Goal: Task Accomplishment & Management: Manage account settings

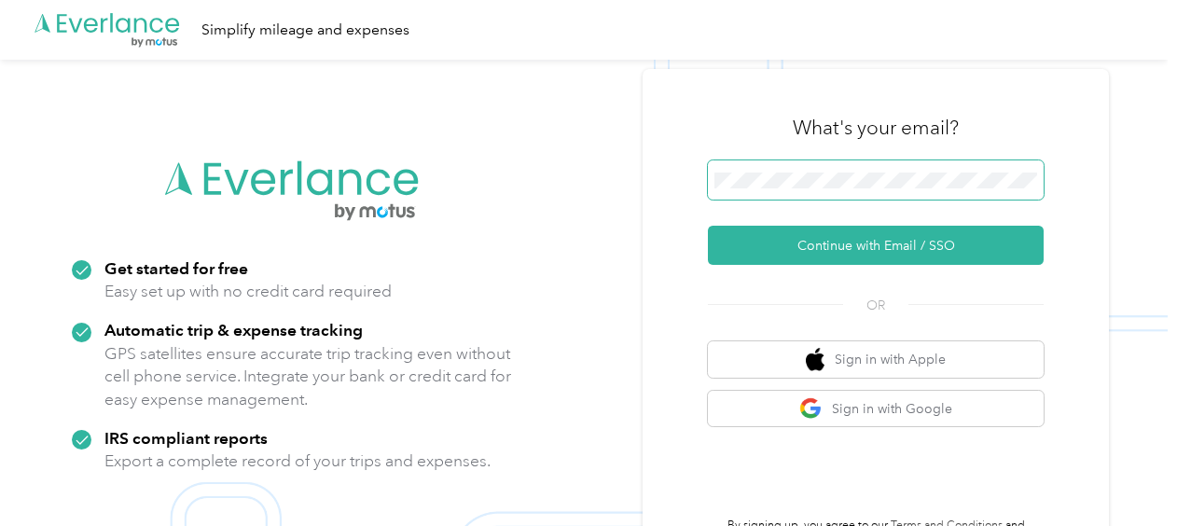
click at [771, 170] on span at bounding box center [876, 179] width 336 height 39
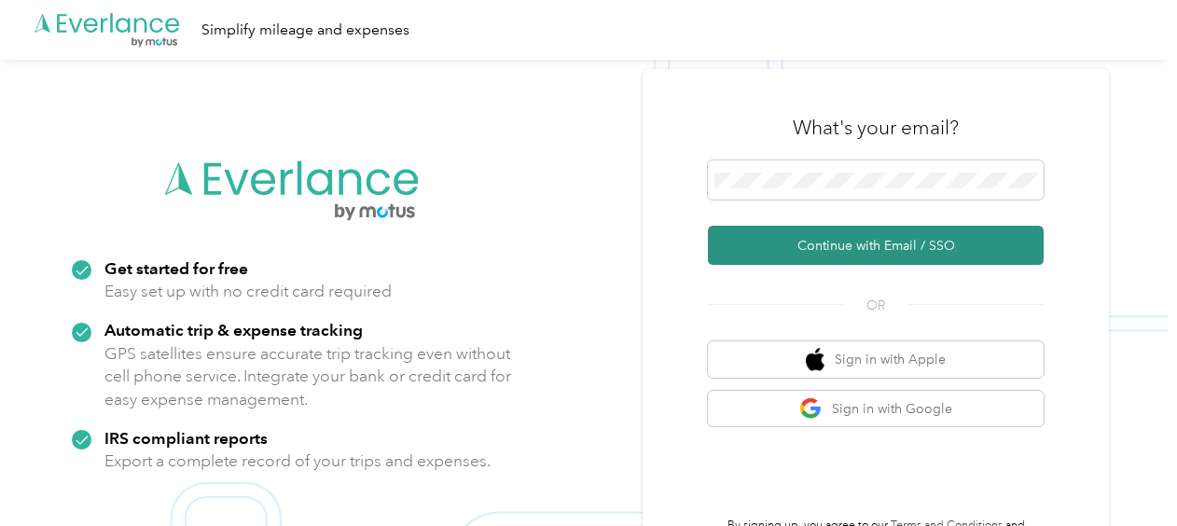
click at [813, 232] on button "Continue with Email / SSO" at bounding box center [876, 245] width 336 height 39
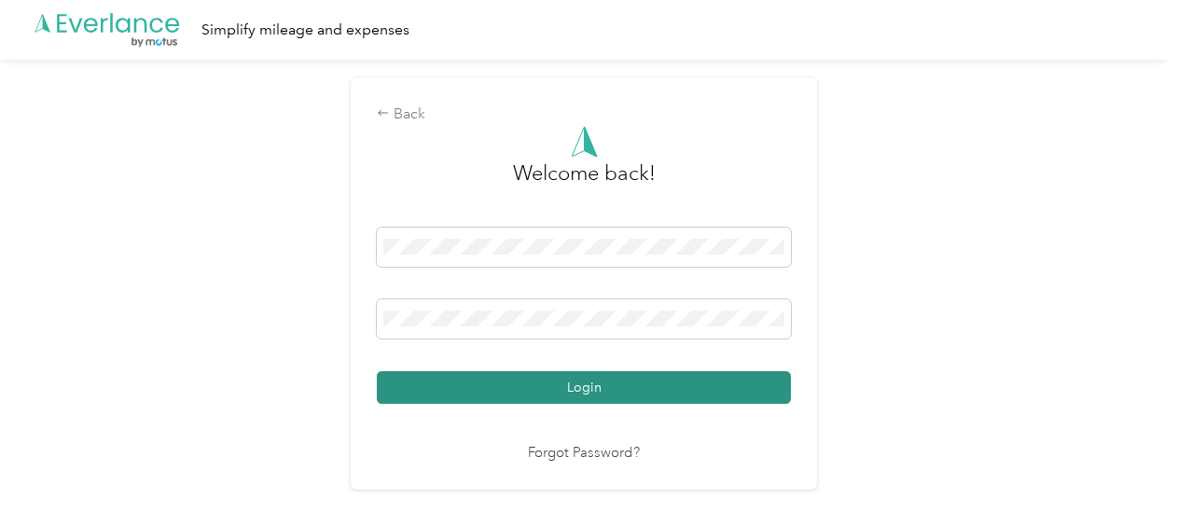
click at [700, 377] on button "Login" at bounding box center [584, 387] width 414 height 33
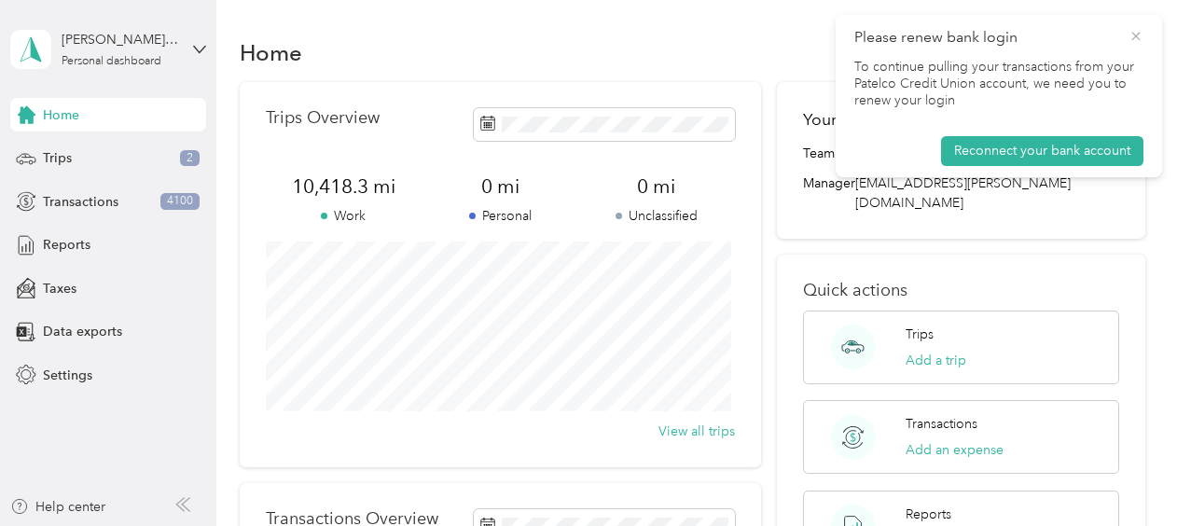
click at [1136, 37] on icon at bounding box center [1136, 36] width 15 height 17
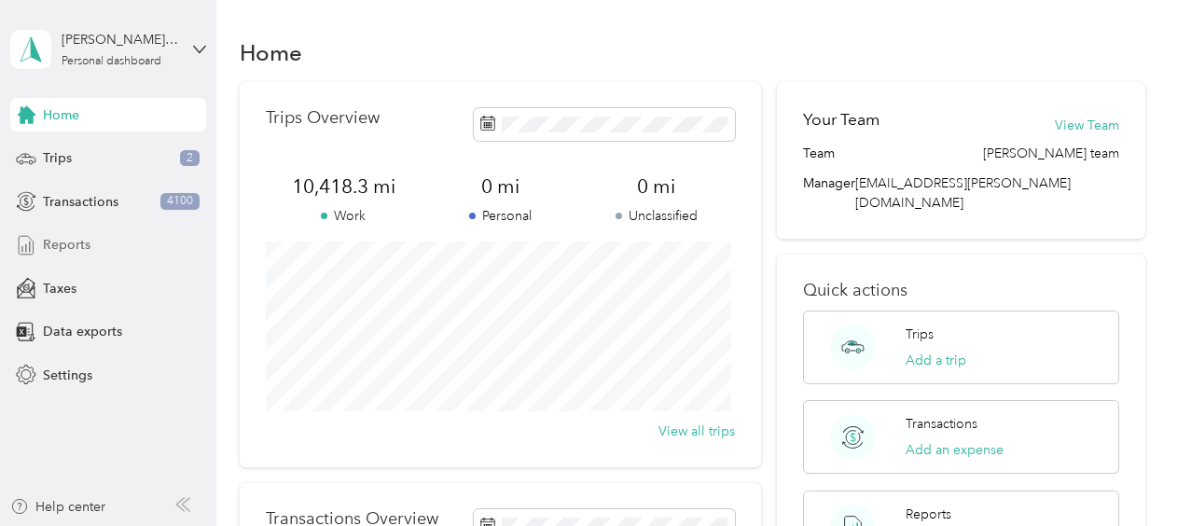
click at [75, 252] on span "Reports" at bounding box center [67, 245] width 48 height 20
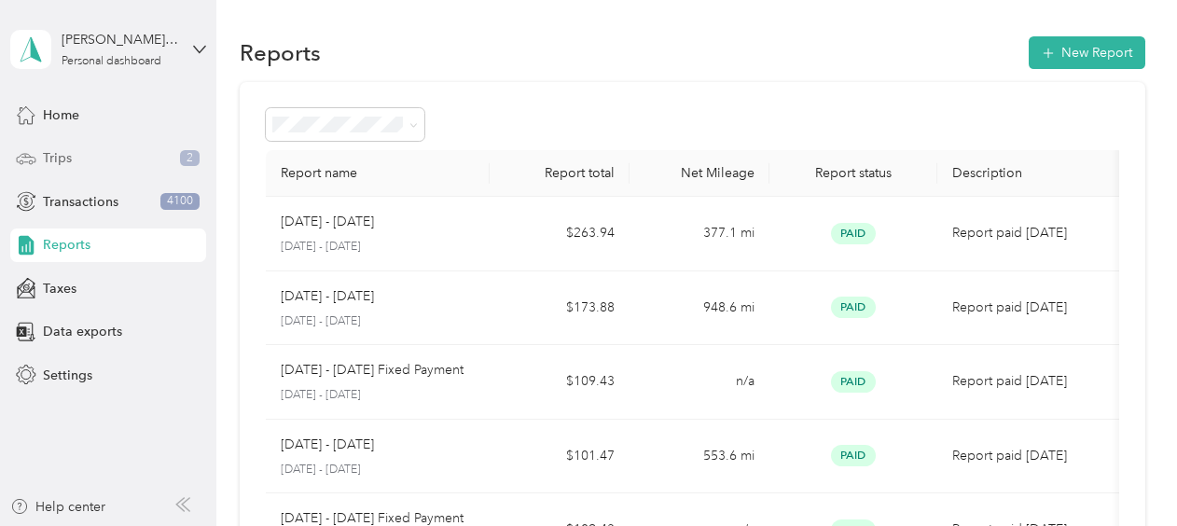
click at [63, 157] on span "Trips" at bounding box center [57, 158] width 29 height 20
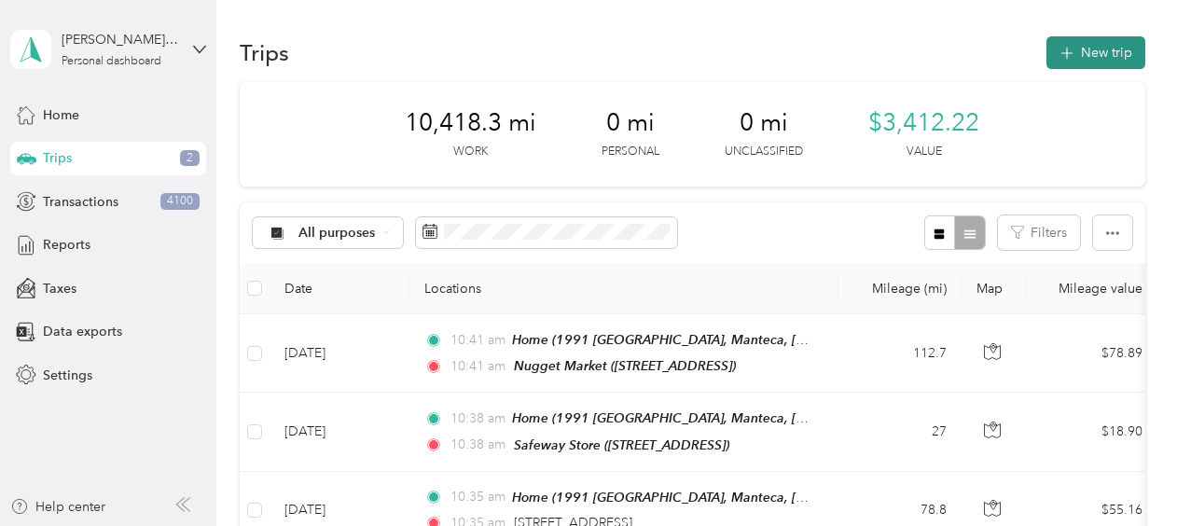
click at [1071, 63] on button "New trip" at bounding box center [1096, 52] width 99 height 33
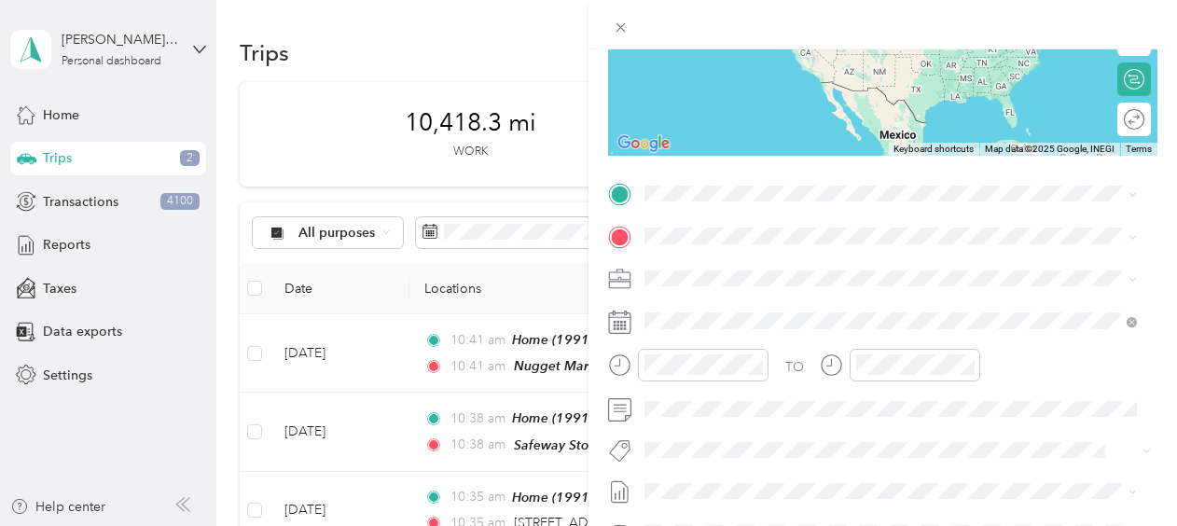
scroll to position [280, 0]
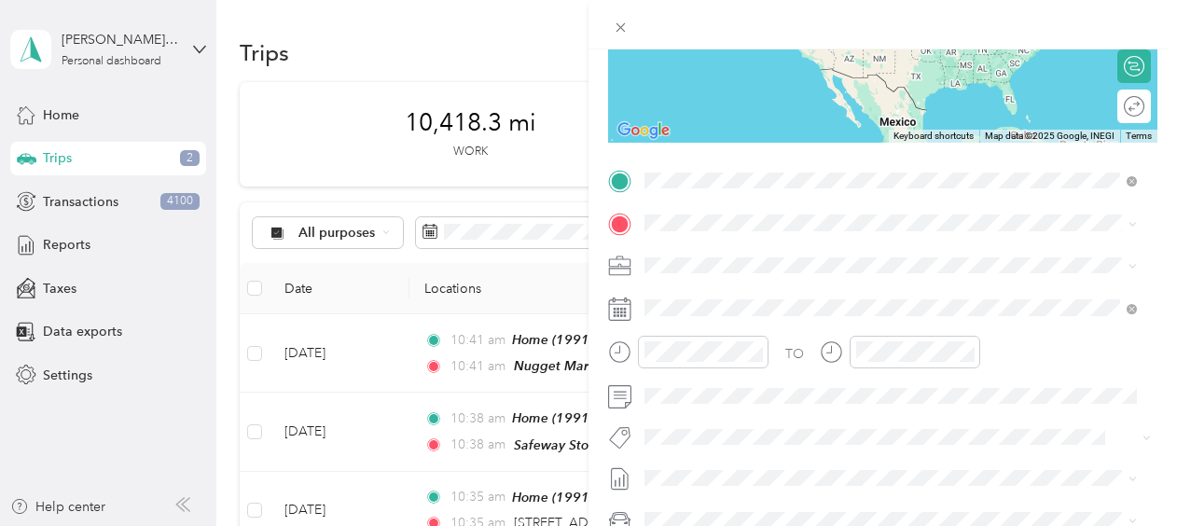
click at [819, 246] on div "Home" at bounding box center [773, 254] width 187 height 17
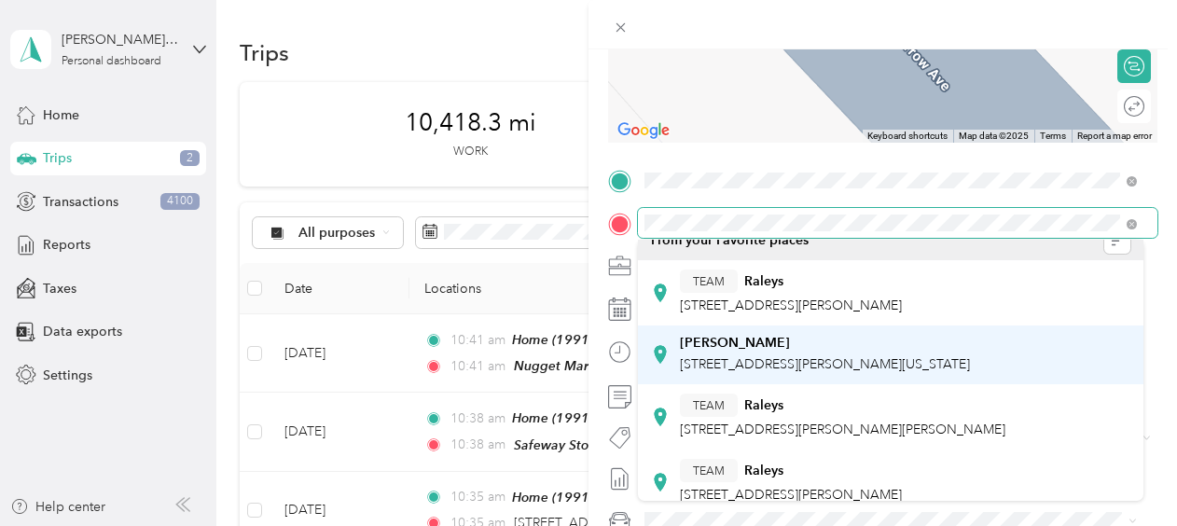
scroll to position [0, 0]
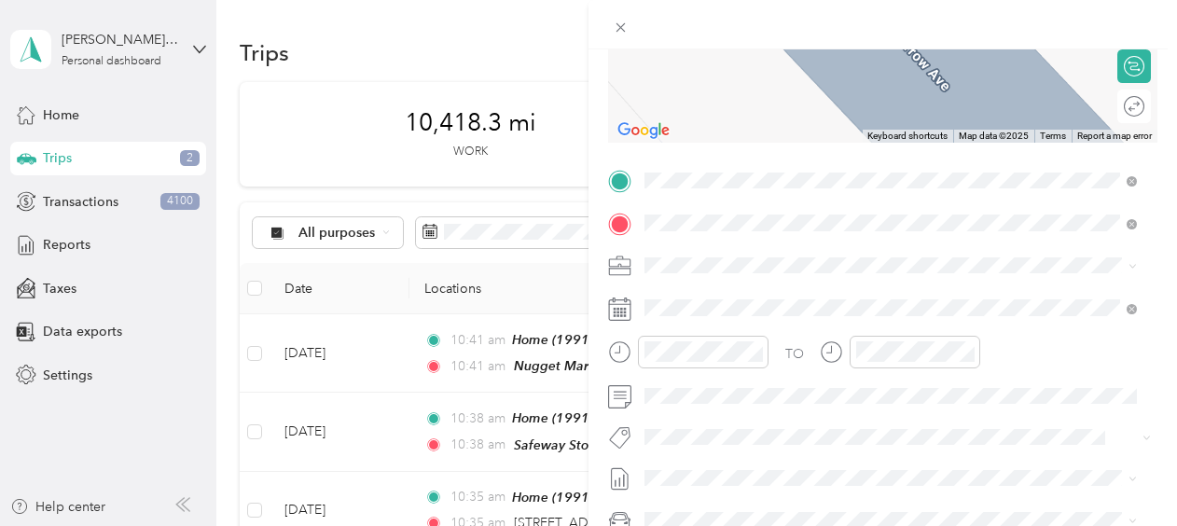
click at [795, 316] on span "[STREET_ADDRESS]" at bounding box center [739, 324] width 118 height 16
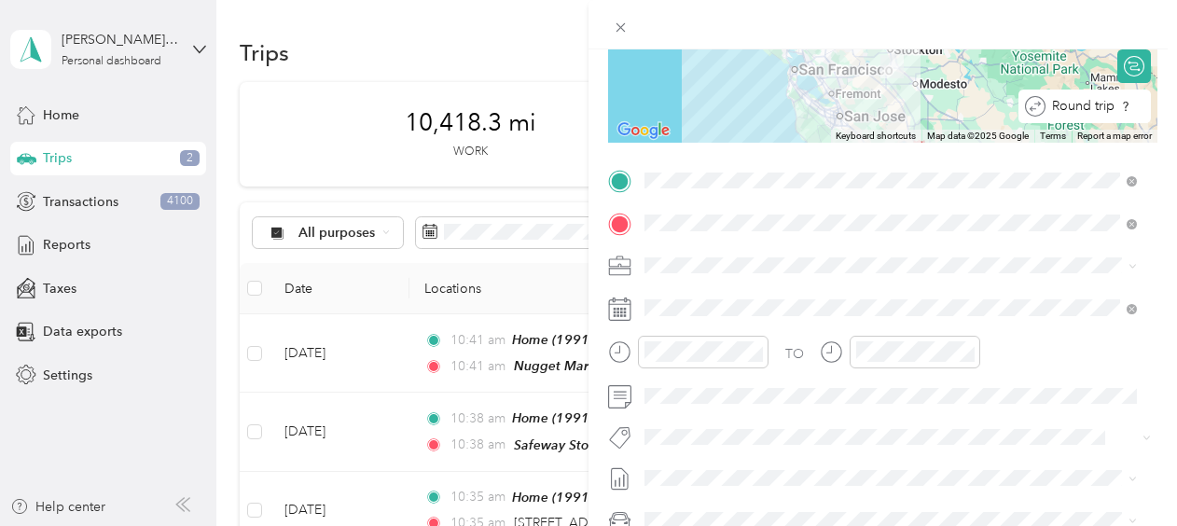
click at [1129, 112] on div "Round trip" at bounding box center [1095, 107] width 99 height 20
click at [1118, 109] on div at bounding box center [1124, 107] width 39 height 20
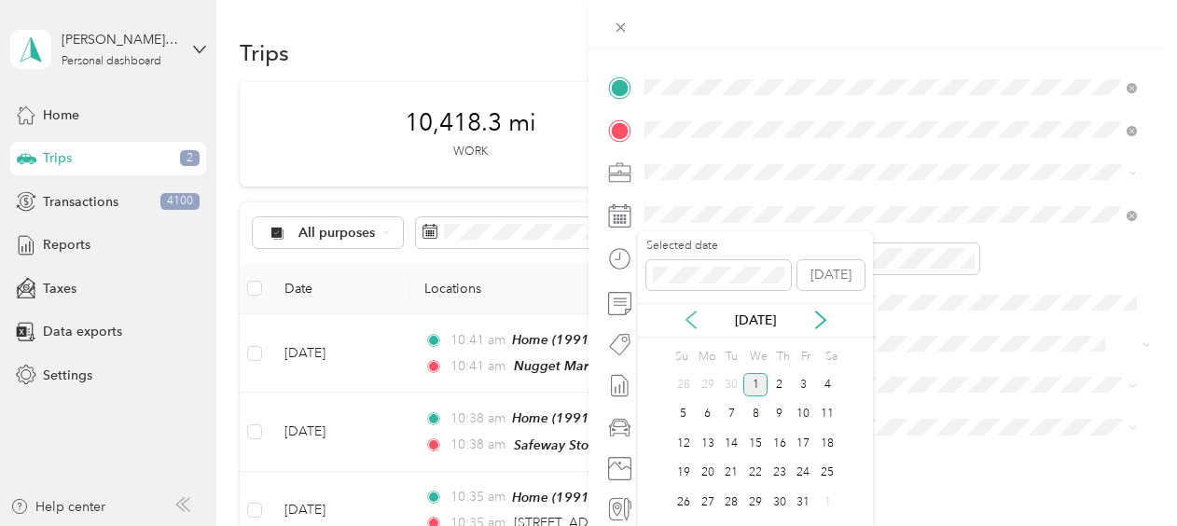
click at [690, 320] on icon at bounding box center [691, 320] width 19 height 19
click at [727, 442] on div "16" at bounding box center [731, 443] width 24 height 23
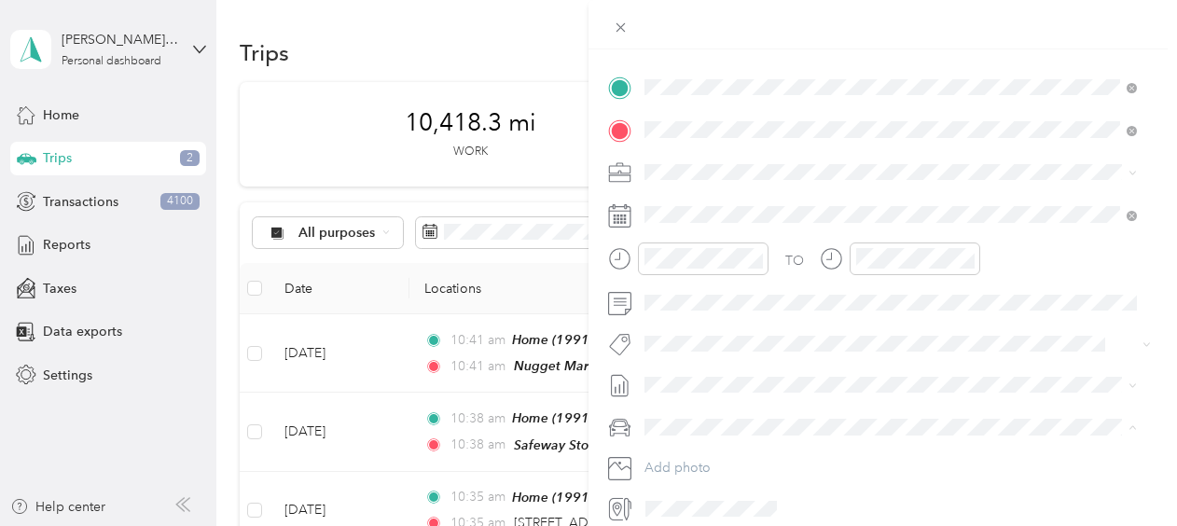
click at [726, 481] on li "My Car" at bounding box center [891, 492] width 506 height 33
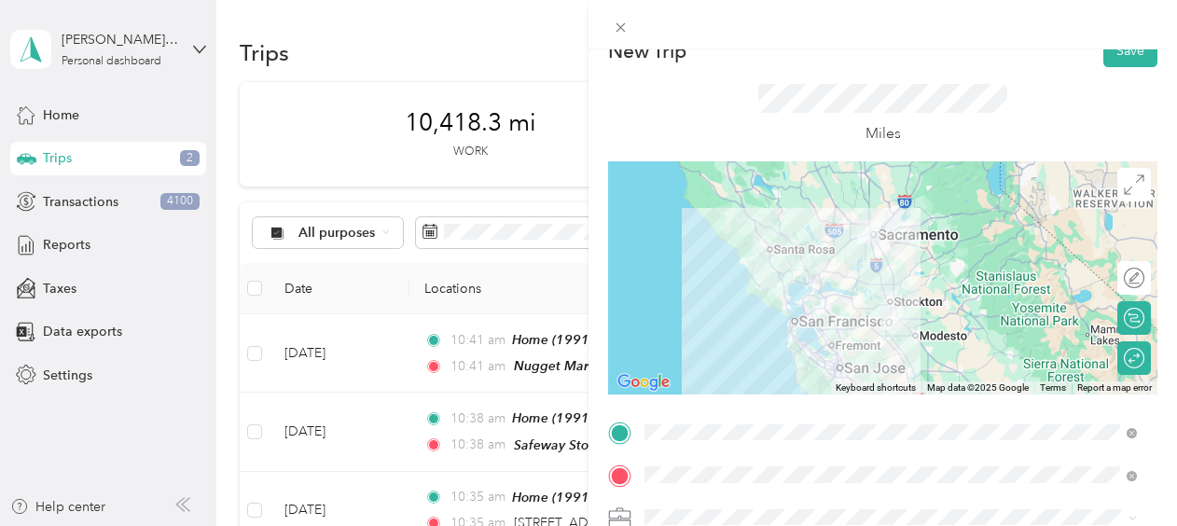
scroll to position [0, 0]
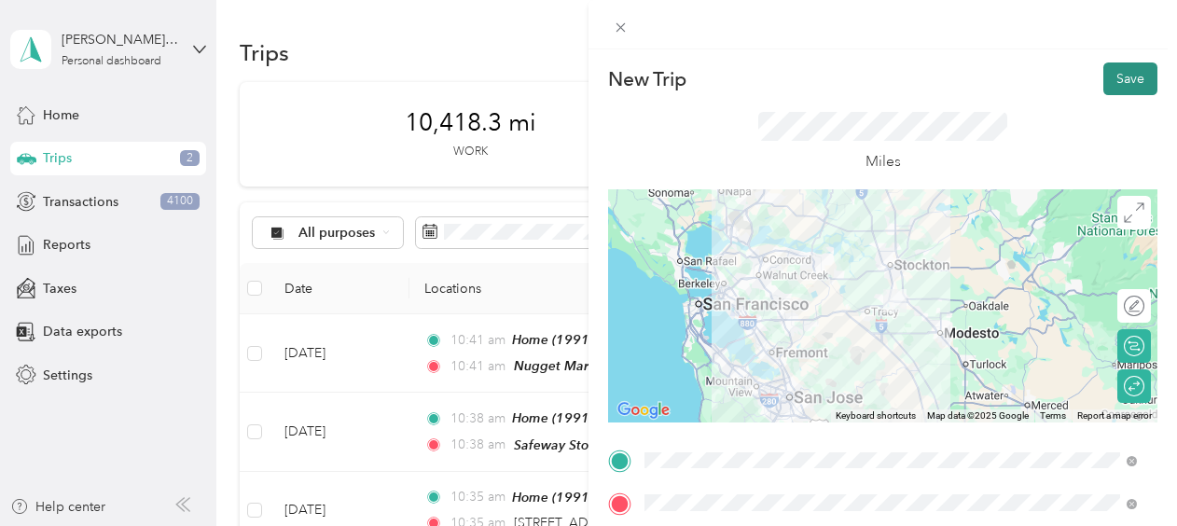
click at [1104, 80] on button "Save" at bounding box center [1131, 79] width 54 height 33
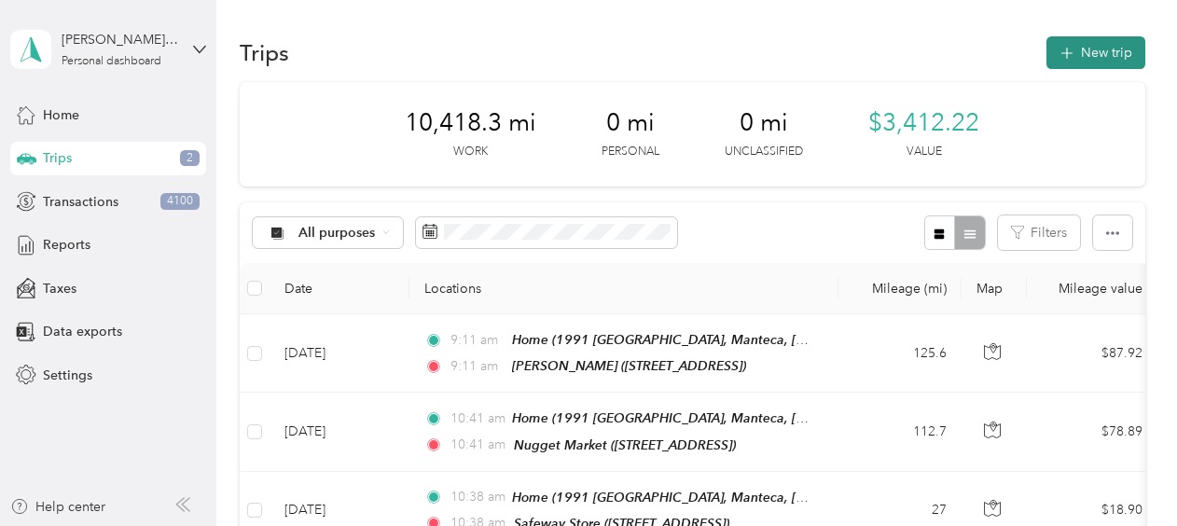
click at [1106, 56] on button "New trip" at bounding box center [1096, 52] width 99 height 33
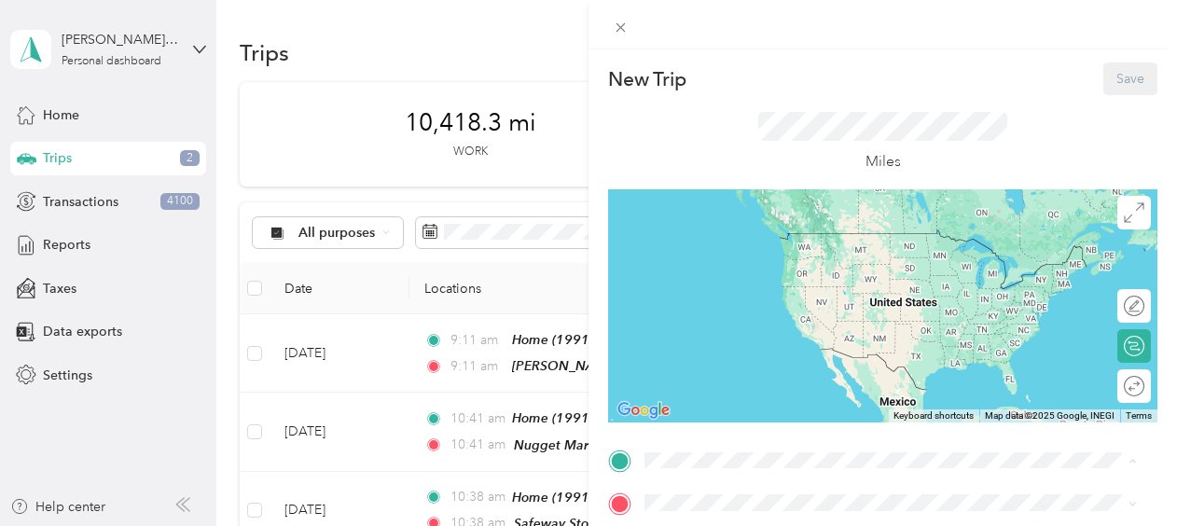
click at [789, 259] on span "[STREET_ADDRESS][US_STATE]" at bounding box center [773, 261] width 187 height 16
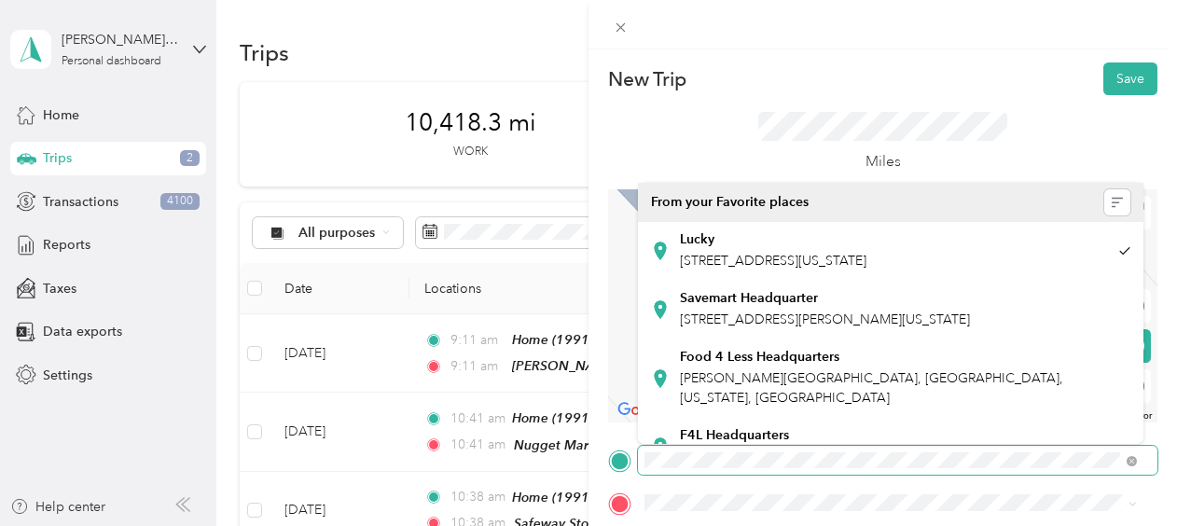
click at [630, 455] on div at bounding box center [882, 461] width 549 height 30
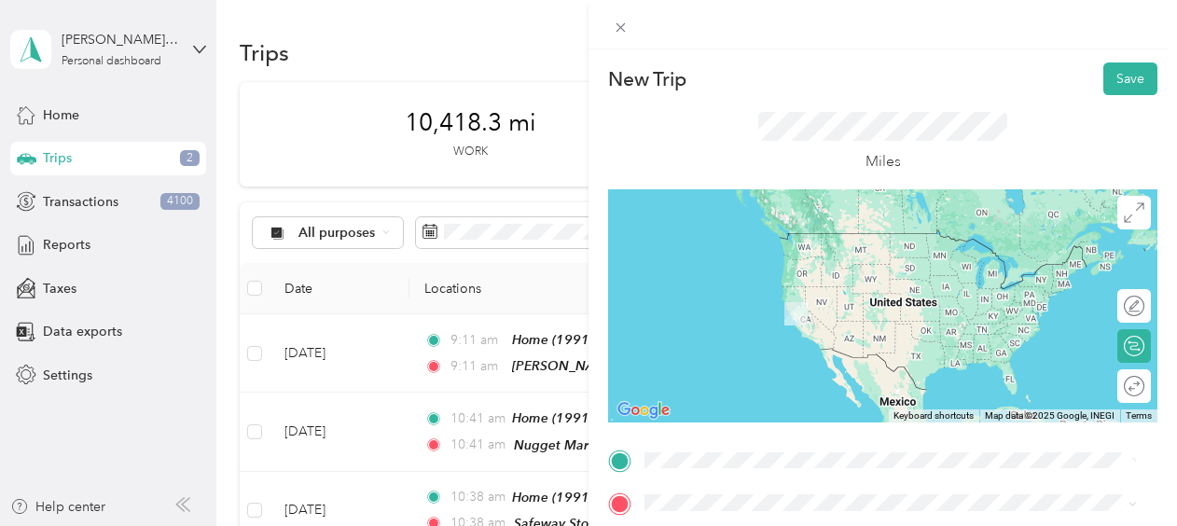
click at [867, 242] on span "[STREET_ADDRESS][US_STATE]" at bounding box center [773, 233] width 187 height 17
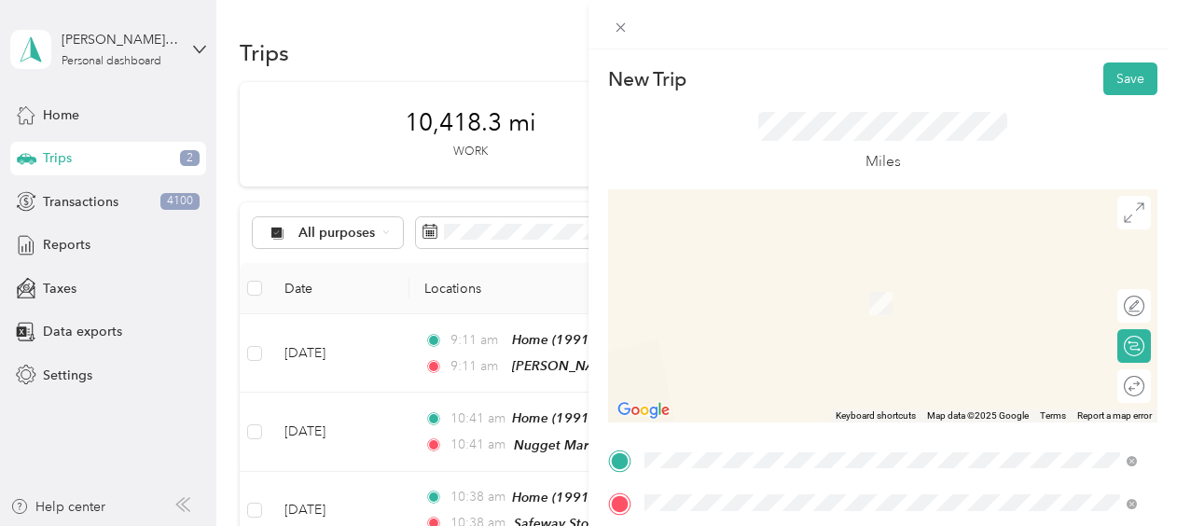
click at [813, 296] on span "[STREET_ADDRESS][US_STATE]" at bounding box center [773, 304] width 187 height 16
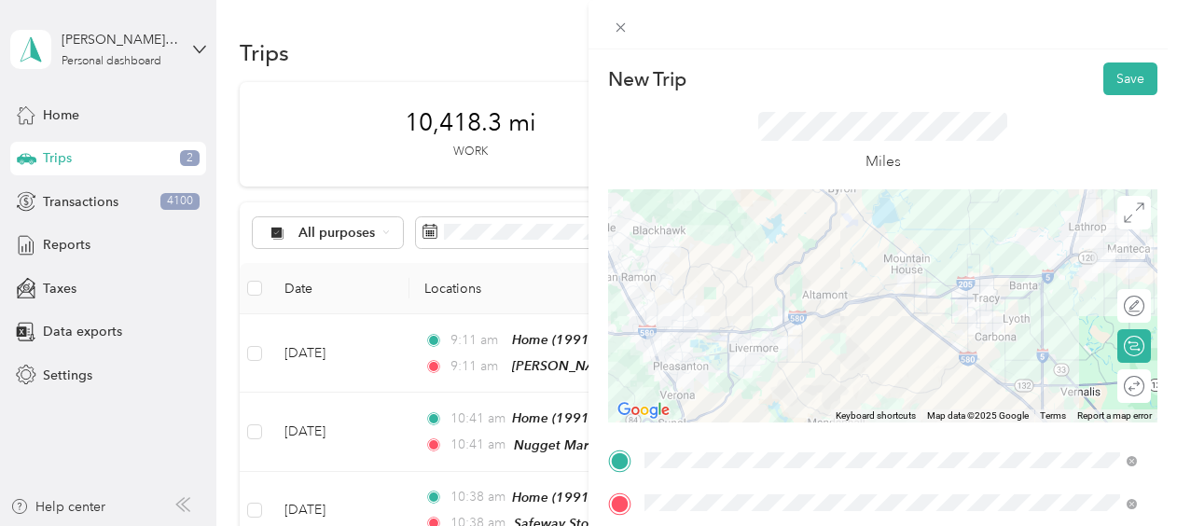
click at [1145, 381] on div "Round trip" at bounding box center [1145, 387] width 0 height 20
click at [1129, 390] on div at bounding box center [1124, 387] width 39 height 20
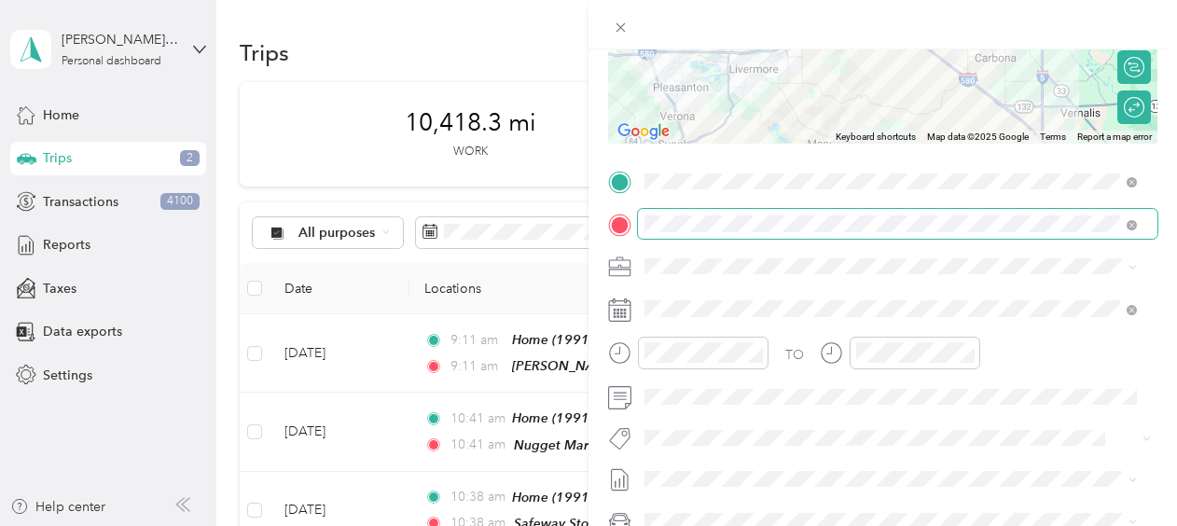
scroll to position [280, 0]
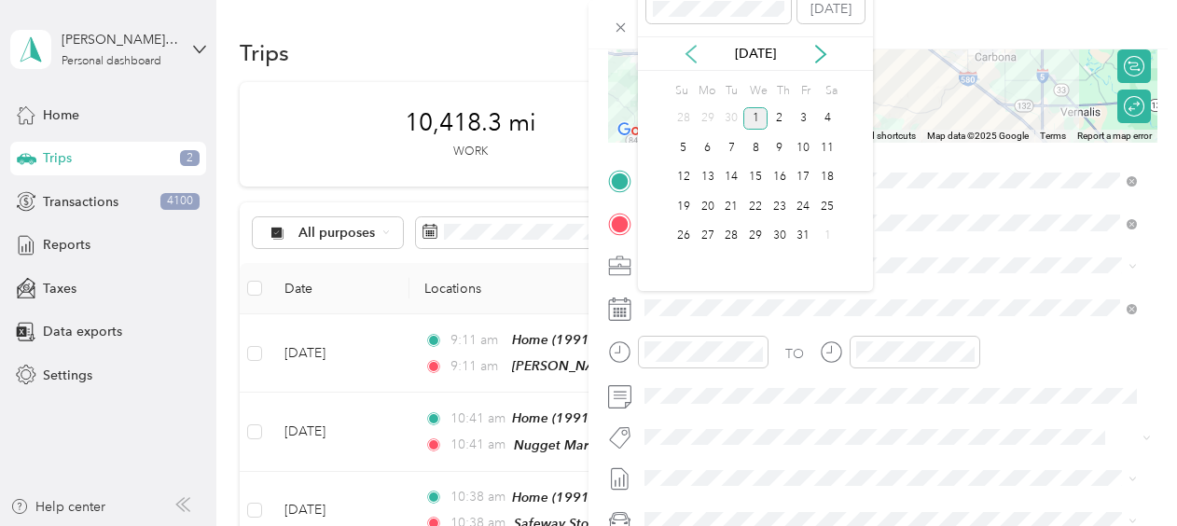
click at [686, 49] on icon at bounding box center [691, 54] width 19 height 19
click at [776, 177] on div "18" at bounding box center [780, 177] width 24 height 23
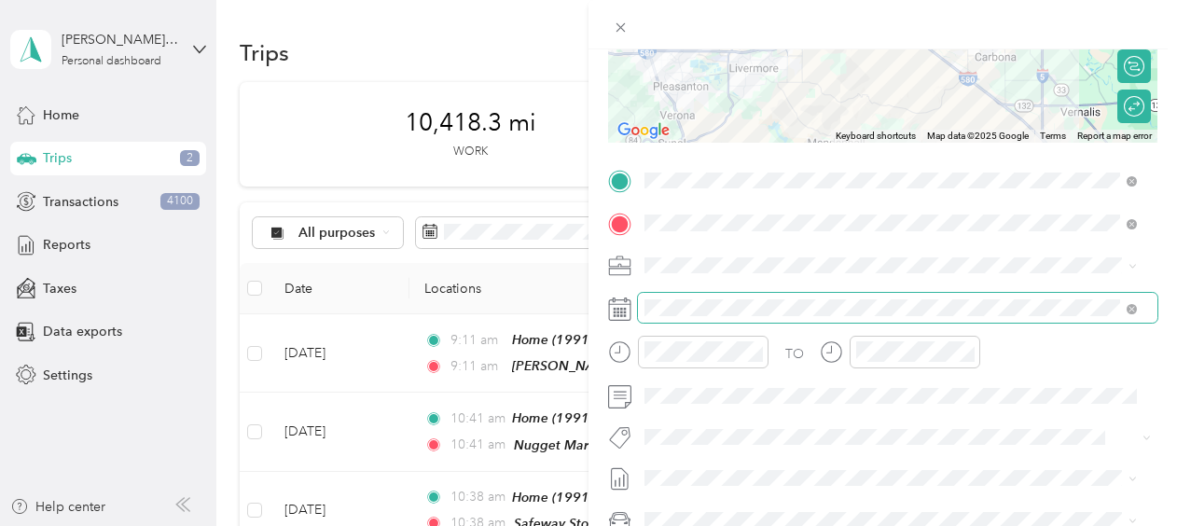
click at [1037, 297] on span at bounding box center [898, 308] width 520 height 30
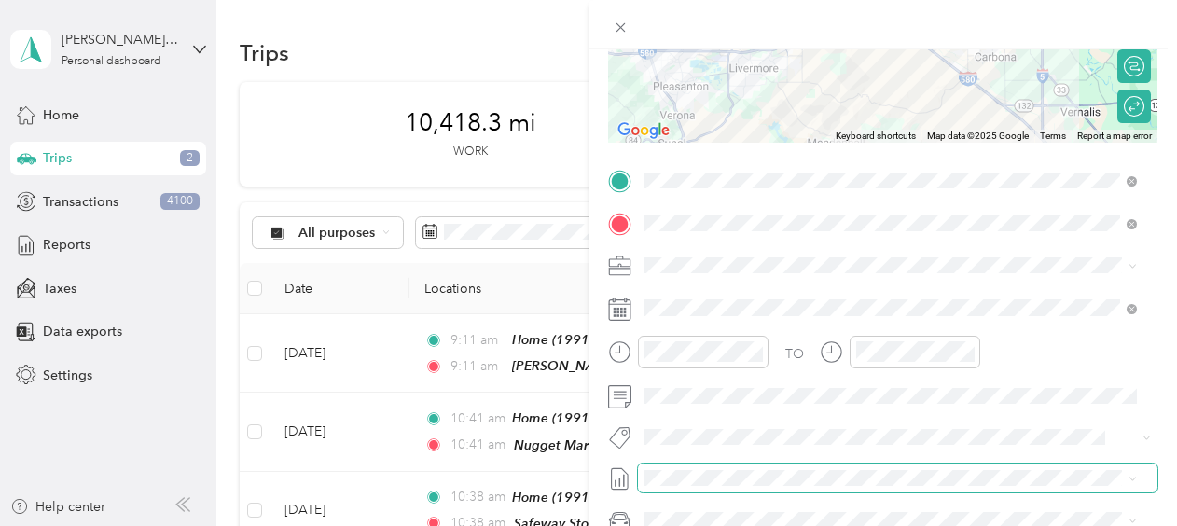
click at [937, 466] on span at bounding box center [898, 479] width 520 height 30
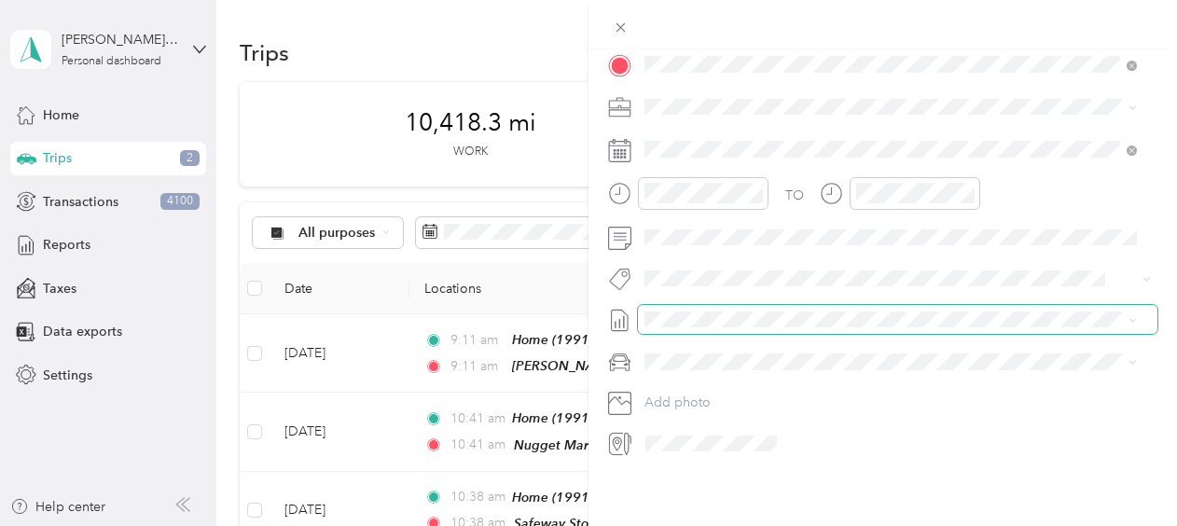
scroll to position [452, 0]
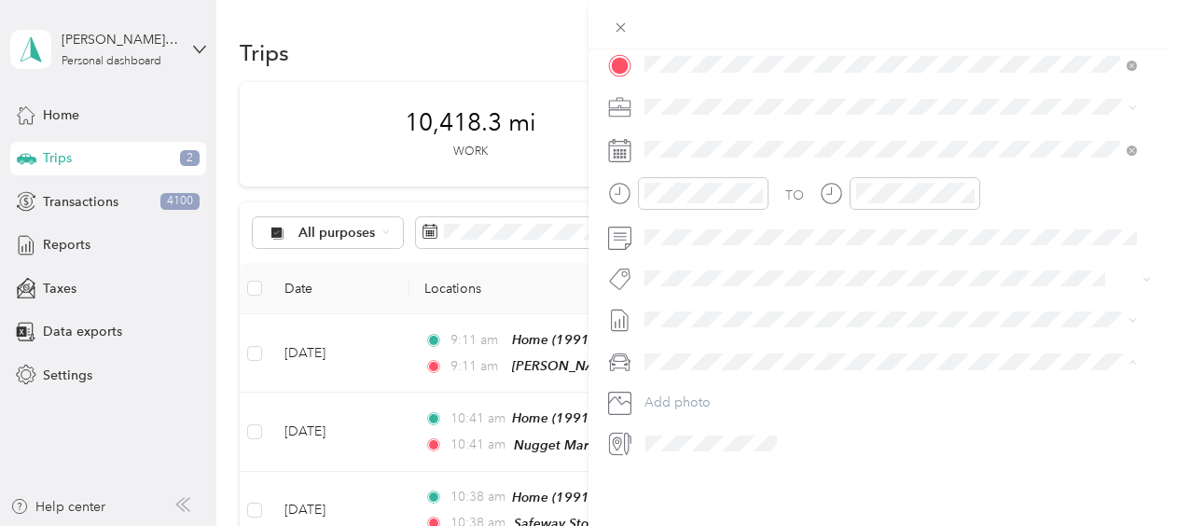
click at [808, 407] on div "My Car" at bounding box center [890, 413] width 479 height 20
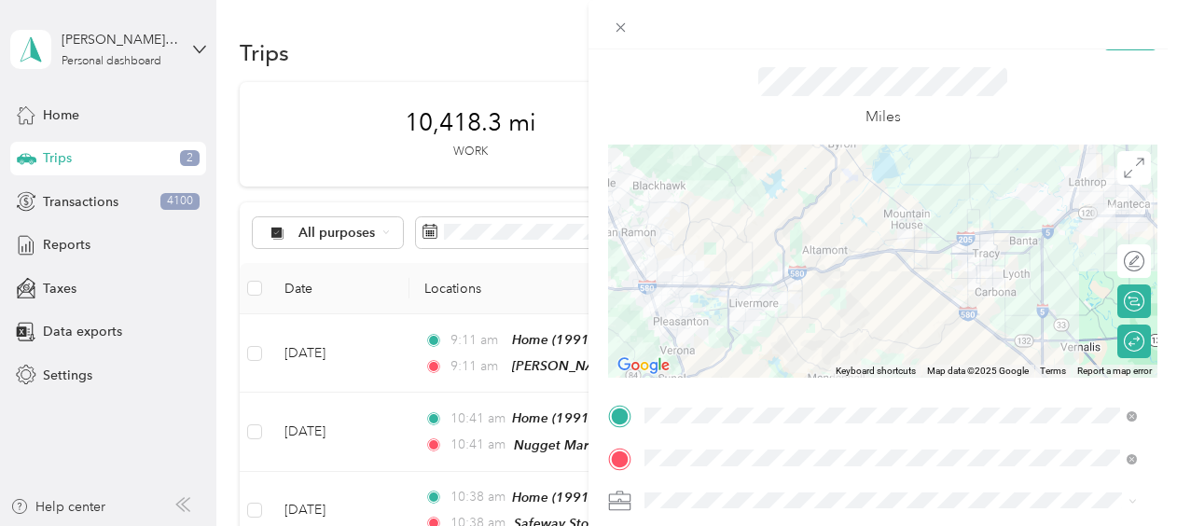
scroll to position [0, 0]
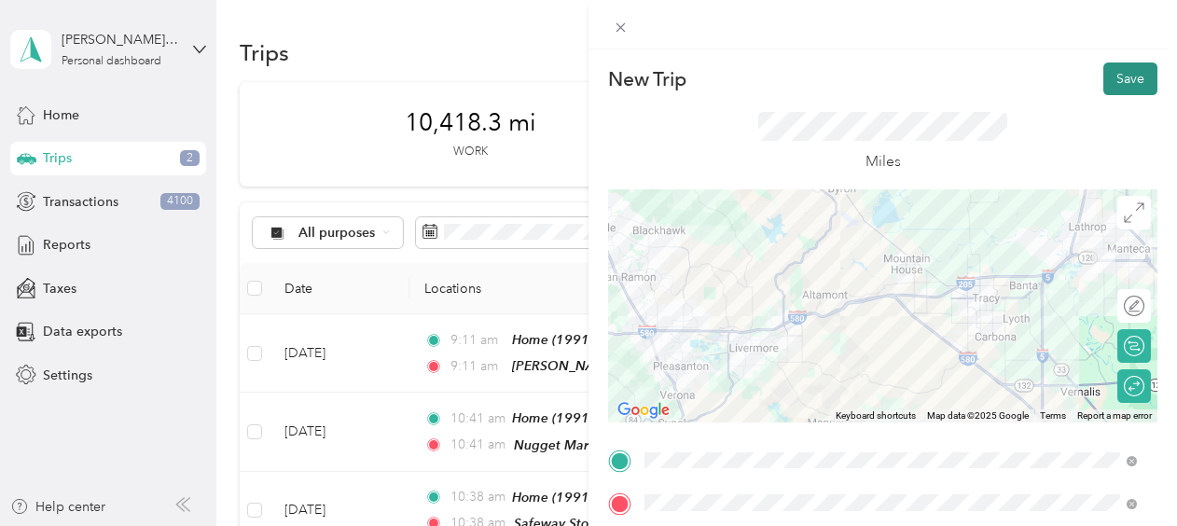
click at [1104, 78] on button "Save" at bounding box center [1131, 79] width 54 height 33
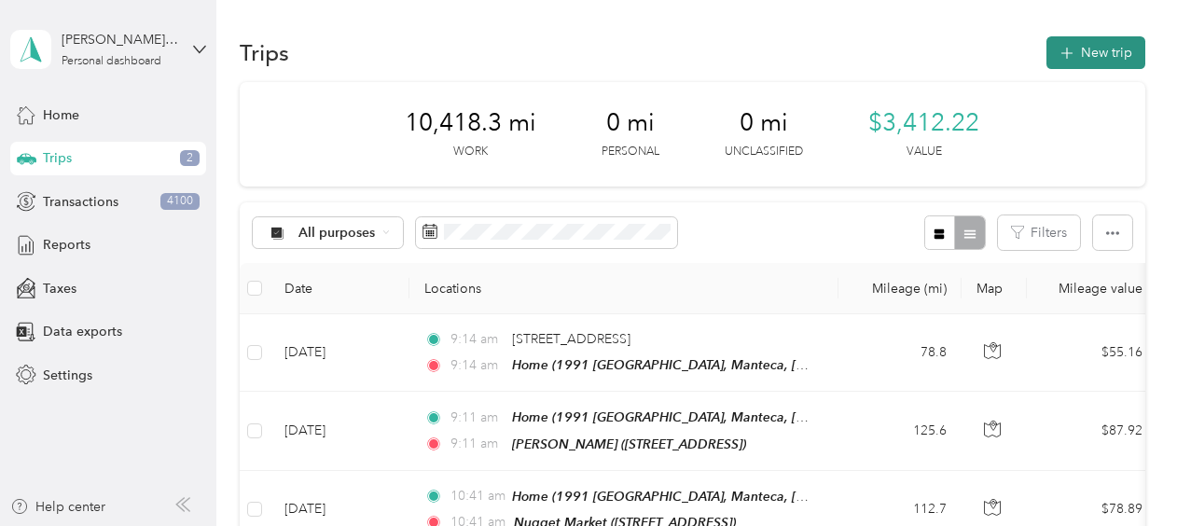
click at [1070, 60] on button "New trip" at bounding box center [1096, 52] width 99 height 33
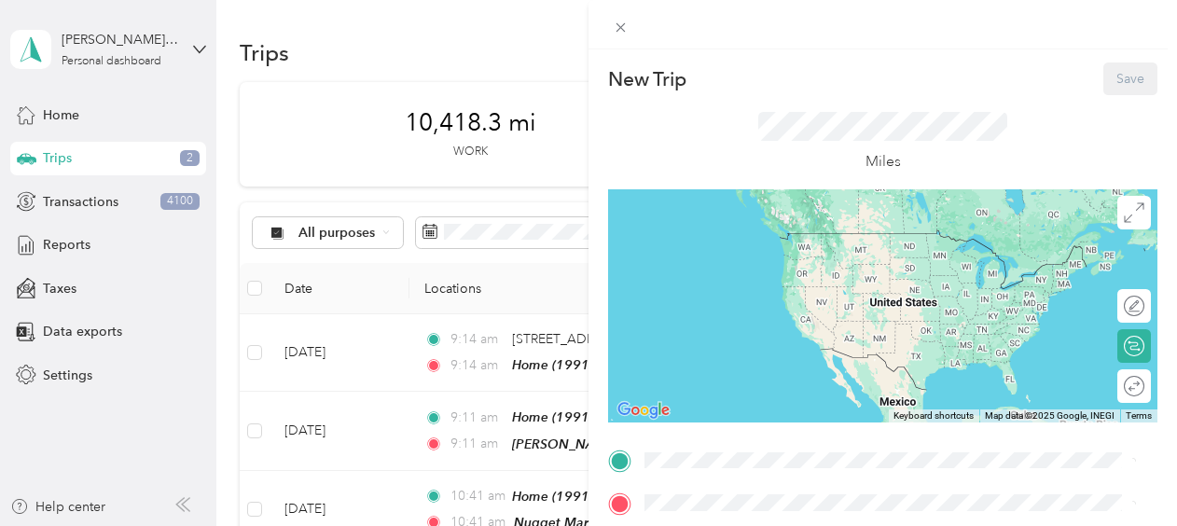
scroll to position [187, 0]
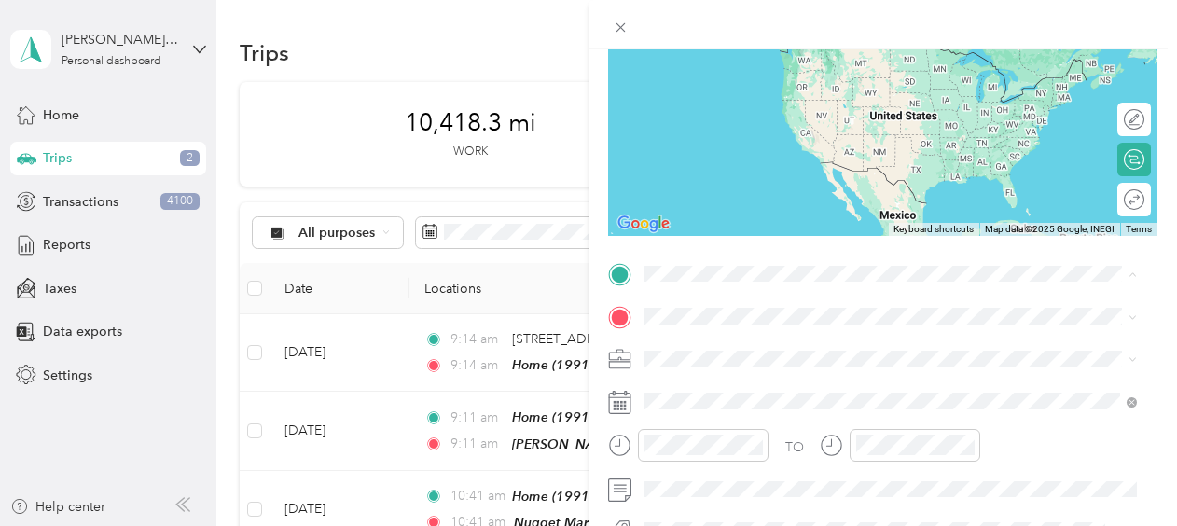
click at [763, 203] on span "[PERSON_NAME][GEOGRAPHIC_DATA], [GEOGRAPHIC_DATA], [US_STATE], [GEOGRAPHIC_DATA]" at bounding box center [871, 201] width 383 height 35
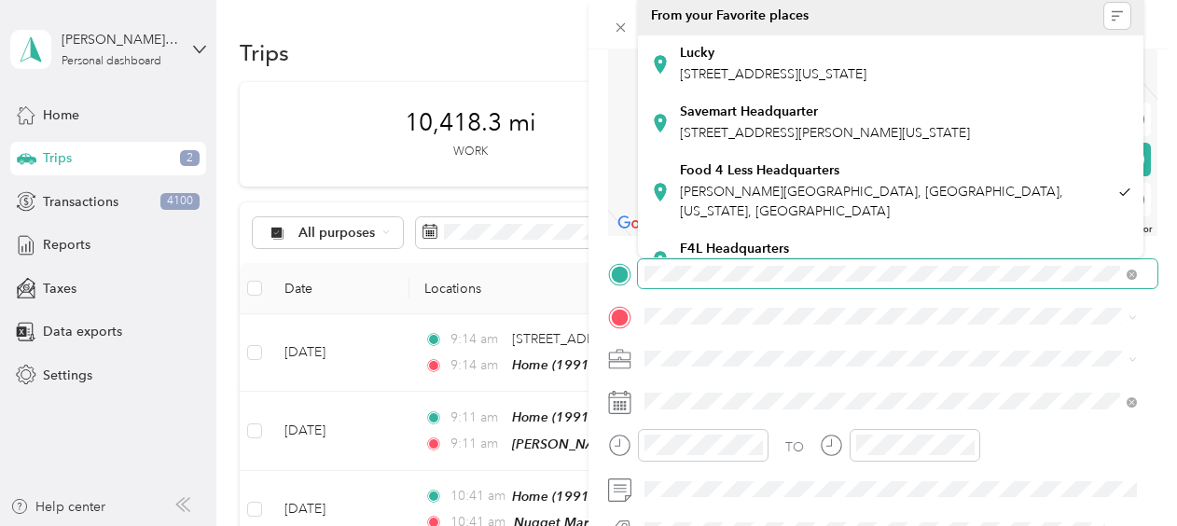
click at [629, 269] on div at bounding box center [882, 274] width 549 height 30
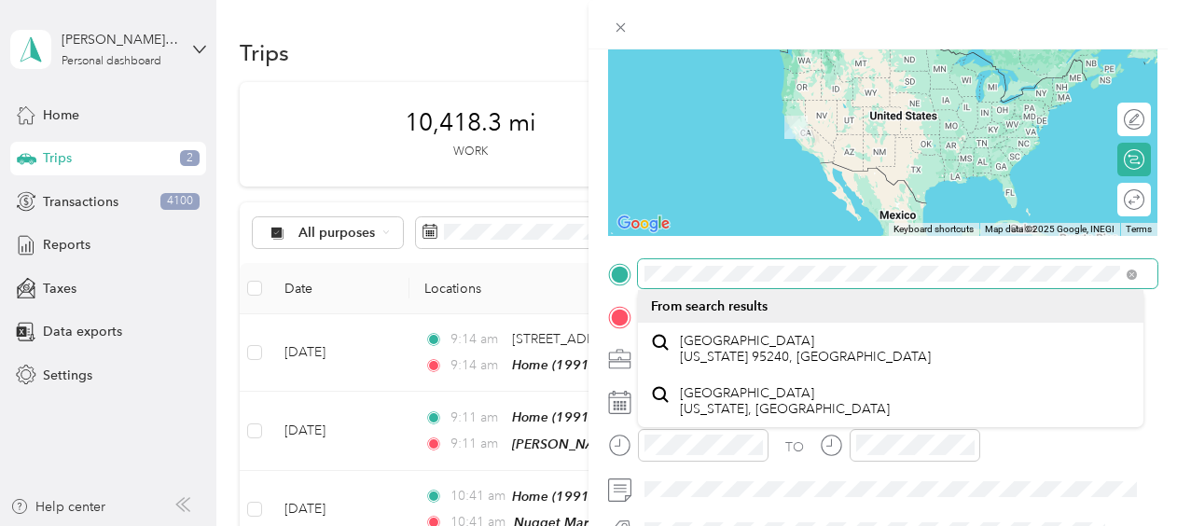
click at [1065, 262] on span at bounding box center [898, 274] width 520 height 30
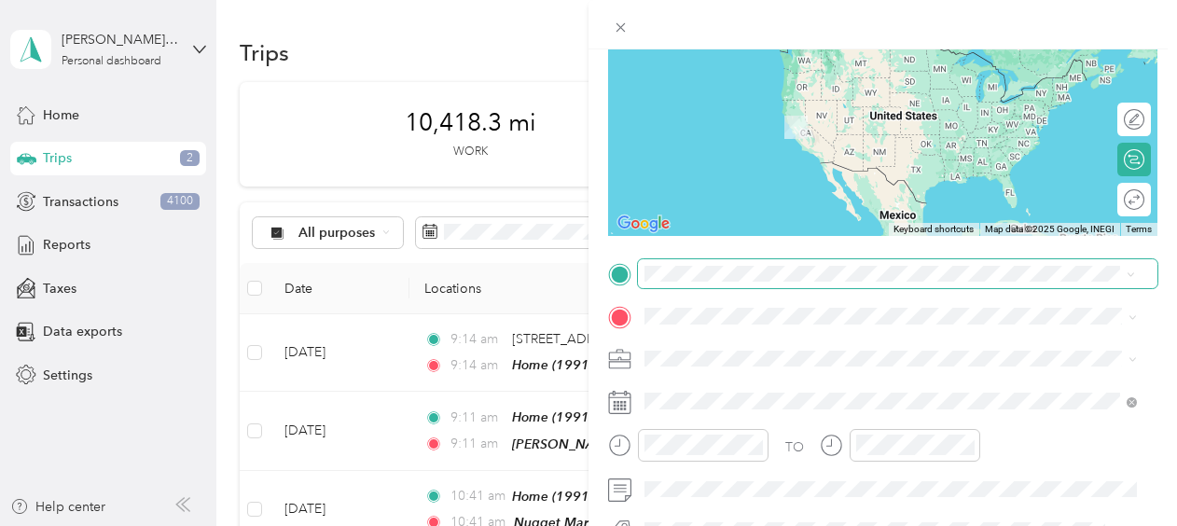
click at [1063, 265] on span at bounding box center [898, 274] width 520 height 30
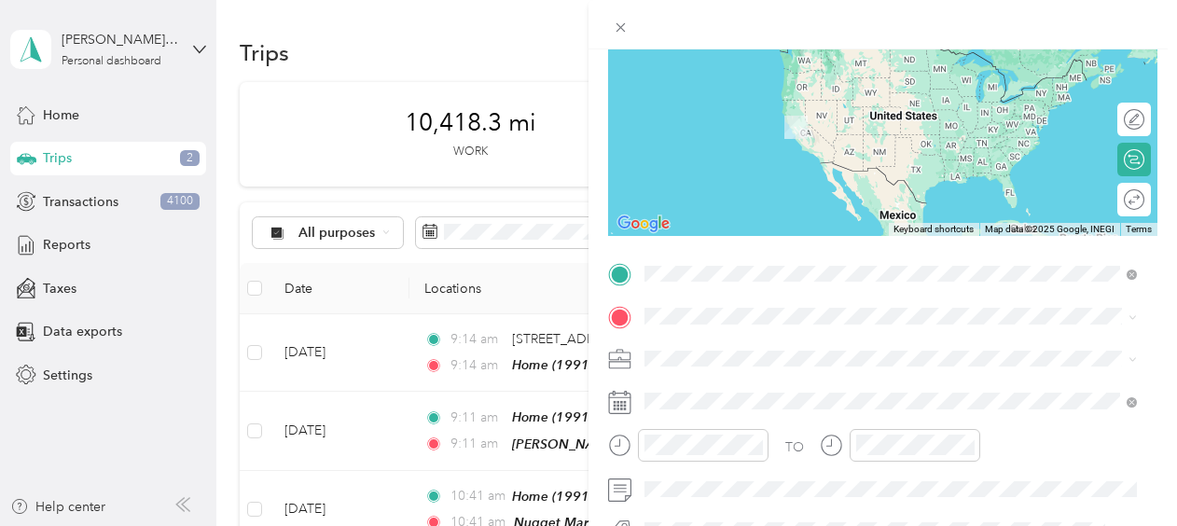
click at [1007, 142] on div "F4L Headquarters [STREET_ADDRESS][PERSON_NAME][US_STATE]" at bounding box center [890, 143] width 479 height 46
click at [1150, 341] on form "New Trip Save This trip cannot be edited because it is either under review, app…" at bounding box center [883, 293] width 589 height 834
click at [802, 119] on span "[STREET_ADDRESS][US_STATE]" at bounding box center [773, 117] width 187 height 16
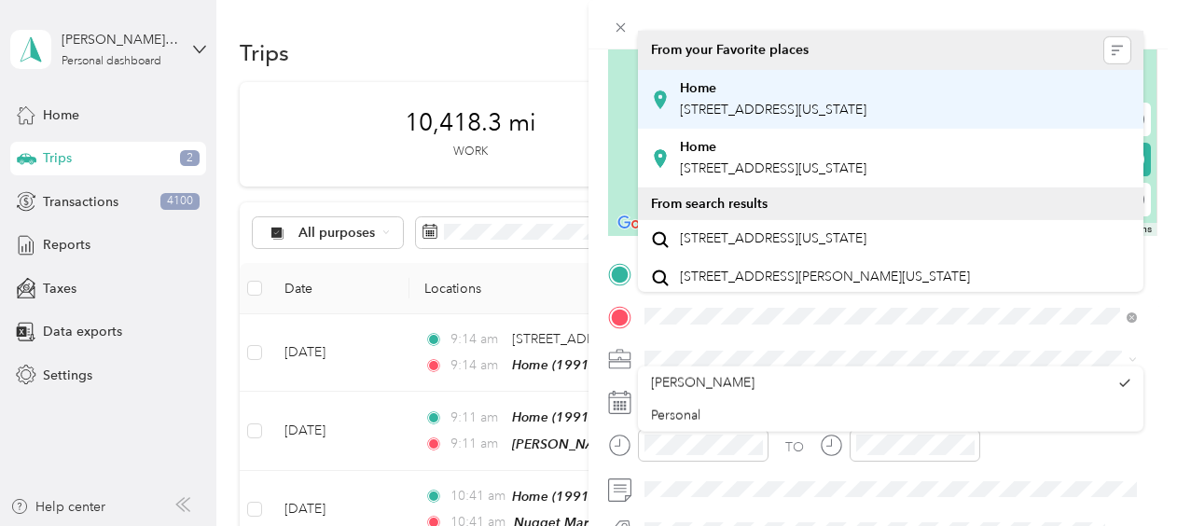
scroll to position [209, 0]
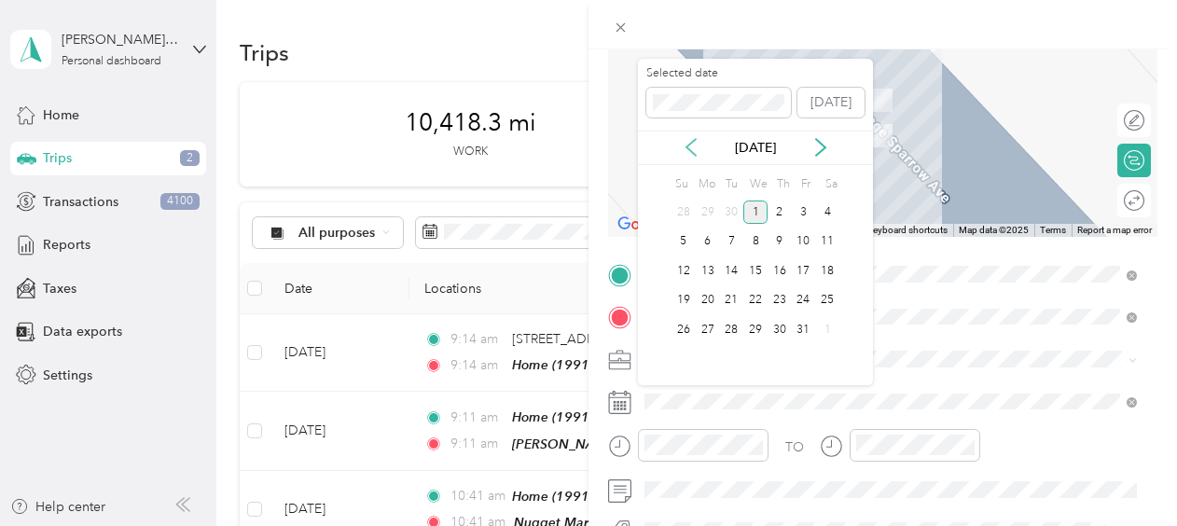
click at [696, 149] on icon at bounding box center [691, 147] width 19 height 19
click at [731, 267] on div "16" at bounding box center [731, 270] width 24 height 23
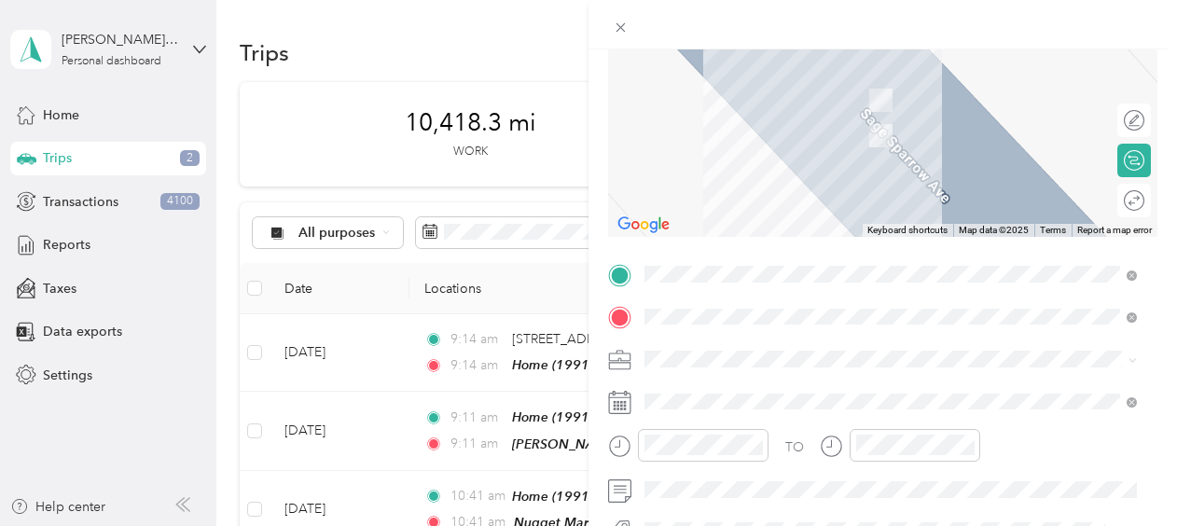
scroll to position [302, 0]
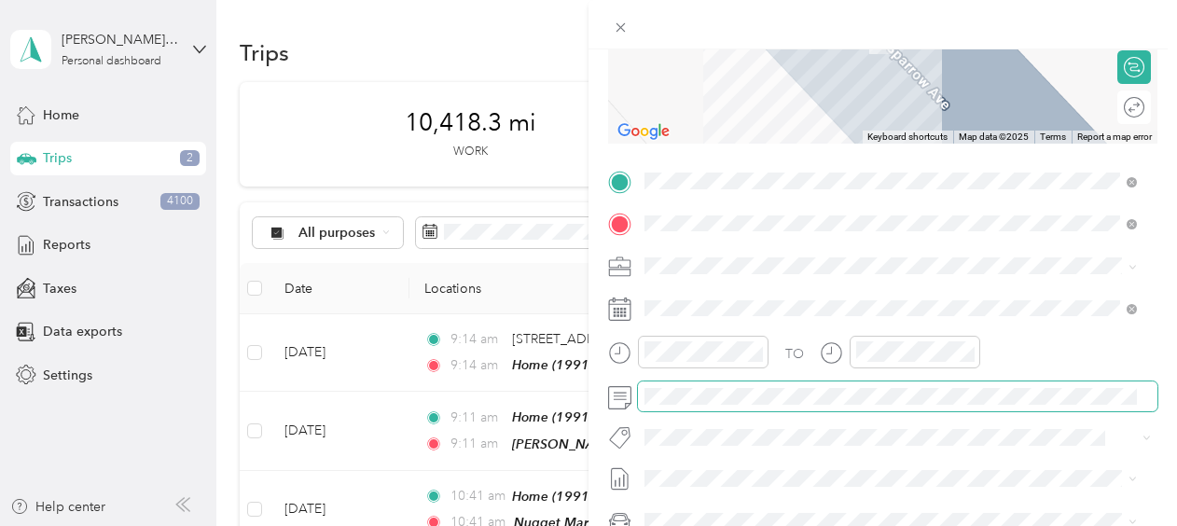
click at [615, 392] on div at bounding box center [882, 397] width 549 height 30
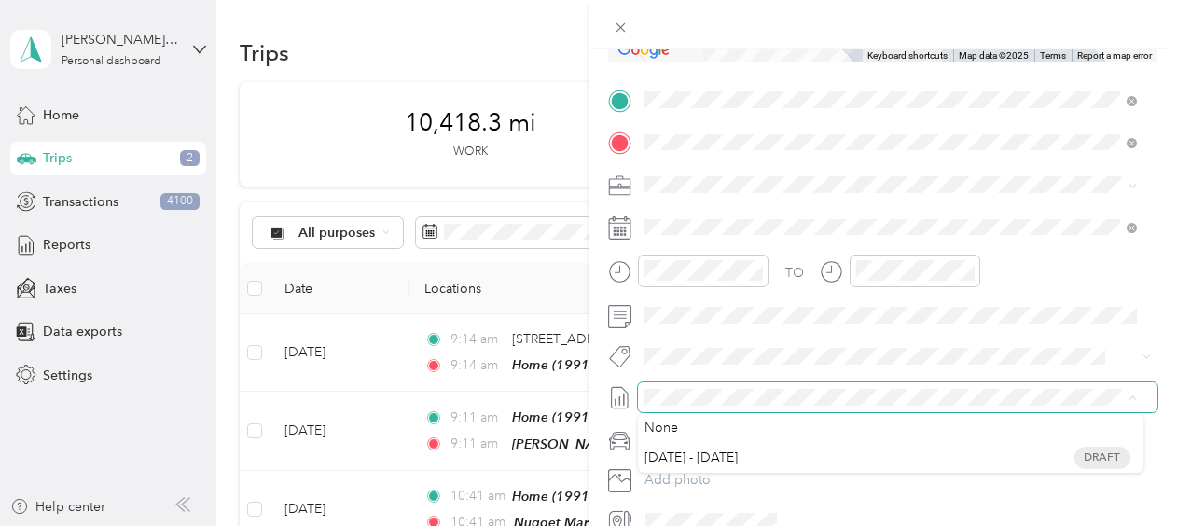
scroll to position [475, 0]
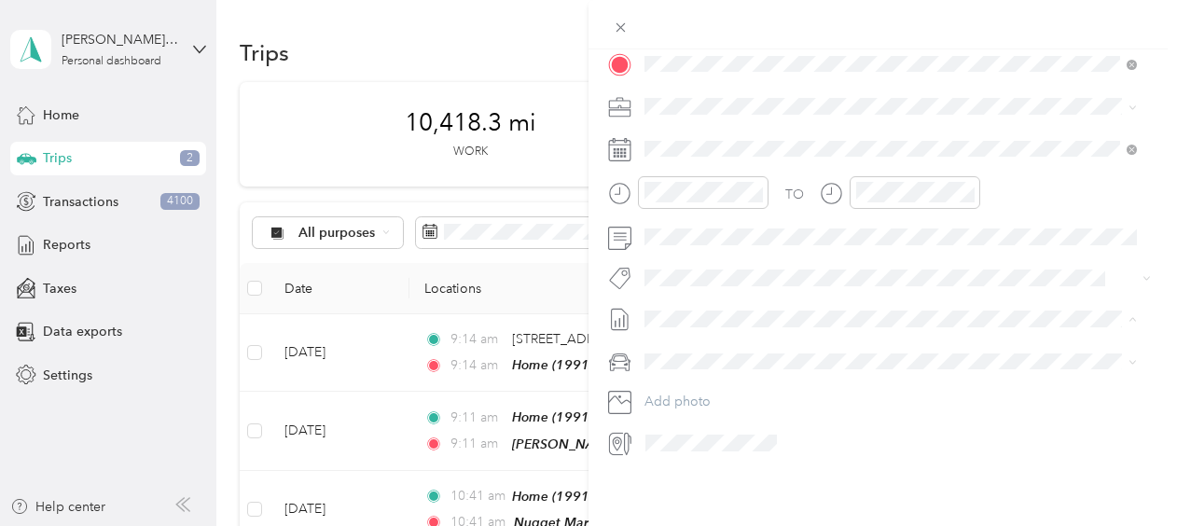
click at [788, 443] on div at bounding box center [898, 443] width 519 height 30
click at [756, 407] on div "My Car" at bounding box center [890, 413] width 479 height 20
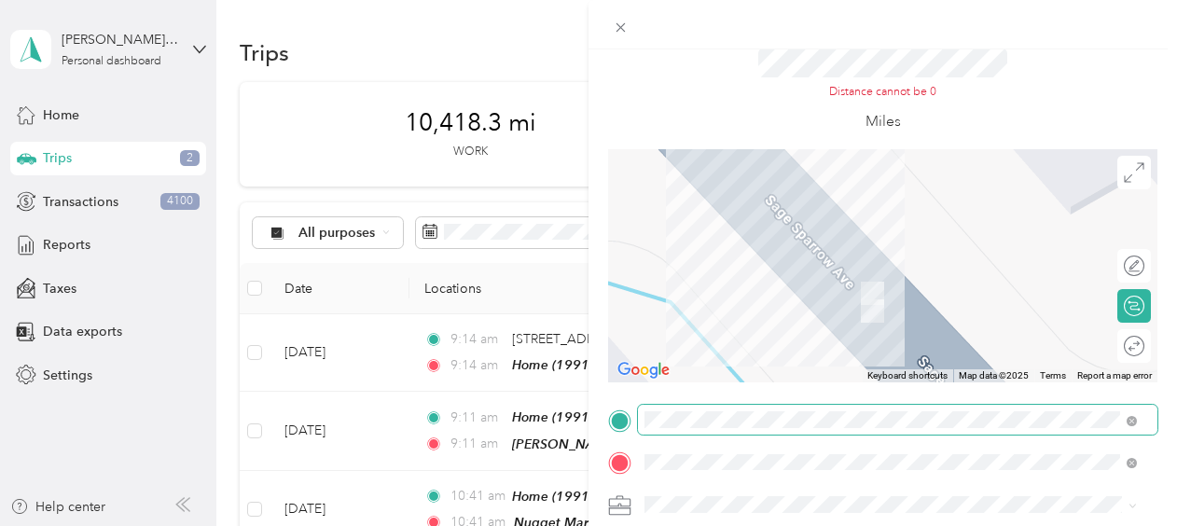
scroll to position [93, 0]
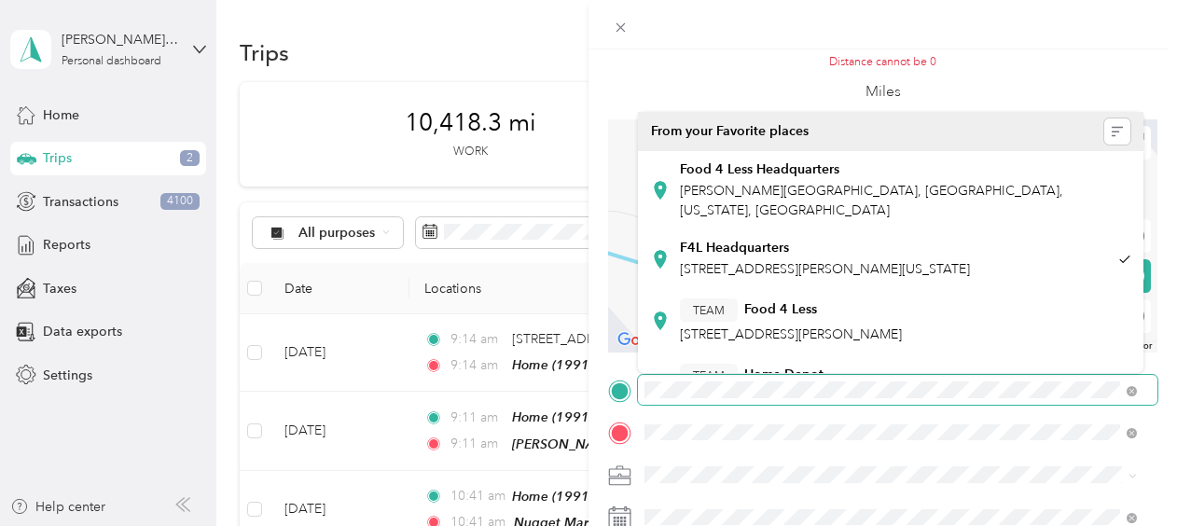
click at [626, 382] on div at bounding box center [882, 390] width 549 height 30
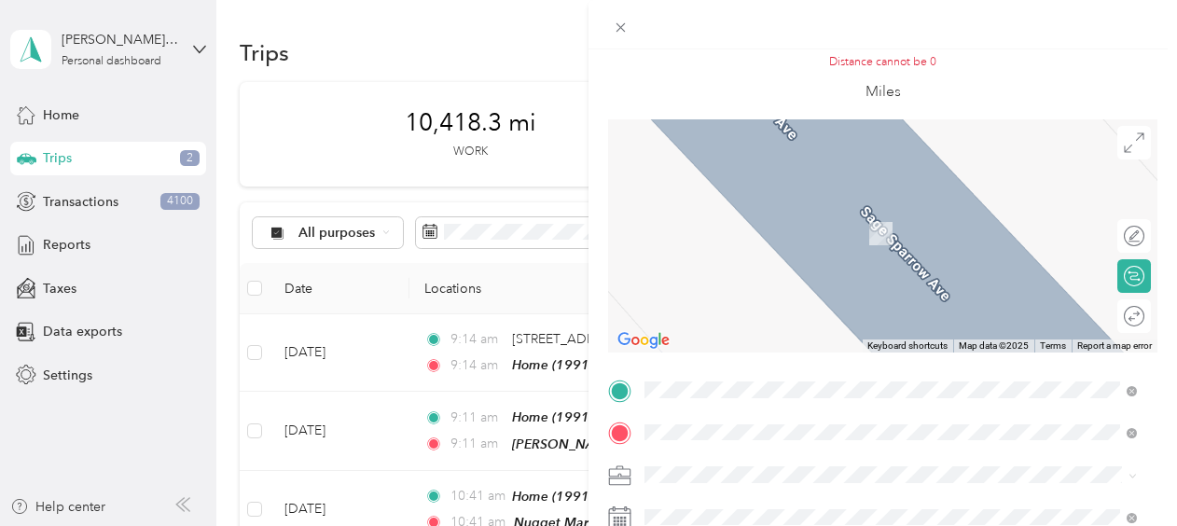
click at [892, 181] on span "[STREET_ADDRESS][PERSON_NAME][US_STATE]" at bounding box center [825, 182] width 290 height 17
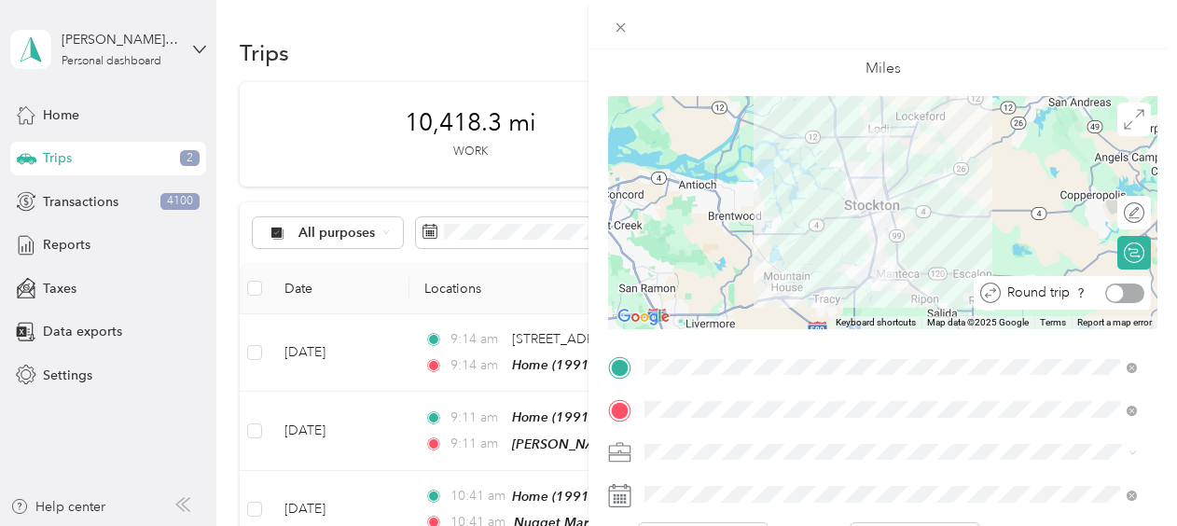
click at [1111, 296] on div at bounding box center [1124, 294] width 39 height 20
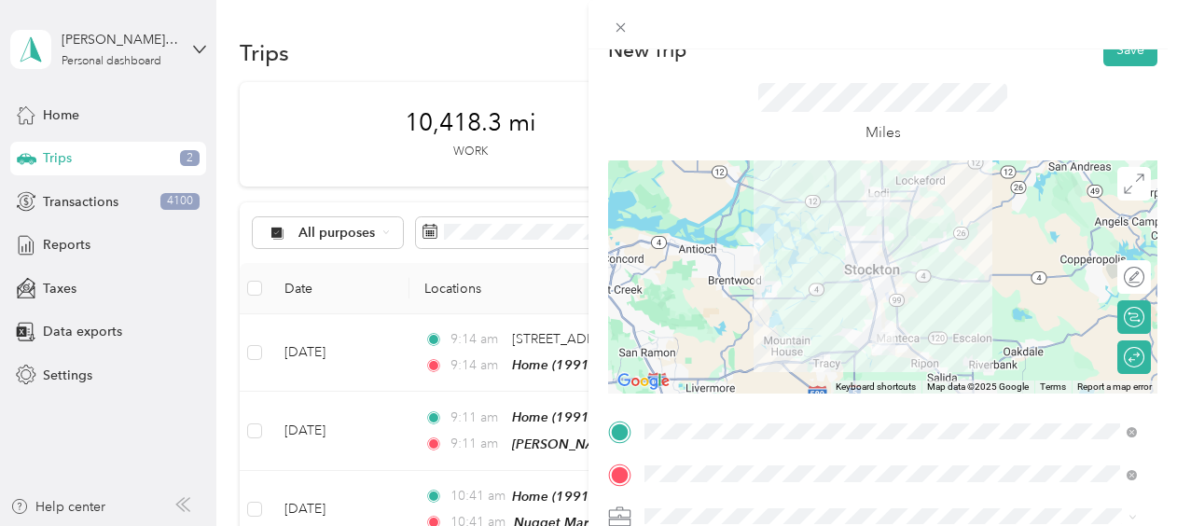
scroll to position [0, 0]
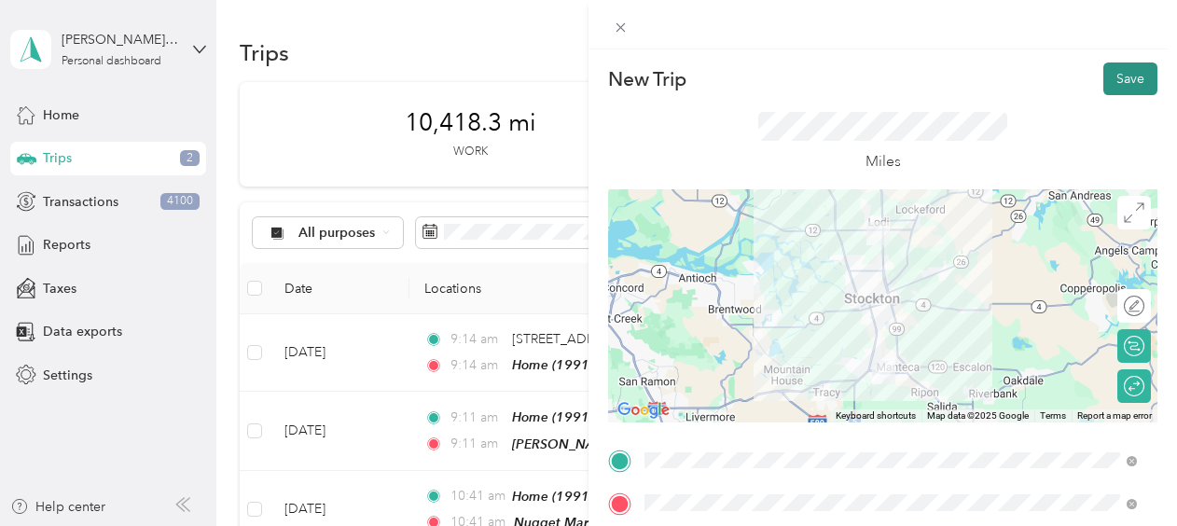
click at [1104, 92] on button "Save" at bounding box center [1131, 79] width 54 height 33
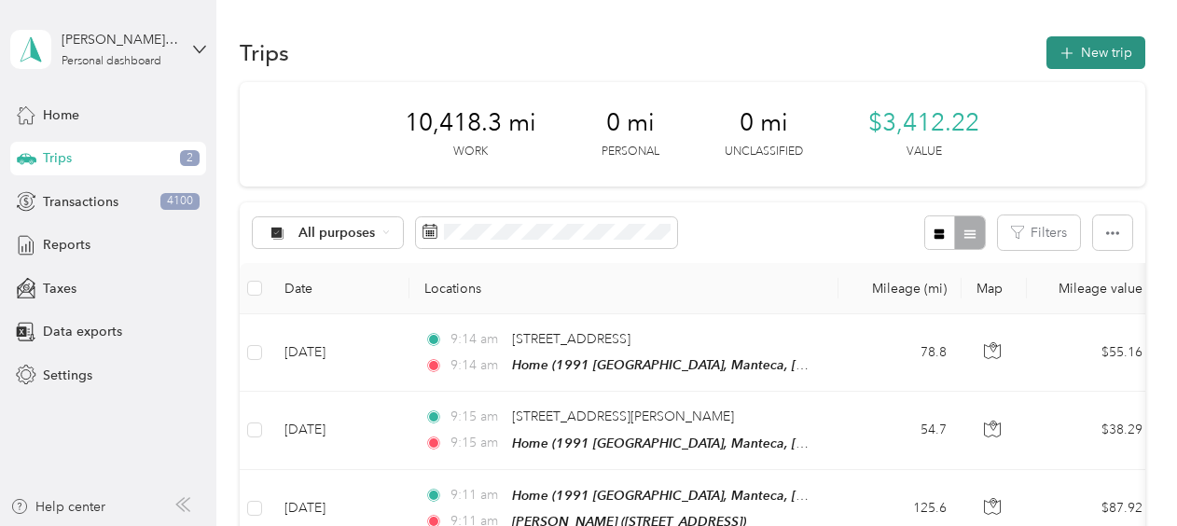
click at [1079, 50] on button "New trip" at bounding box center [1096, 52] width 99 height 33
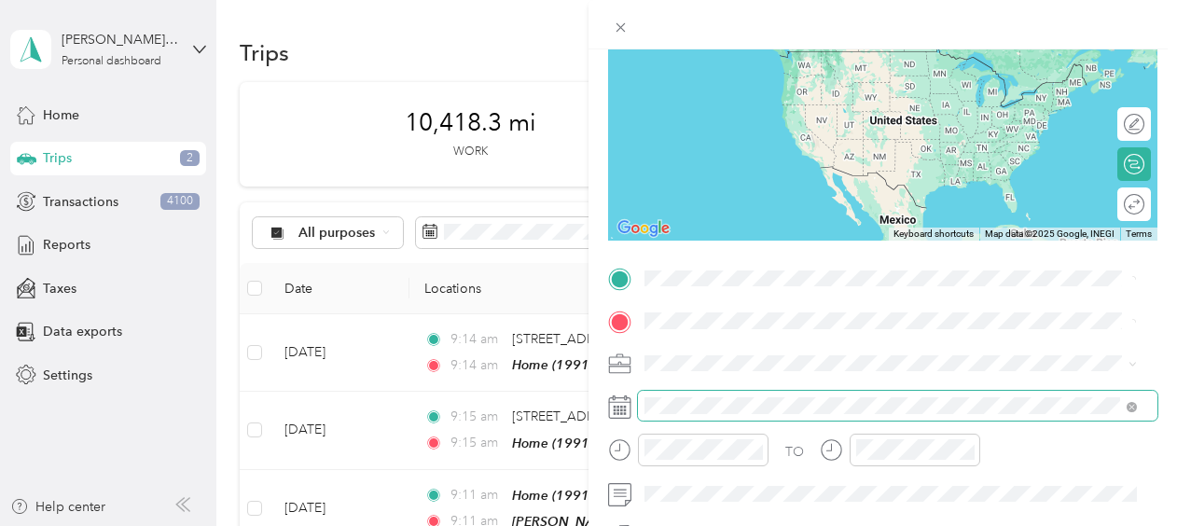
scroll to position [187, 0]
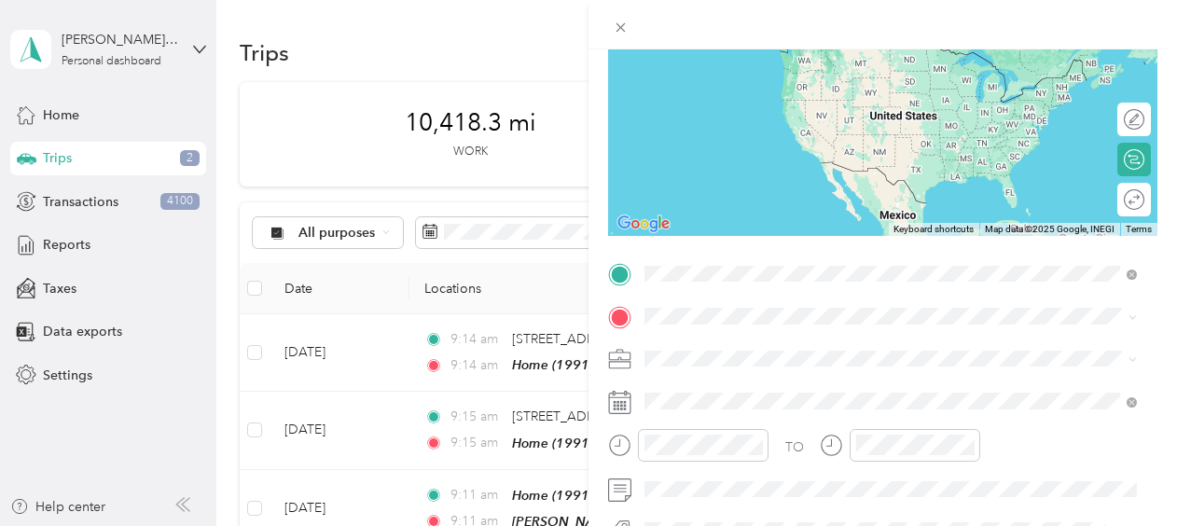
click at [819, 82] on div "Home [STREET_ADDRESS][US_STATE]" at bounding box center [890, 65] width 479 height 46
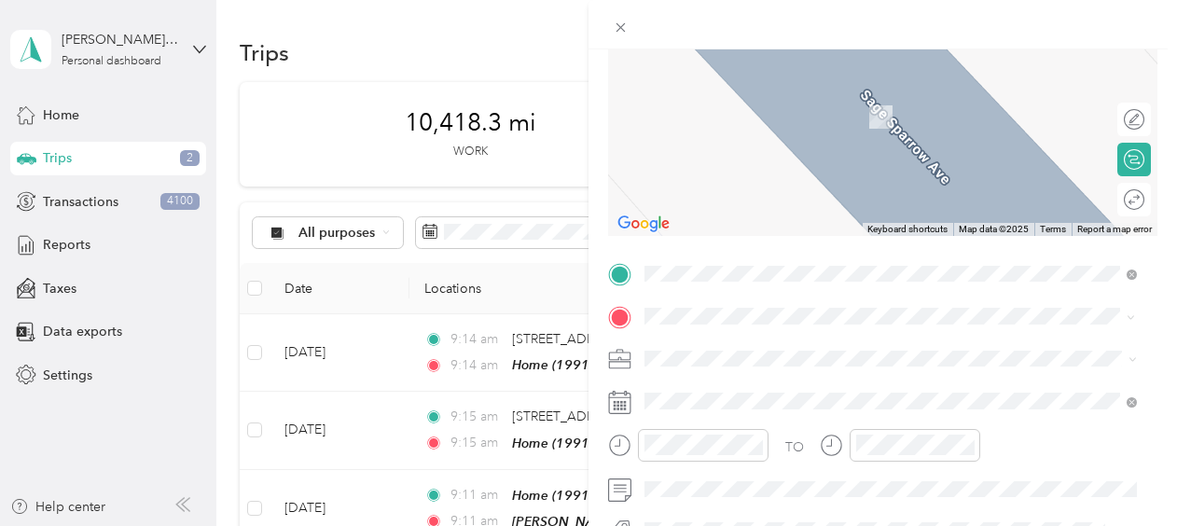
click at [821, 111] on div "TEAM Nugget Market [STREET_ADDRESS]" at bounding box center [759, 111] width 159 height 46
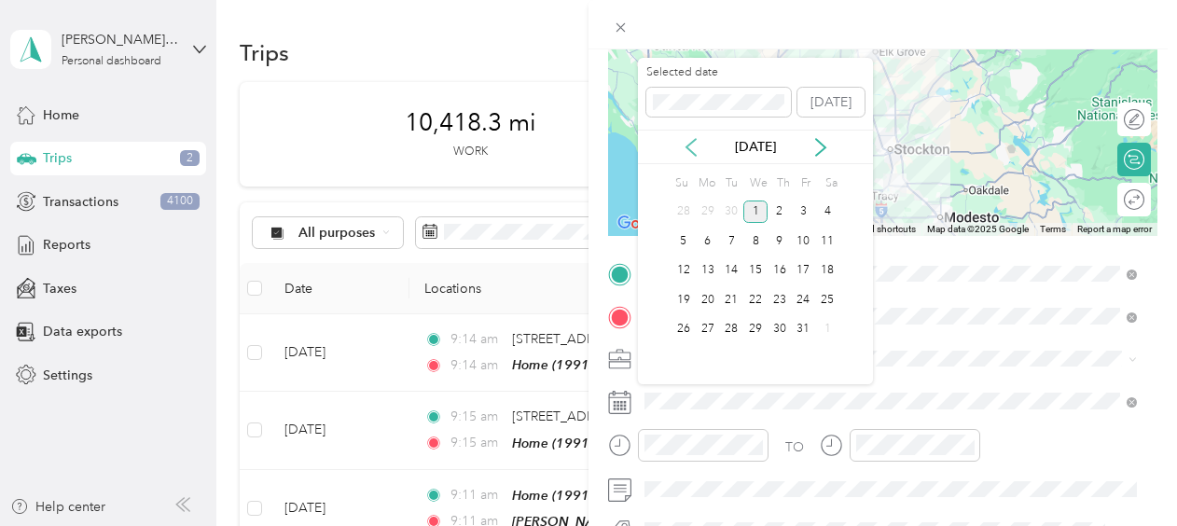
click at [696, 141] on icon at bounding box center [691, 147] width 19 height 19
click at [800, 268] on div "19" at bounding box center [804, 270] width 24 height 23
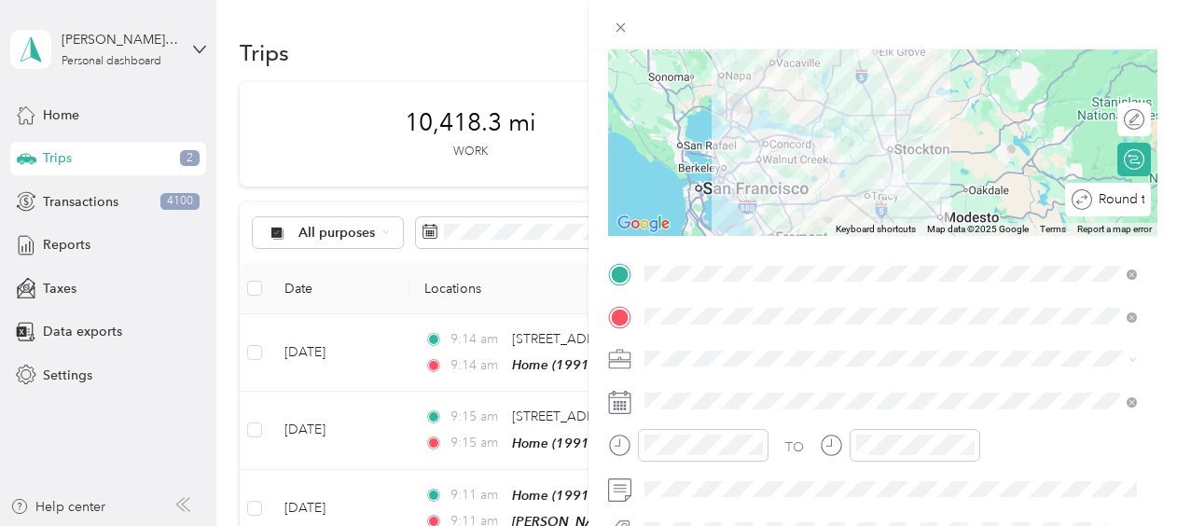
click at [1133, 203] on div "Round trip" at bounding box center [1108, 200] width 86 height 34
click at [1126, 202] on div at bounding box center [1124, 200] width 39 height 20
click at [1071, 13] on div at bounding box center [883, 24] width 589 height 49
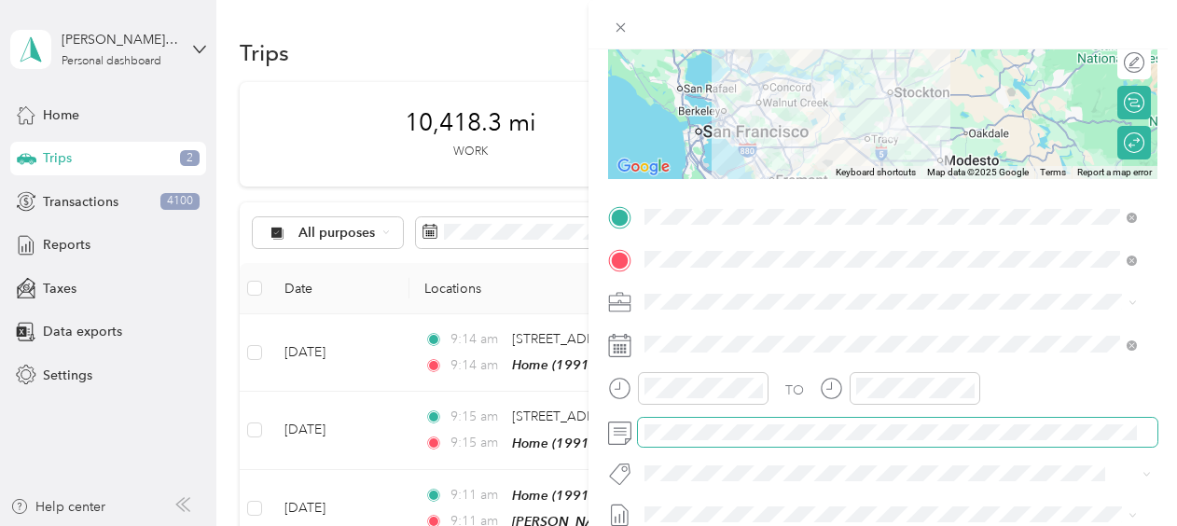
scroll to position [452, 0]
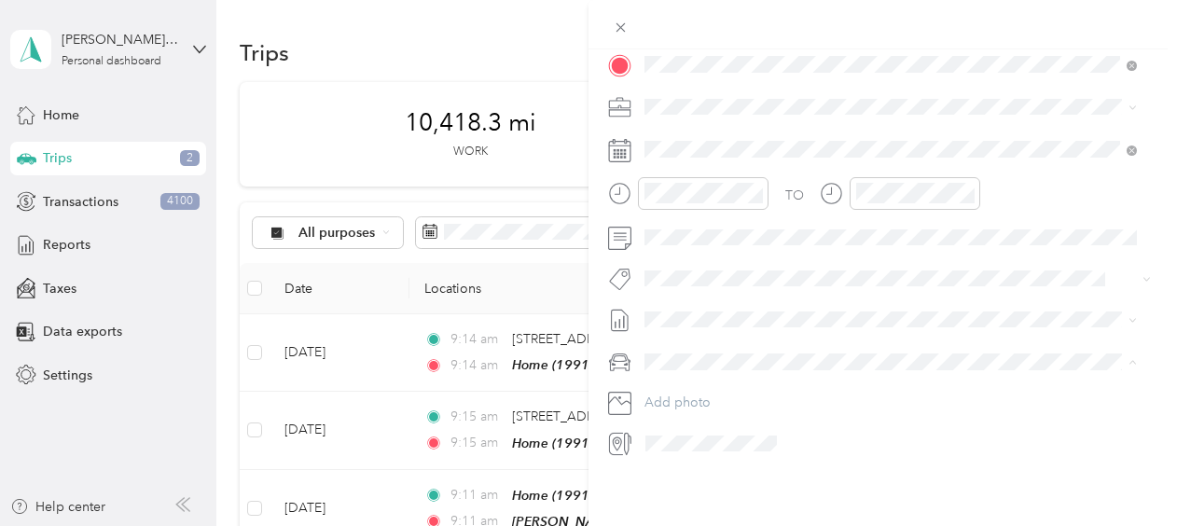
click at [720, 403] on div "My Car" at bounding box center [890, 413] width 479 height 20
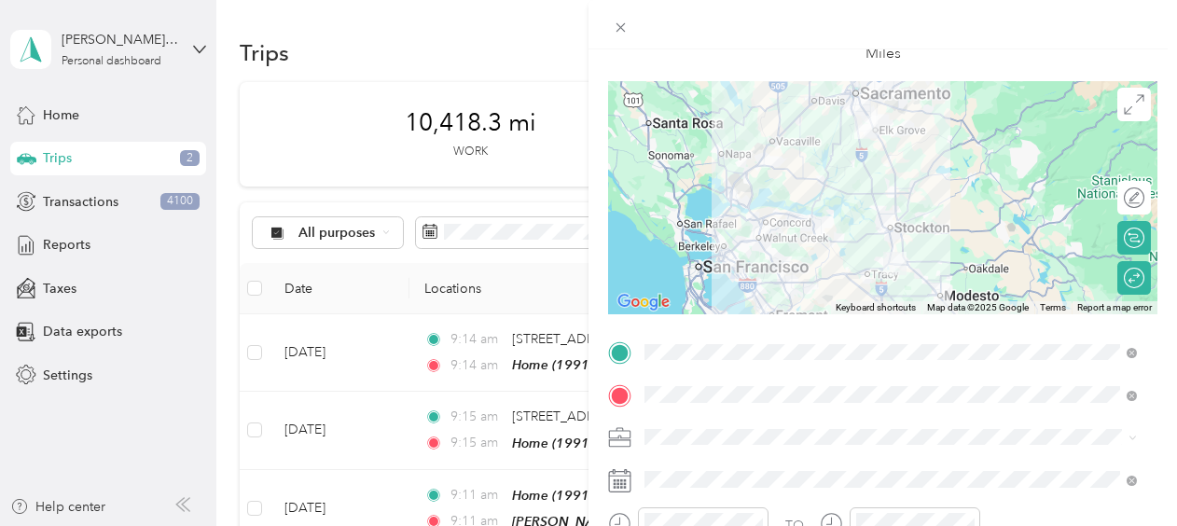
scroll to position [0, 0]
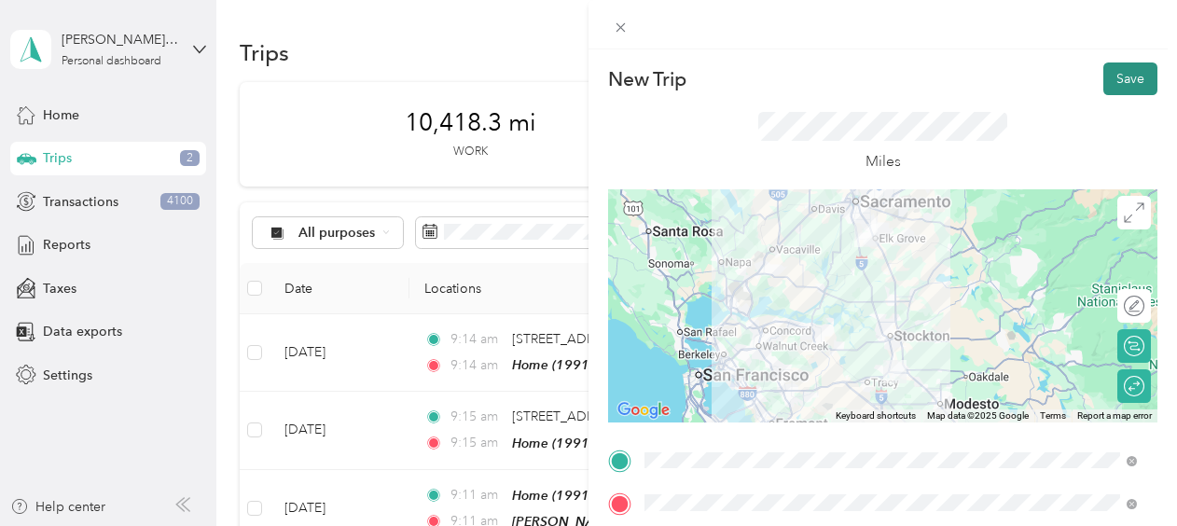
click at [1108, 78] on button "Save" at bounding box center [1131, 79] width 54 height 33
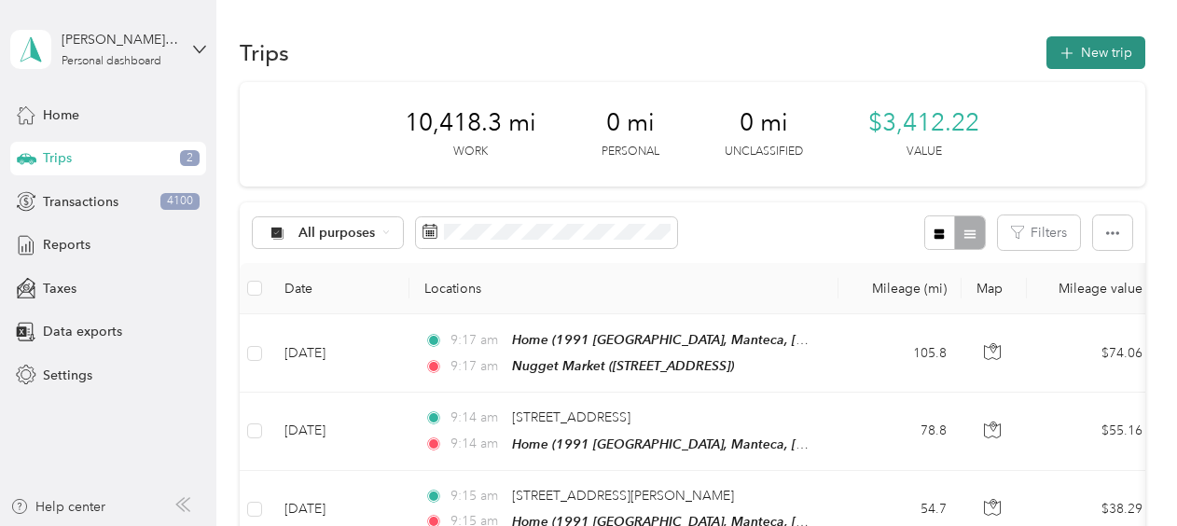
click at [1056, 49] on icon "button" at bounding box center [1066, 53] width 21 height 21
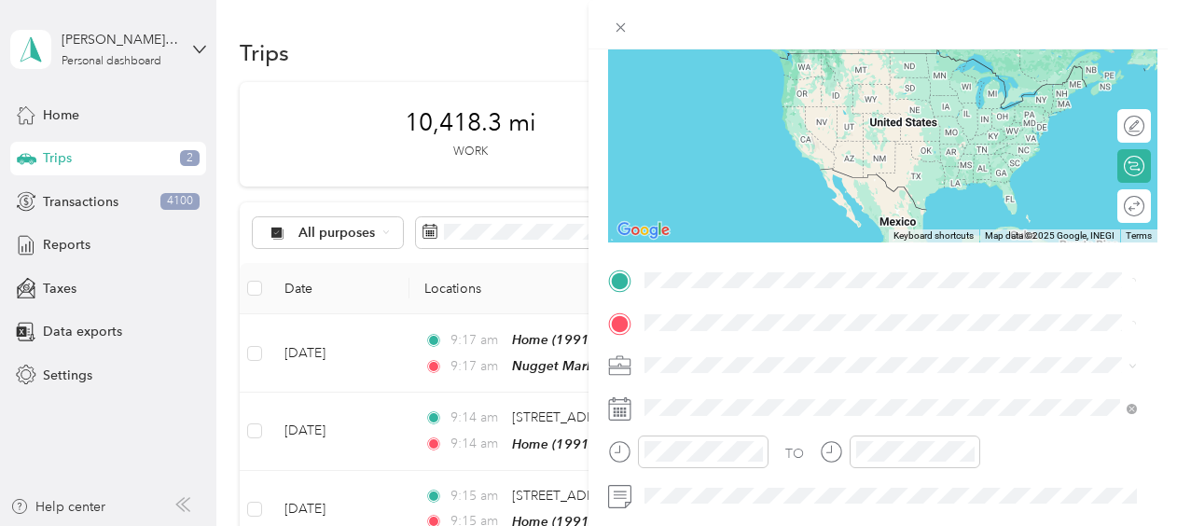
scroll to position [187, 0]
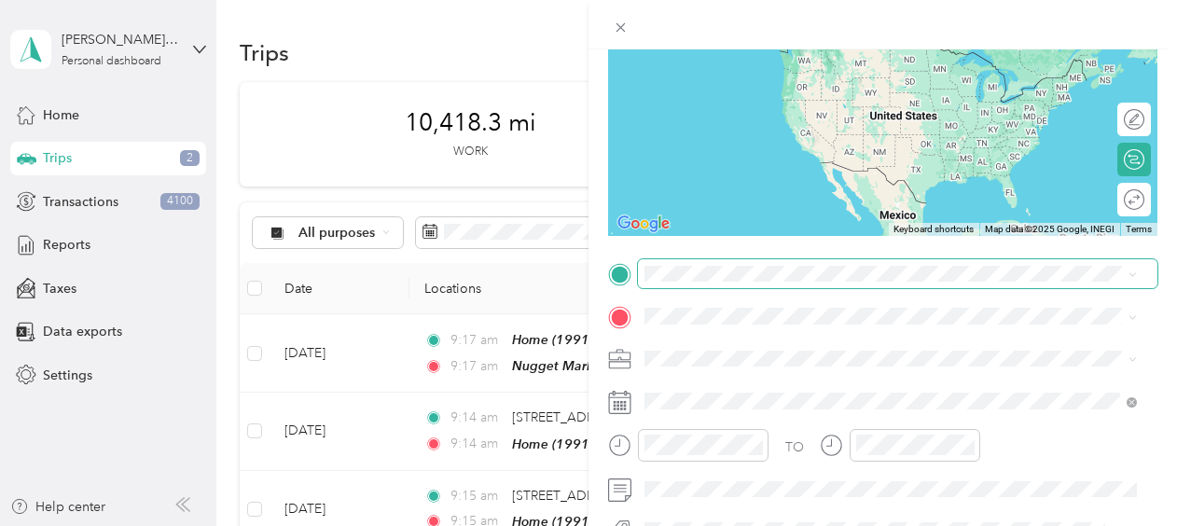
click at [837, 284] on span at bounding box center [898, 274] width 520 height 30
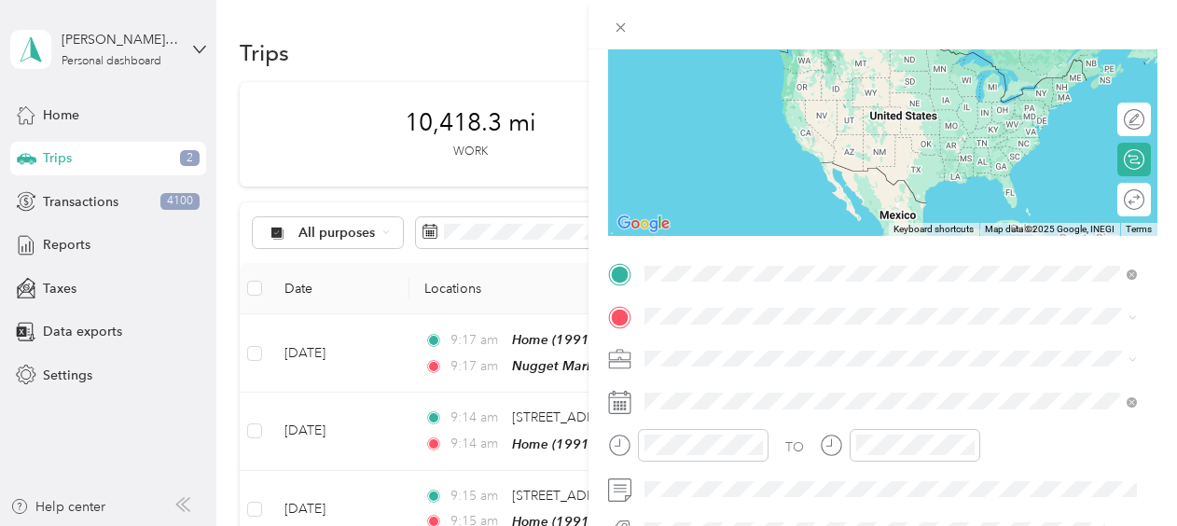
click at [837, 60] on div "Home [STREET_ADDRESS][US_STATE]" at bounding box center [773, 64] width 187 height 39
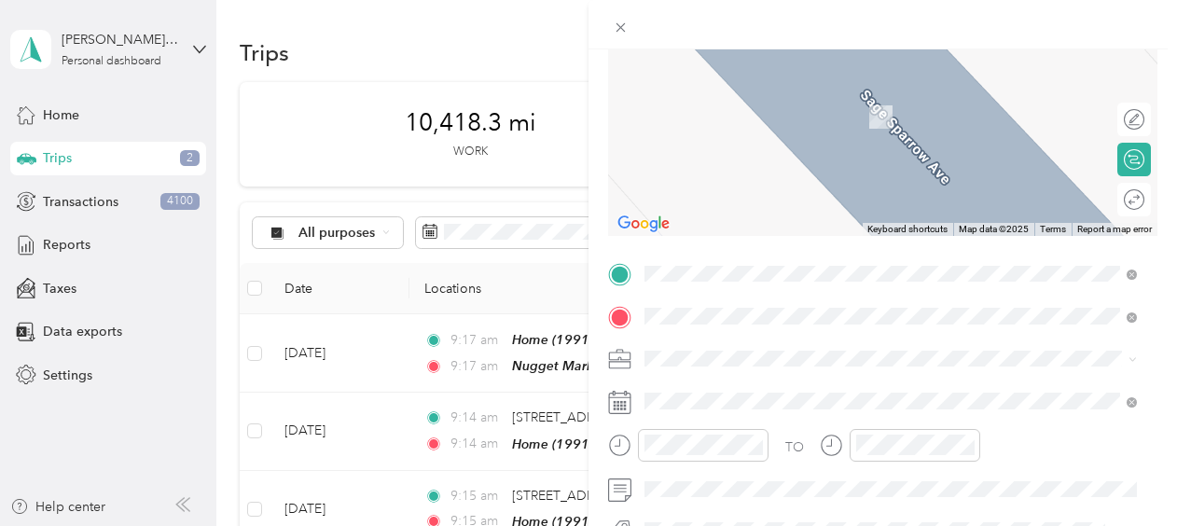
click at [1019, 348] on span at bounding box center [898, 359] width 520 height 30
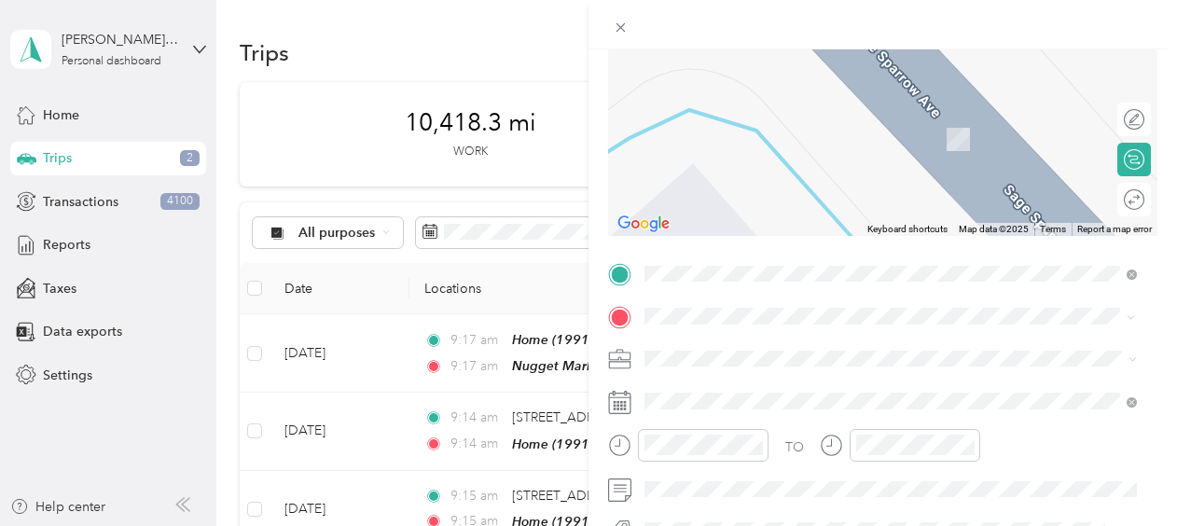
click at [855, 22] on div at bounding box center [883, 24] width 589 height 49
click at [806, 97] on span "[STREET_ADDRESS][US_STATE]" at bounding box center [773, 89] width 187 height 17
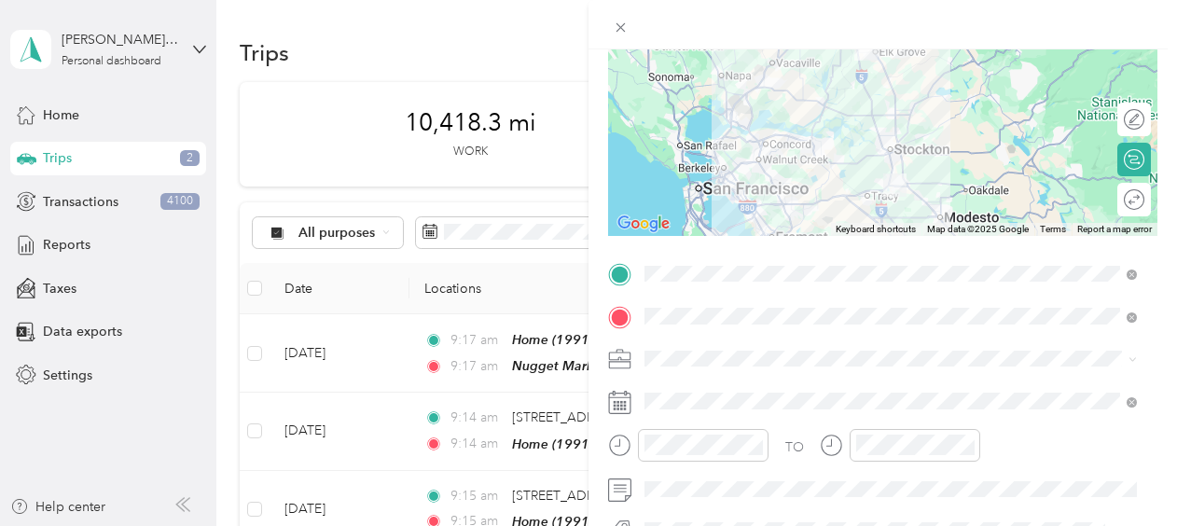
click at [1145, 205] on div "Round trip" at bounding box center [1145, 200] width 0 height 20
click at [1121, 204] on div at bounding box center [1124, 200] width 39 height 20
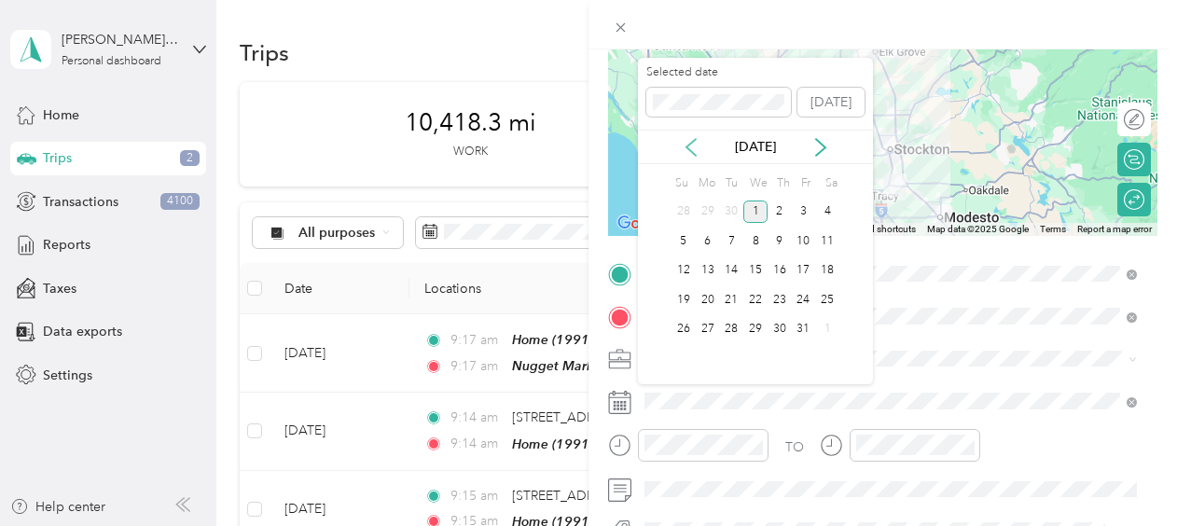
click at [688, 145] on icon at bounding box center [691, 147] width 19 height 19
click at [736, 294] on div "23" at bounding box center [731, 299] width 24 height 23
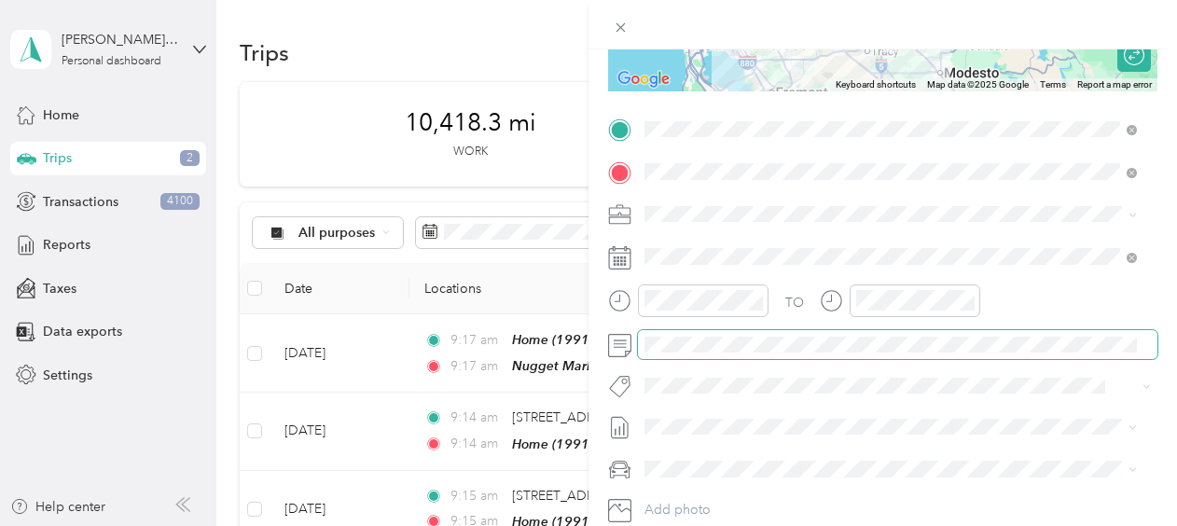
scroll to position [373, 0]
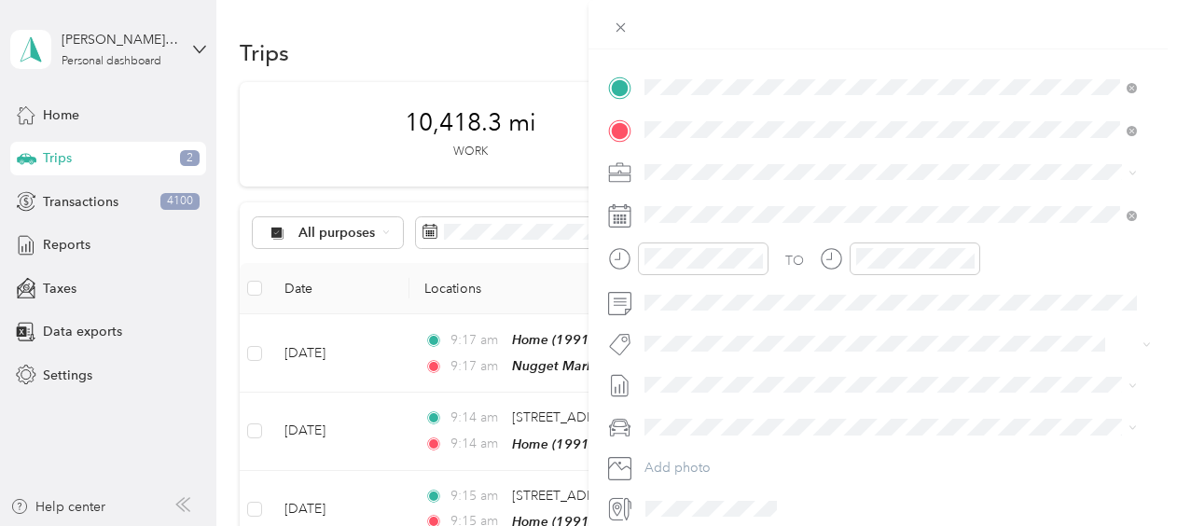
click at [731, 483] on div "My Car" at bounding box center [890, 487] width 479 height 20
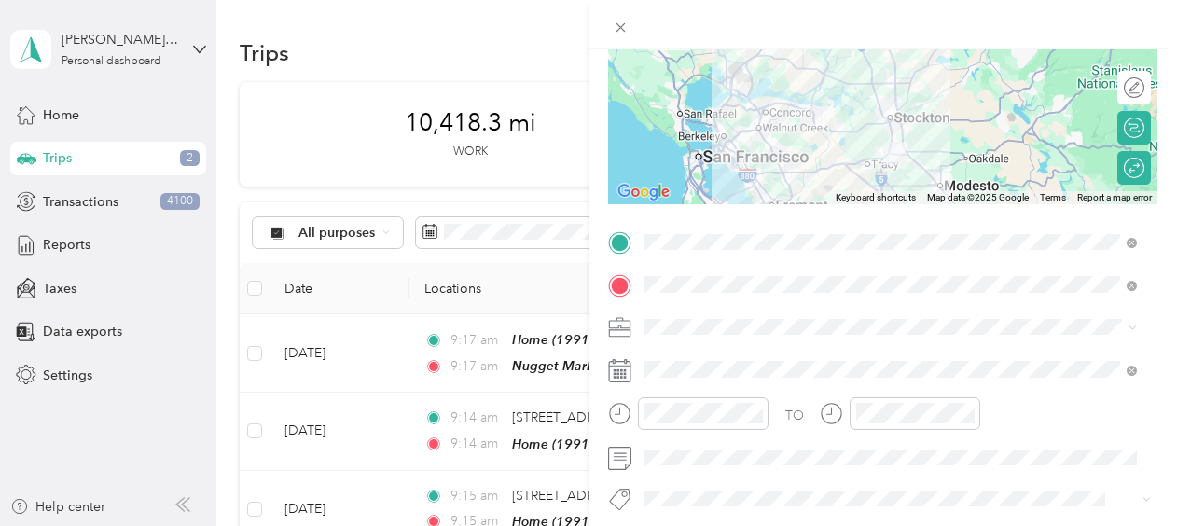
scroll to position [93, 0]
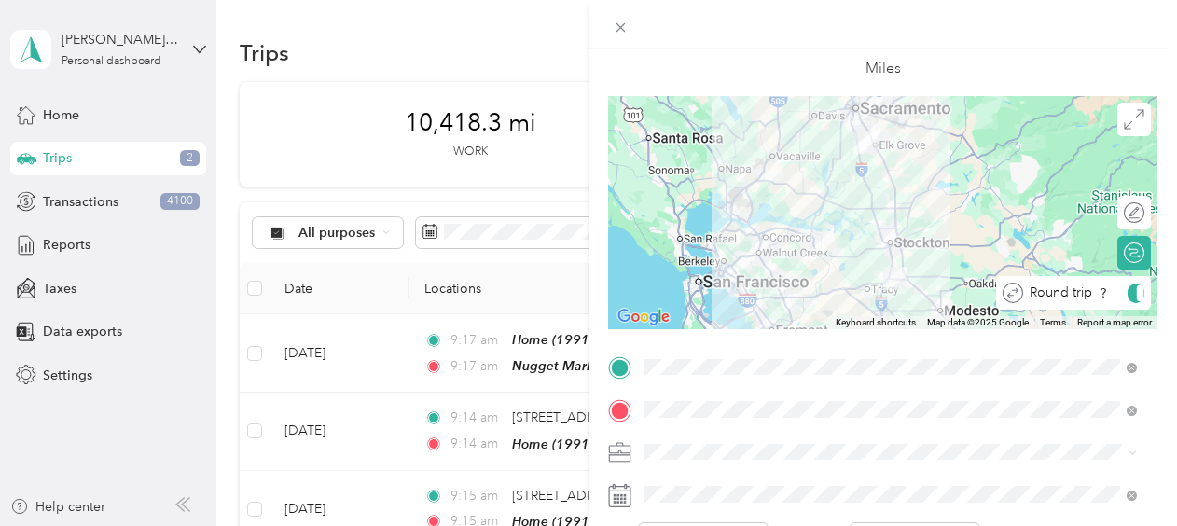
click at [1119, 292] on div "Round trip" at bounding box center [1083, 294] width 121 height 20
click at [1072, 50] on div "Miles" at bounding box center [882, 49] width 549 height 94
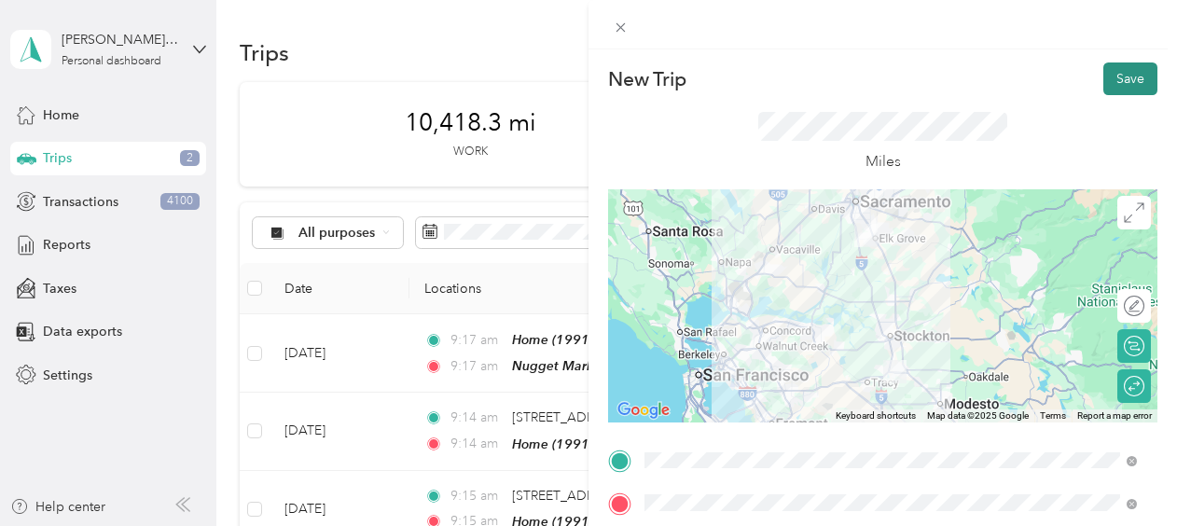
click at [1119, 76] on button "Save" at bounding box center [1131, 79] width 54 height 33
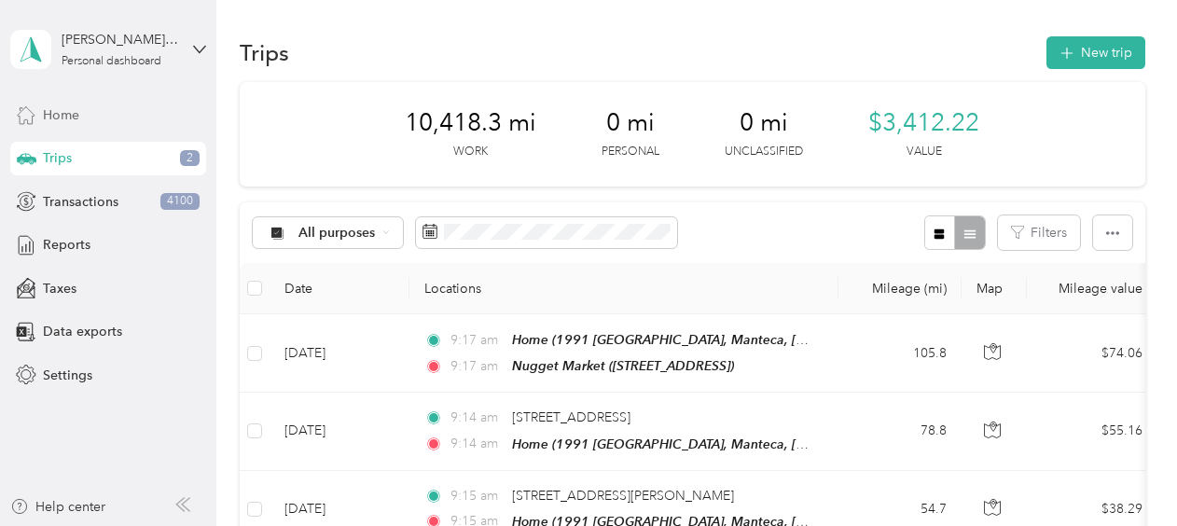
click at [108, 114] on div "Home" at bounding box center [108, 115] width 196 height 34
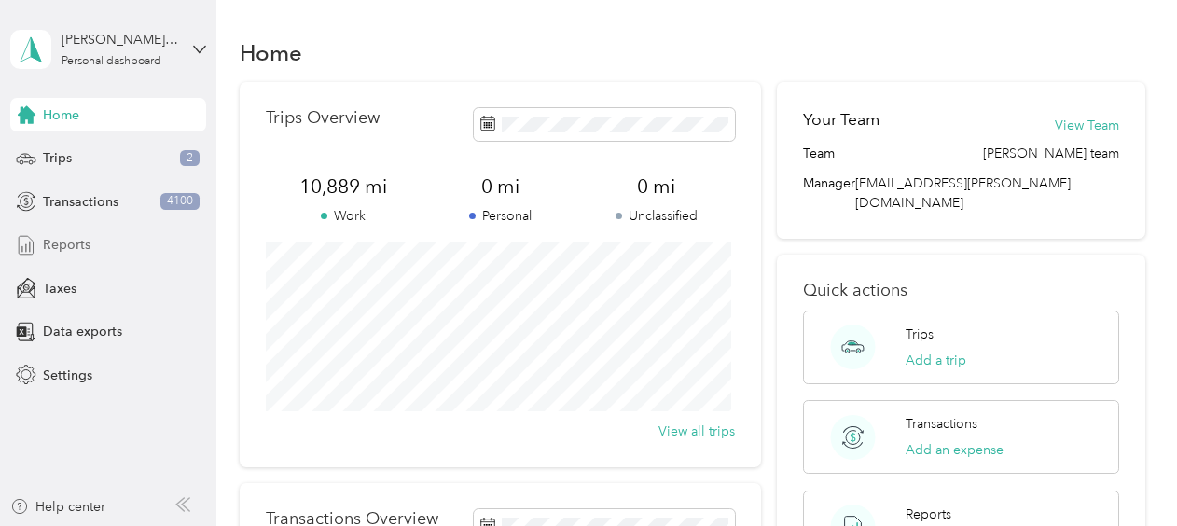
click at [78, 241] on span "Reports" at bounding box center [67, 245] width 48 height 20
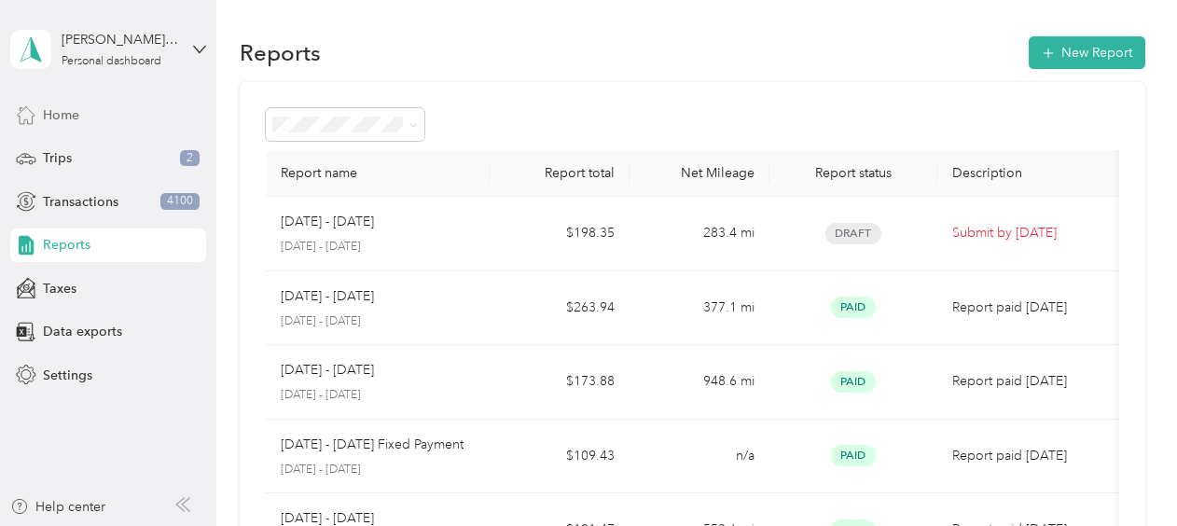
click at [116, 117] on div "Home" at bounding box center [108, 115] width 196 height 34
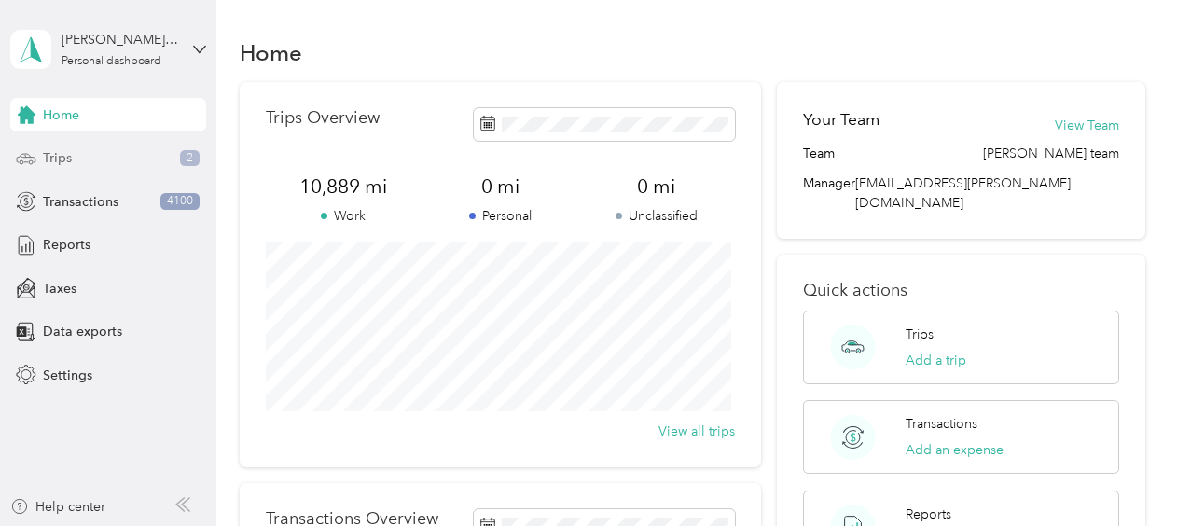
click at [91, 159] on div "Trips 2" at bounding box center [108, 159] width 196 height 34
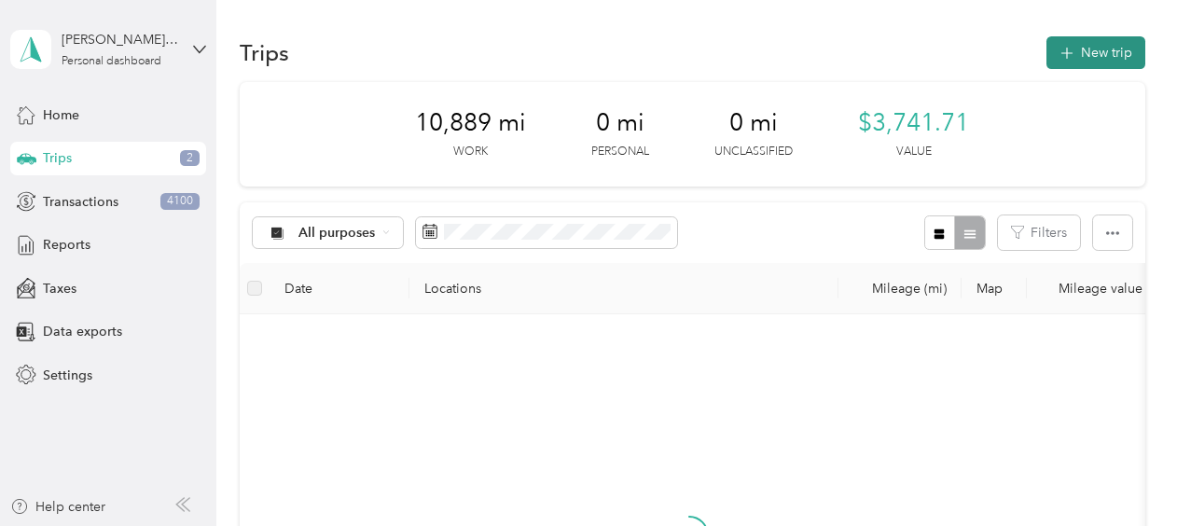
click at [1073, 45] on button "New trip" at bounding box center [1096, 52] width 99 height 33
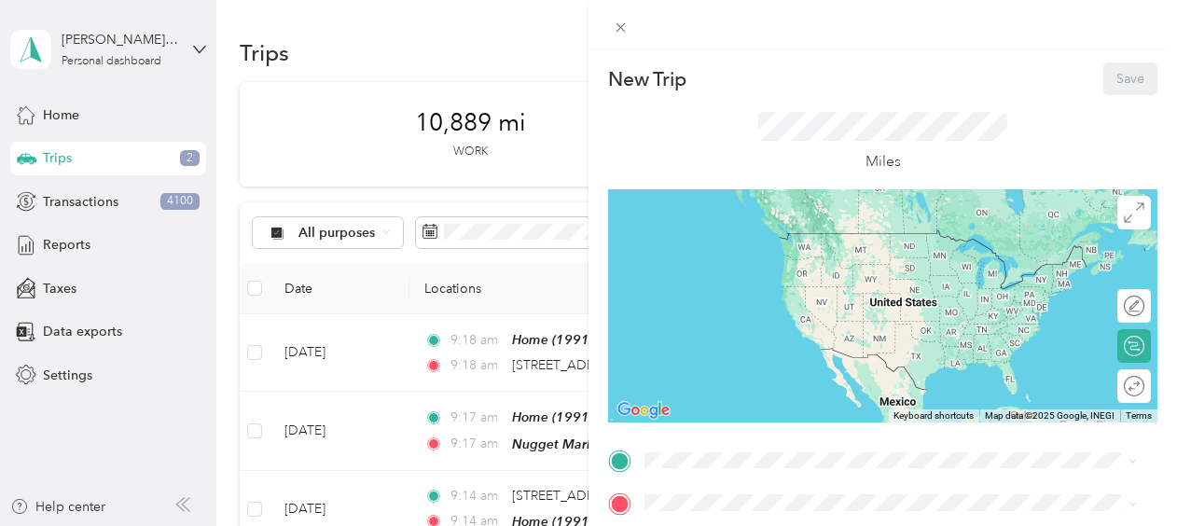
scroll to position [280, 0]
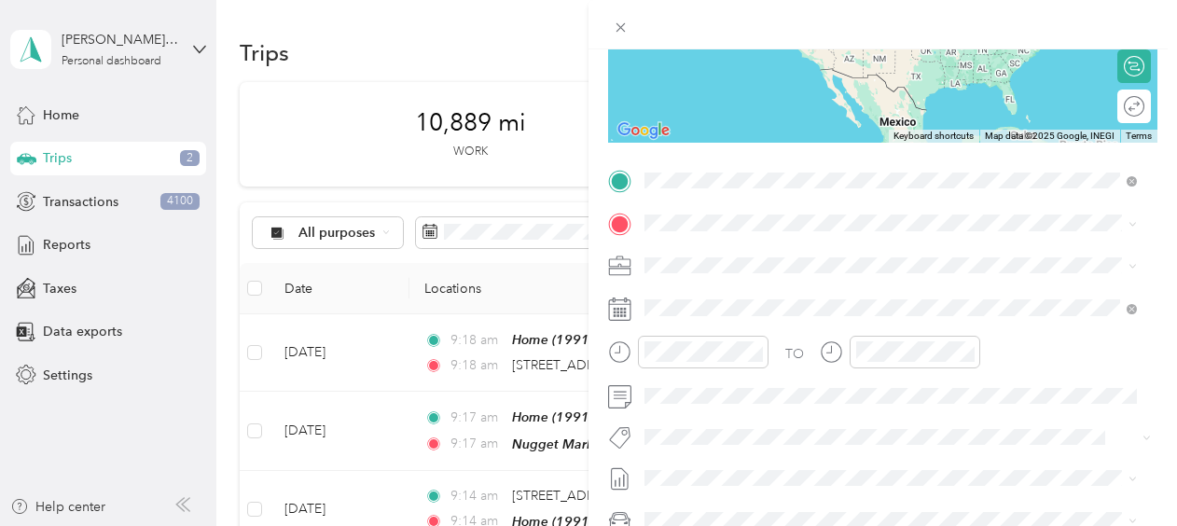
click at [784, 248] on div "Home" at bounding box center [773, 254] width 187 height 17
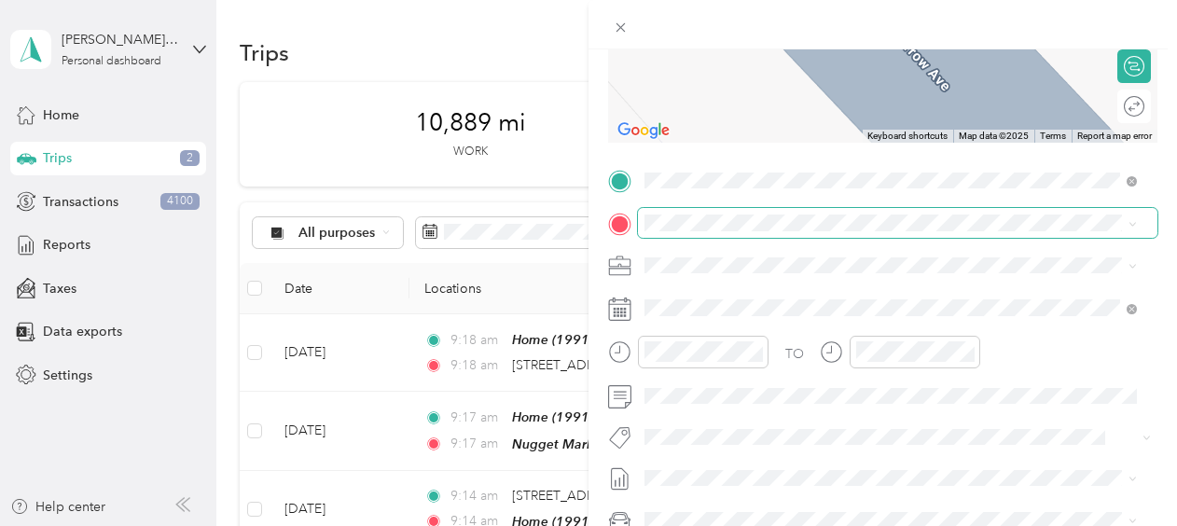
click at [782, 232] on span at bounding box center [898, 223] width 520 height 30
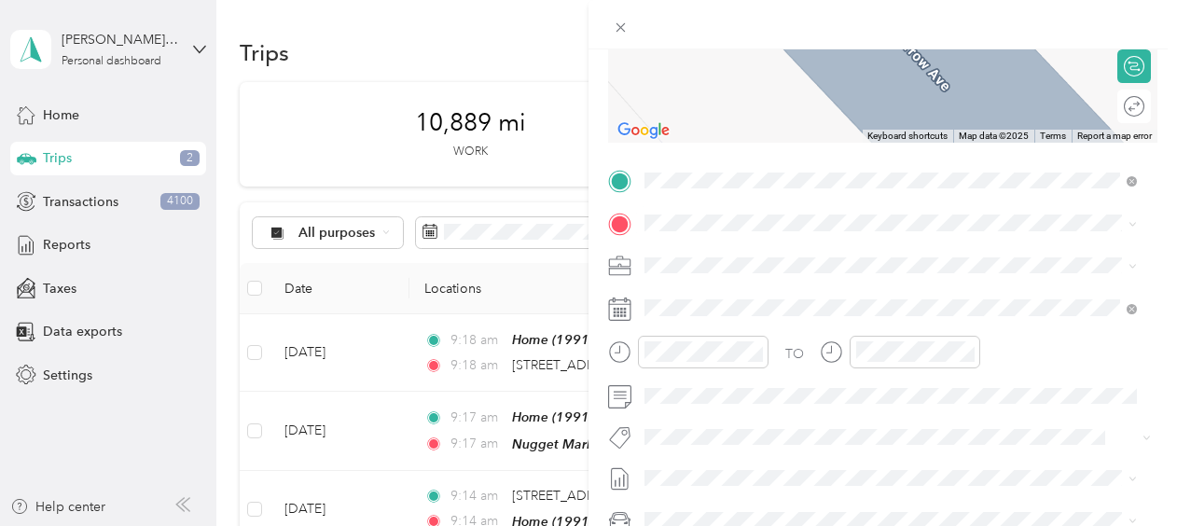
click at [795, 307] on div "TEAM Save Mart Headquarters" at bounding box center [791, 297] width 222 height 23
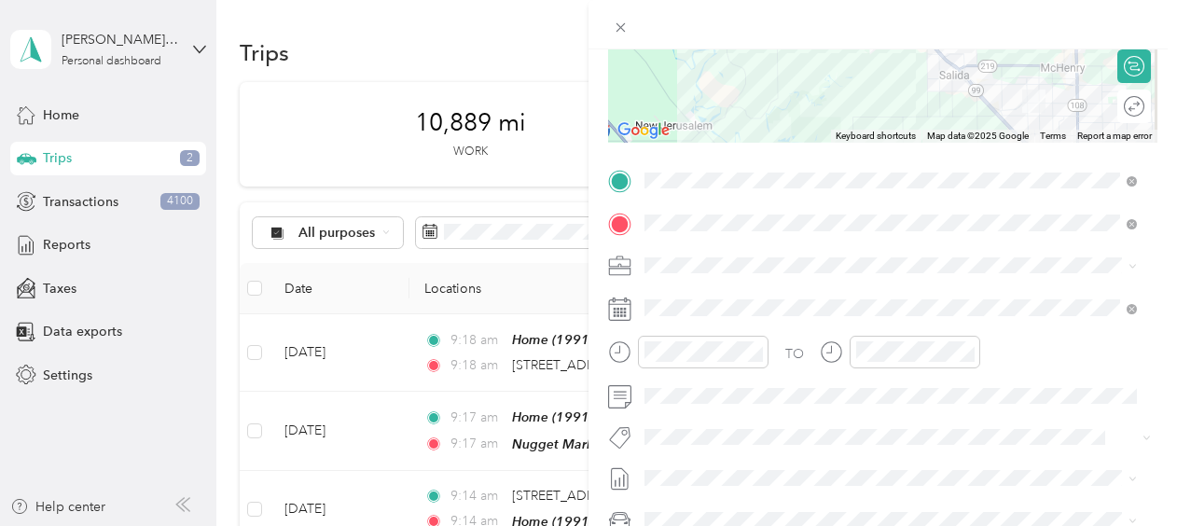
click at [1157, 122] on form "New Trip Save This trip cannot be edited because it is either under review, app…" at bounding box center [883, 200] width 589 height 834
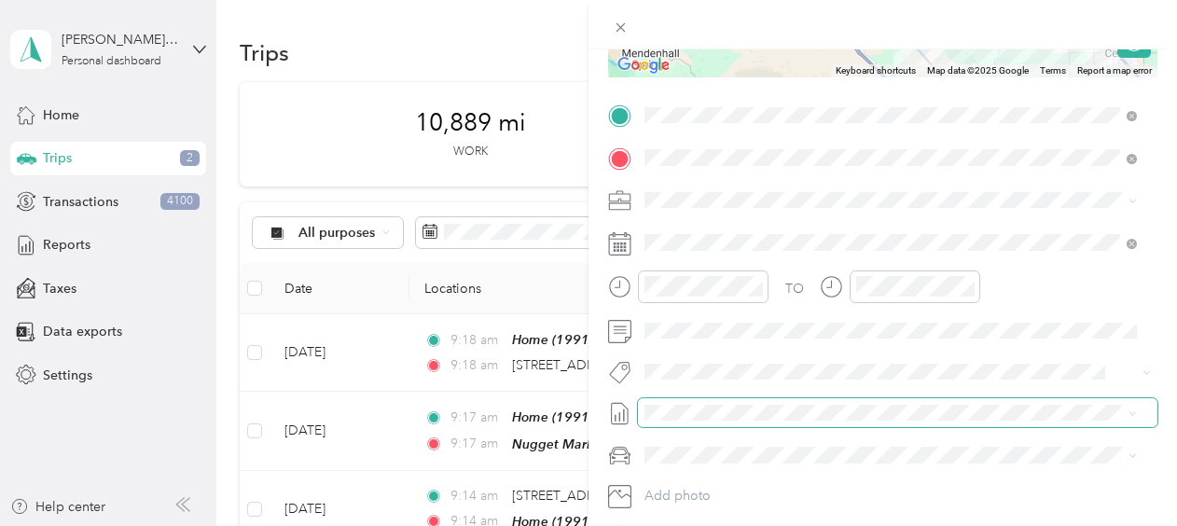
scroll to position [373, 0]
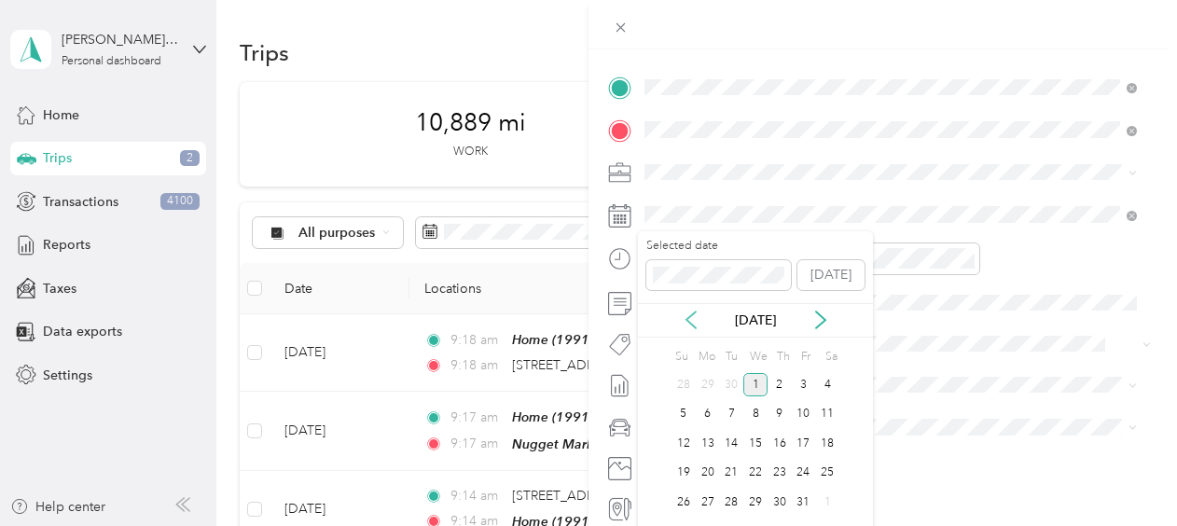
click at [692, 315] on icon at bounding box center [691, 320] width 19 height 19
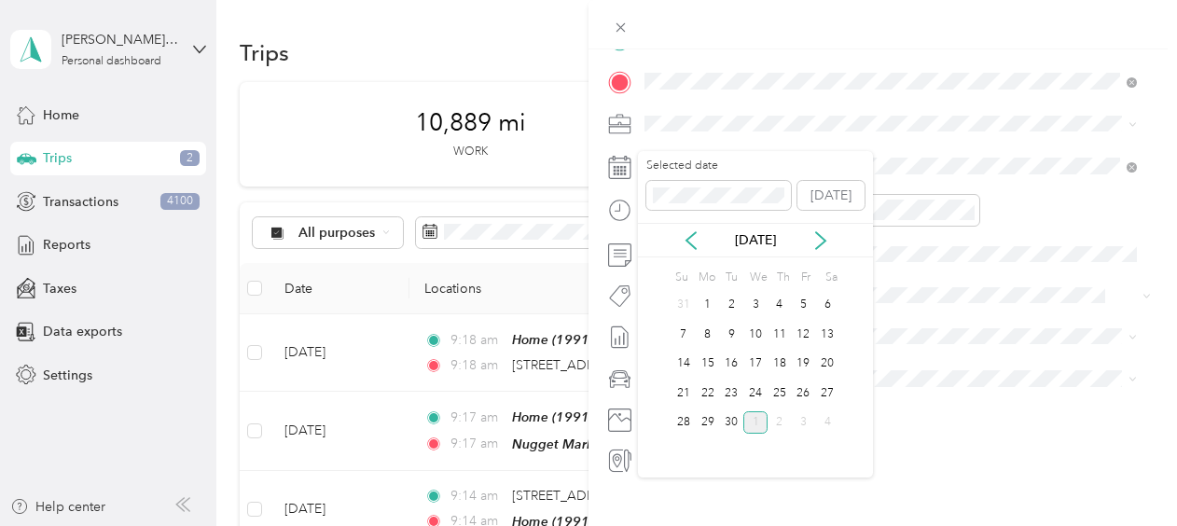
scroll to position [452, 0]
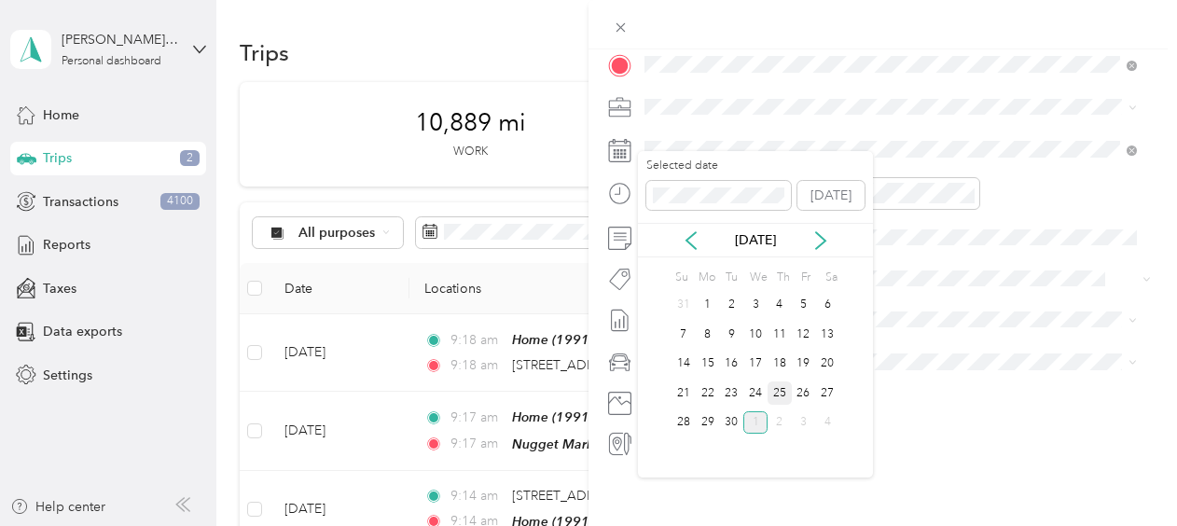
click at [777, 387] on div "25" at bounding box center [780, 393] width 24 height 23
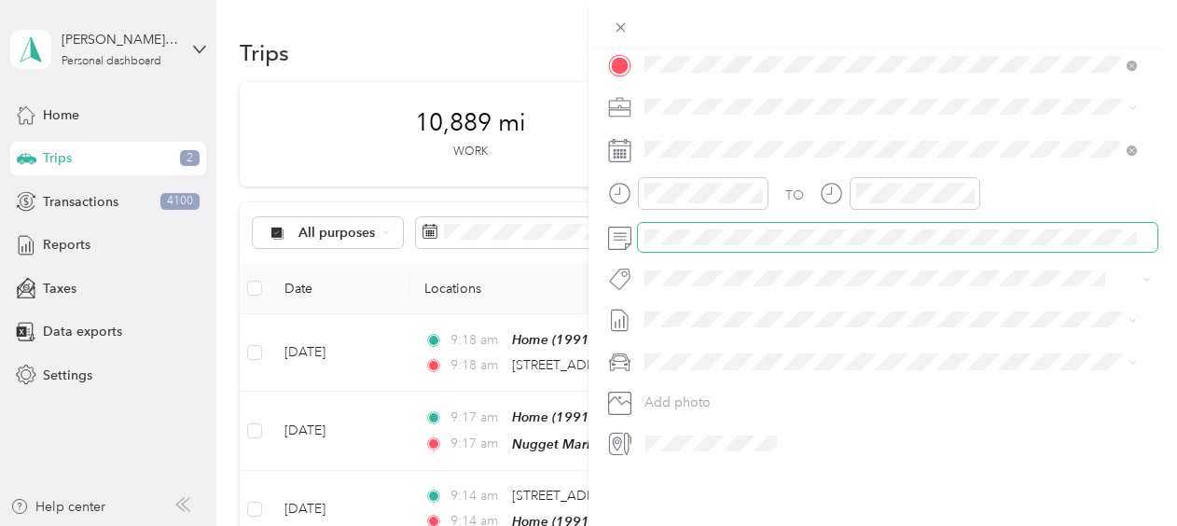
click at [784, 233] on span at bounding box center [898, 238] width 520 height 30
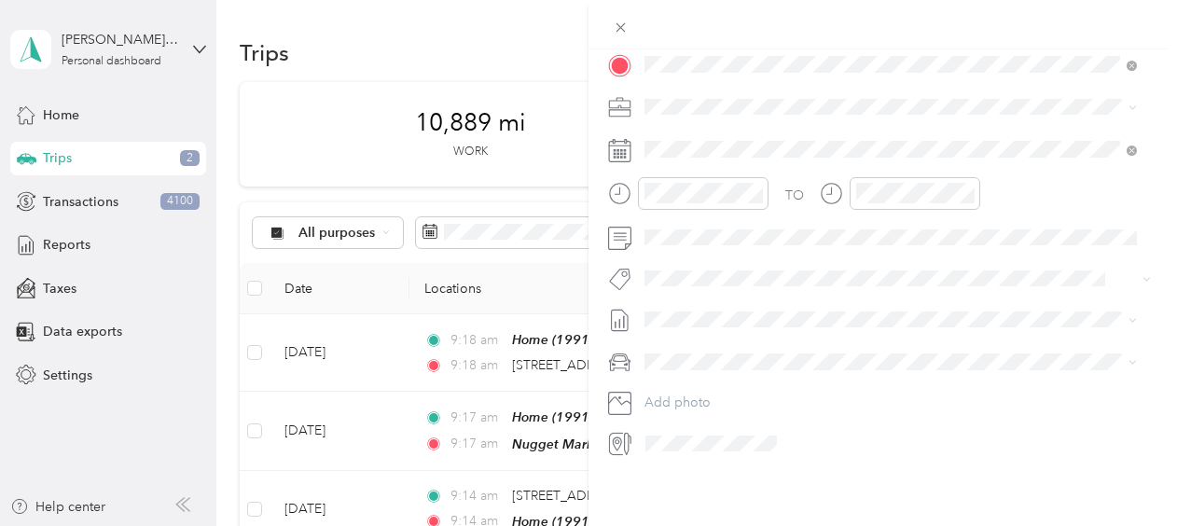
click at [703, 400] on li "My Car" at bounding box center [891, 409] width 506 height 33
click at [752, 461] on div "New Trip Save This trip cannot be edited because it is either under review, app…" at bounding box center [883, 312] width 589 height 526
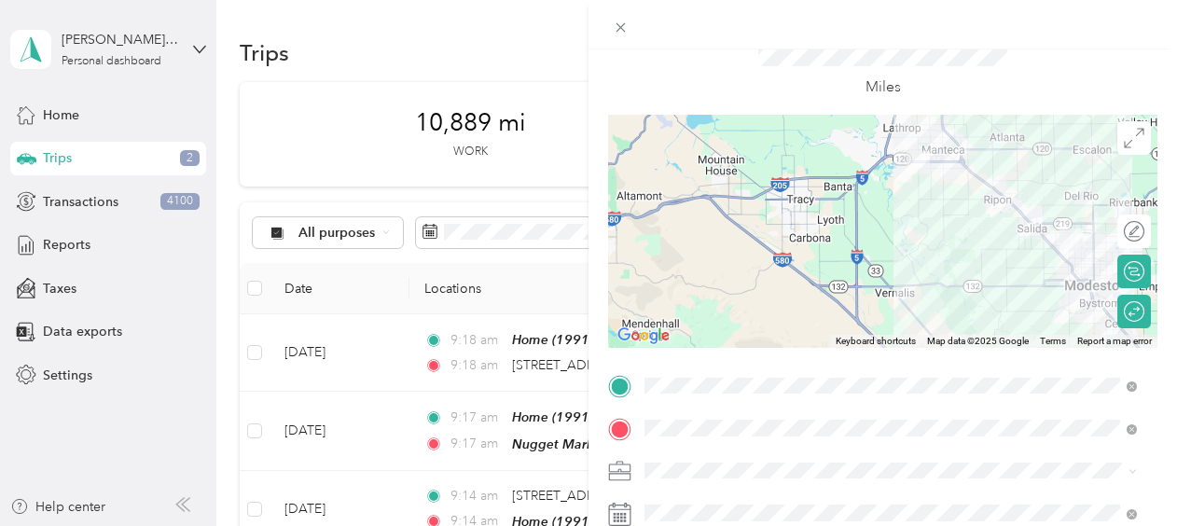
scroll to position [0, 0]
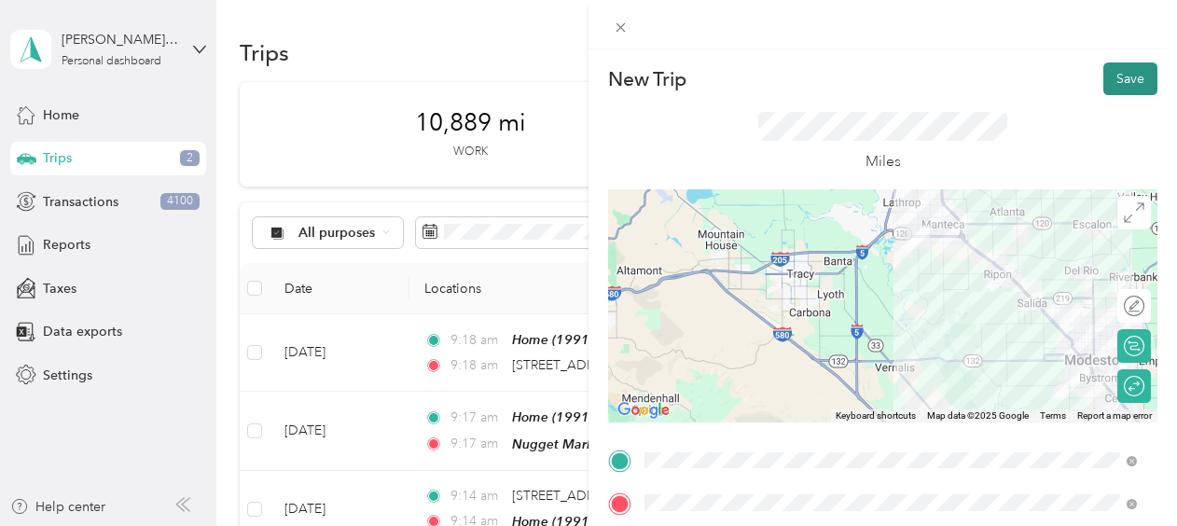
click at [1115, 70] on button "Save" at bounding box center [1131, 79] width 54 height 33
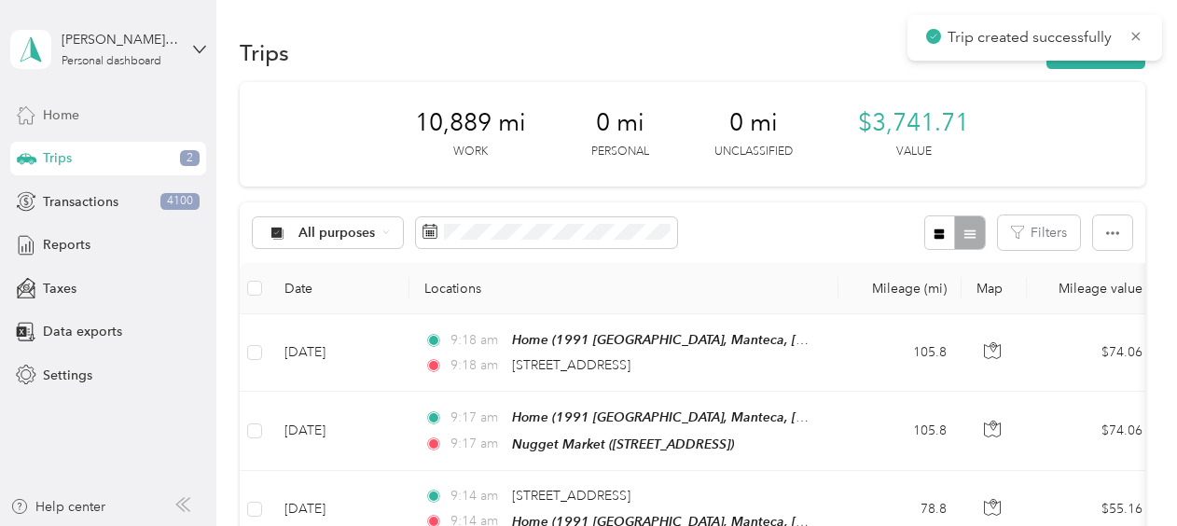
click at [107, 116] on div "Home" at bounding box center [108, 115] width 196 height 34
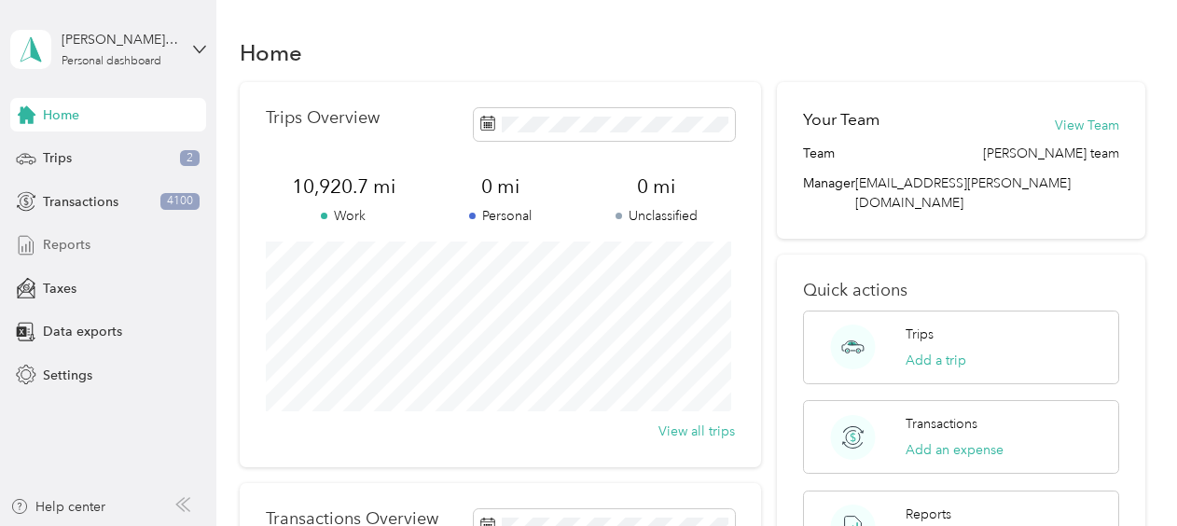
click at [88, 240] on span "Reports" at bounding box center [67, 245] width 48 height 20
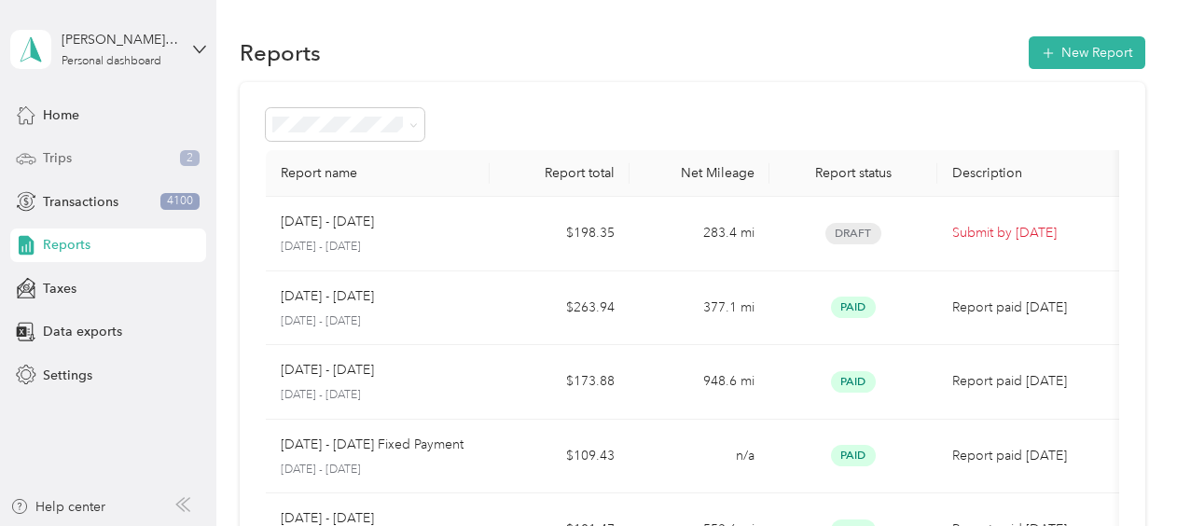
click at [90, 157] on div "Trips 2" at bounding box center [108, 159] width 196 height 34
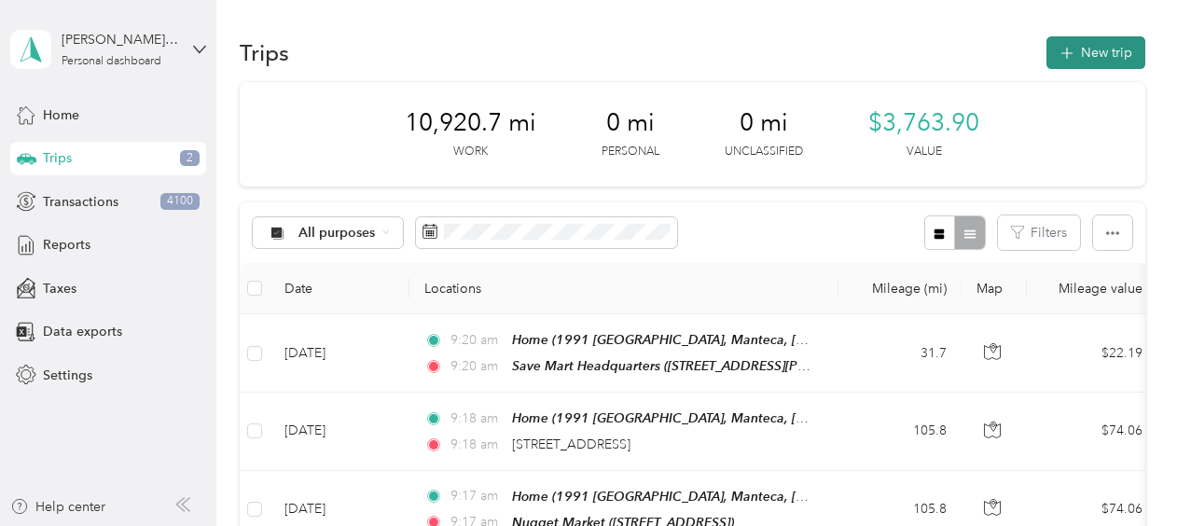
click at [1082, 51] on button "New trip" at bounding box center [1096, 52] width 99 height 33
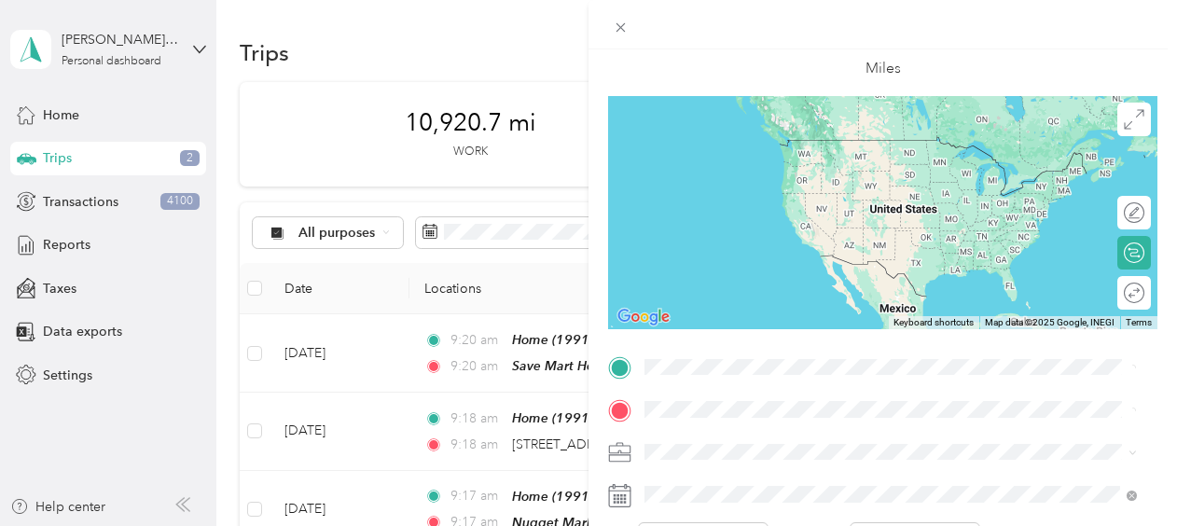
scroll to position [280, 0]
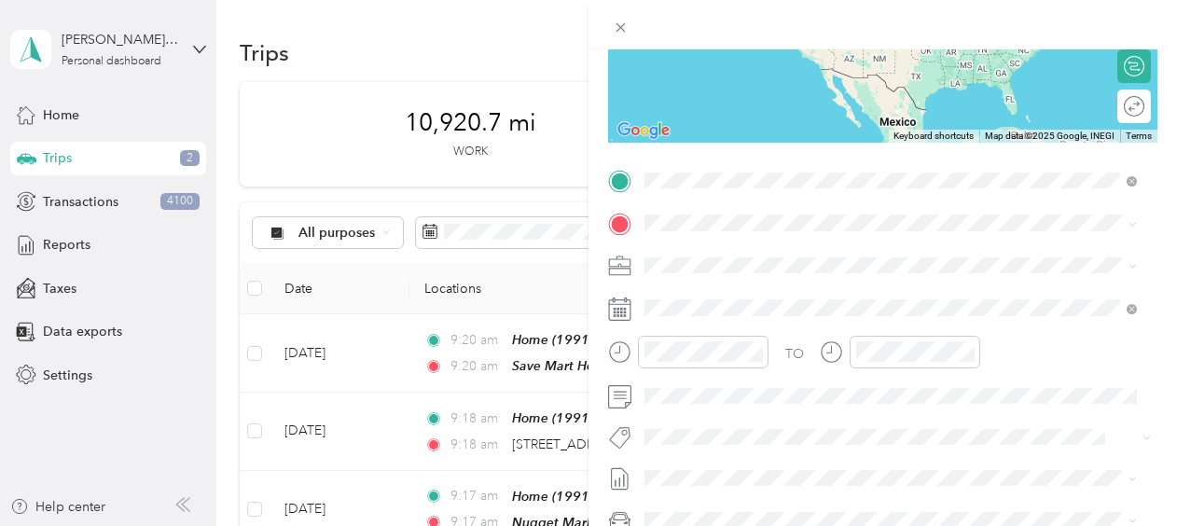
click at [793, 251] on div "Home" at bounding box center [773, 254] width 187 height 17
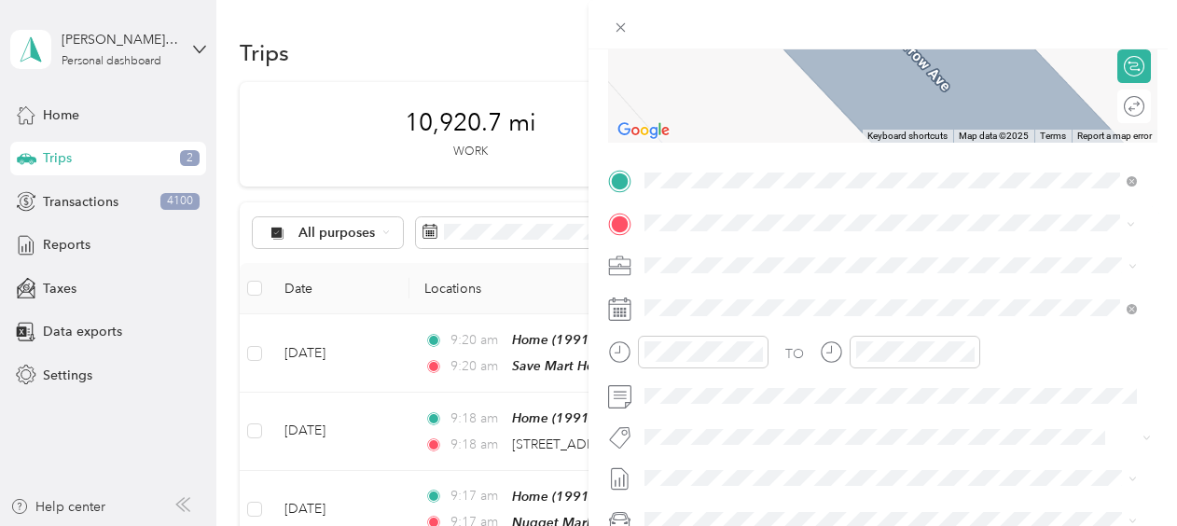
click at [815, 291] on div "TEAM Save Mart Headquarters" at bounding box center [791, 299] width 222 height 23
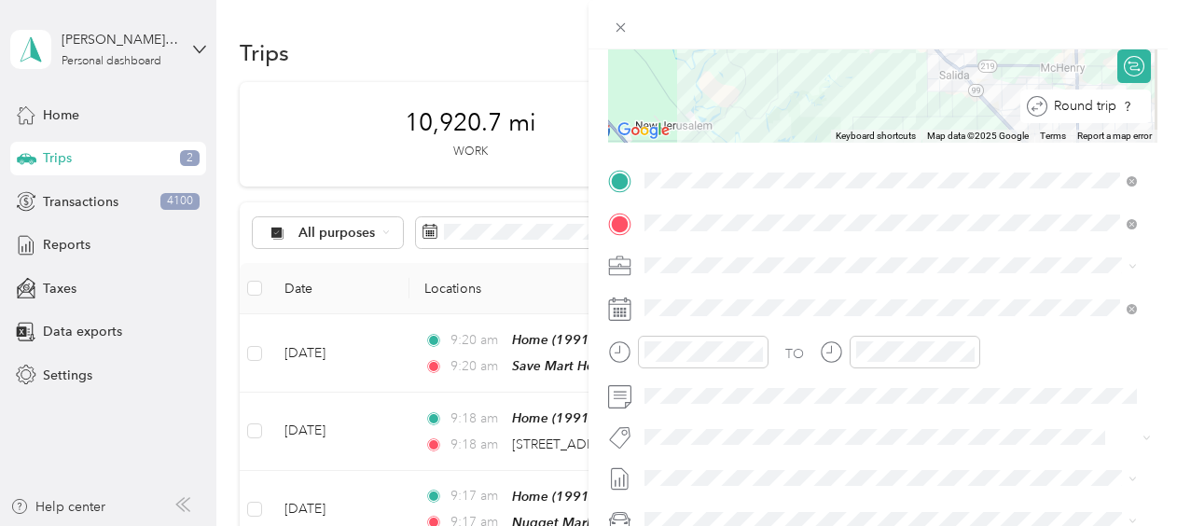
click at [1152, 112] on div at bounding box center [1152, 107] width 0 height 20
click at [1159, 144] on form "New Trip Save This trip cannot be edited because it is either under review, app…" at bounding box center [883, 200] width 589 height 834
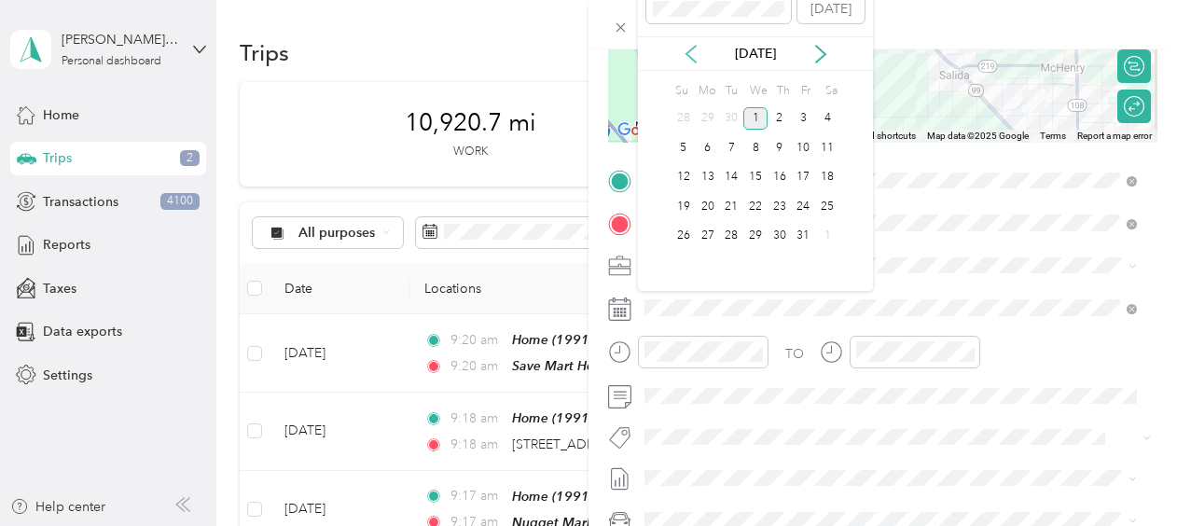
click at [688, 52] on icon at bounding box center [691, 54] width 19 height 19
click at [735, 226] on div "30" at bounding box center [731, 236] width 24 height 23
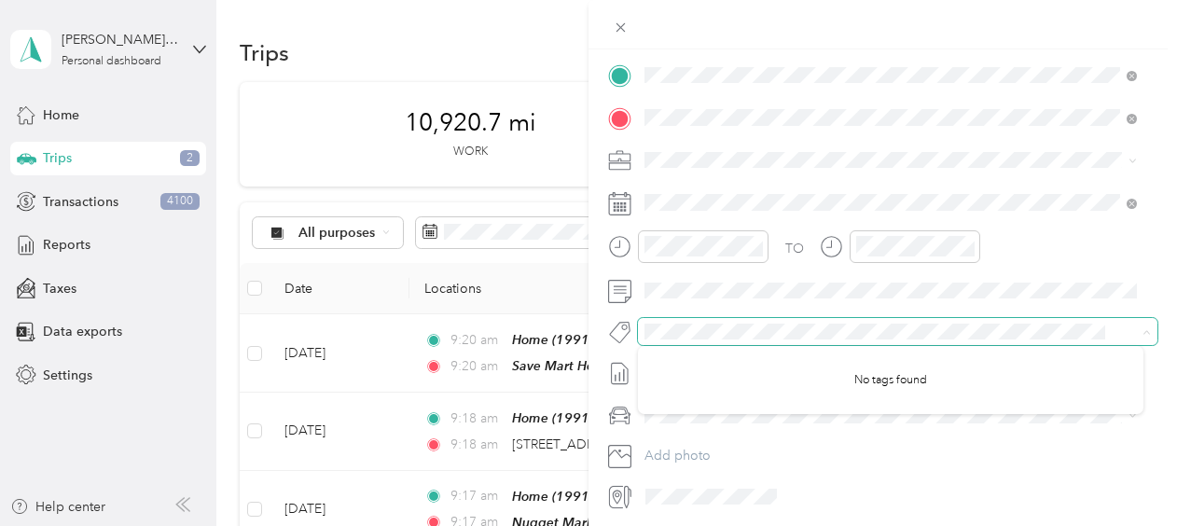
scroll to position [452, 0]
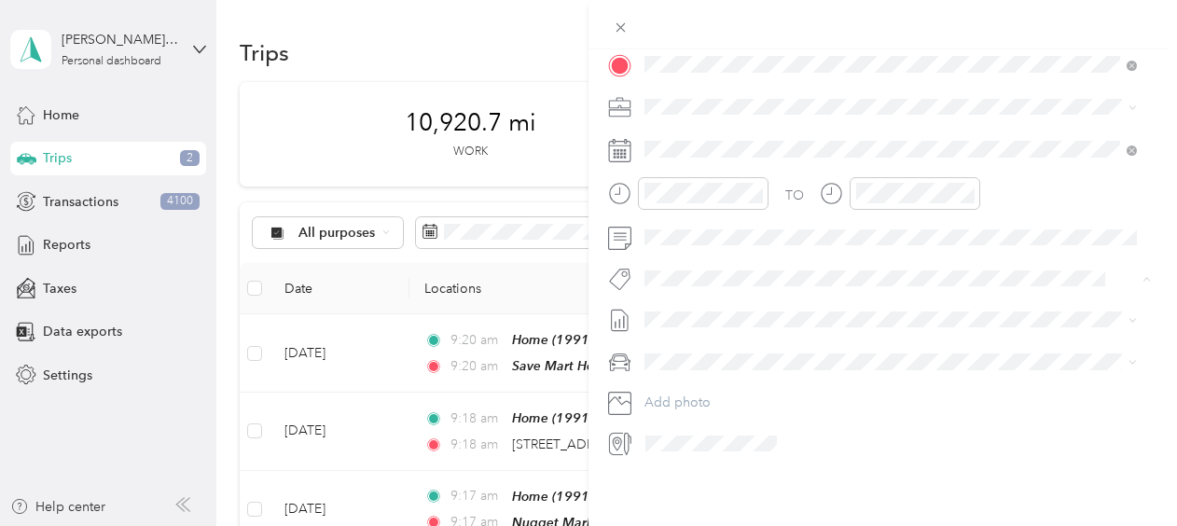
click at [762, 461] on div "New Trip Save This trip cannot be edited because it is either under review, app…" at bounding box center [883, 312] width 589 height 526
click at [690, 405] on span "My Car" at bounding box center [672, 413] width 42 height 16
click at [697, 455] on div "New Trip Save This trip cannot be edited because it is either under review, app…" at bounding box center [883, 312] width 589 height 526
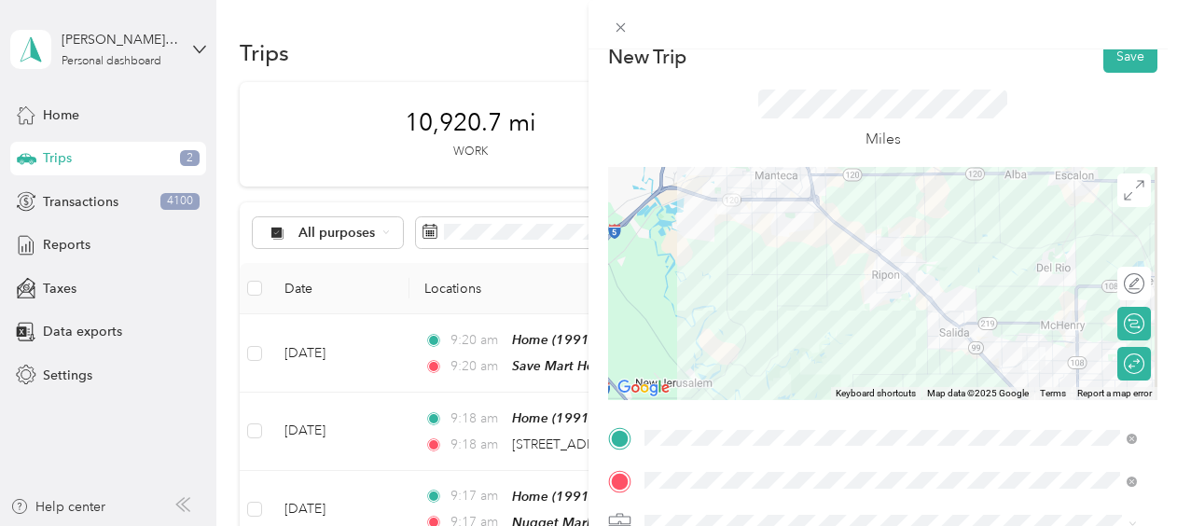
scroll to position [0, 0]
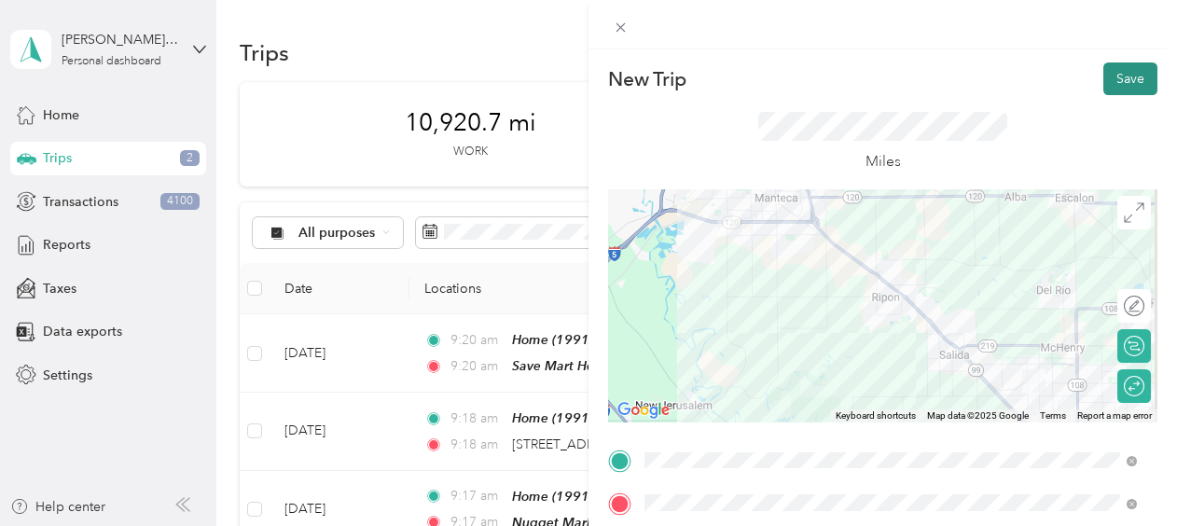
click at [1114, 80] on button "Save" at bounding box center [1131, 79] width 54 height 33
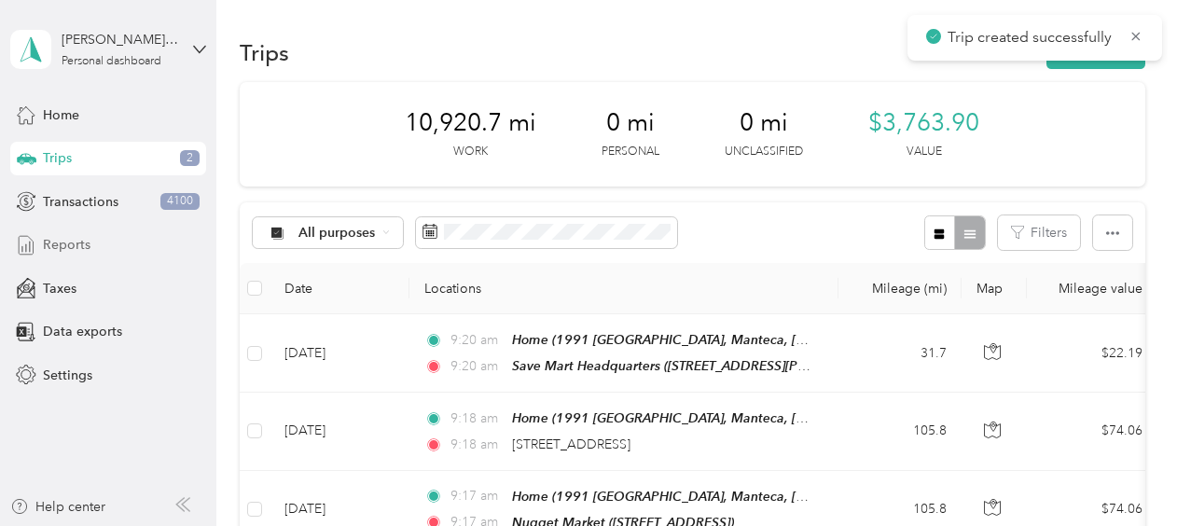
click at [76, 235] on span "Reports" at bounding box center [67, 245] width 48 height 20
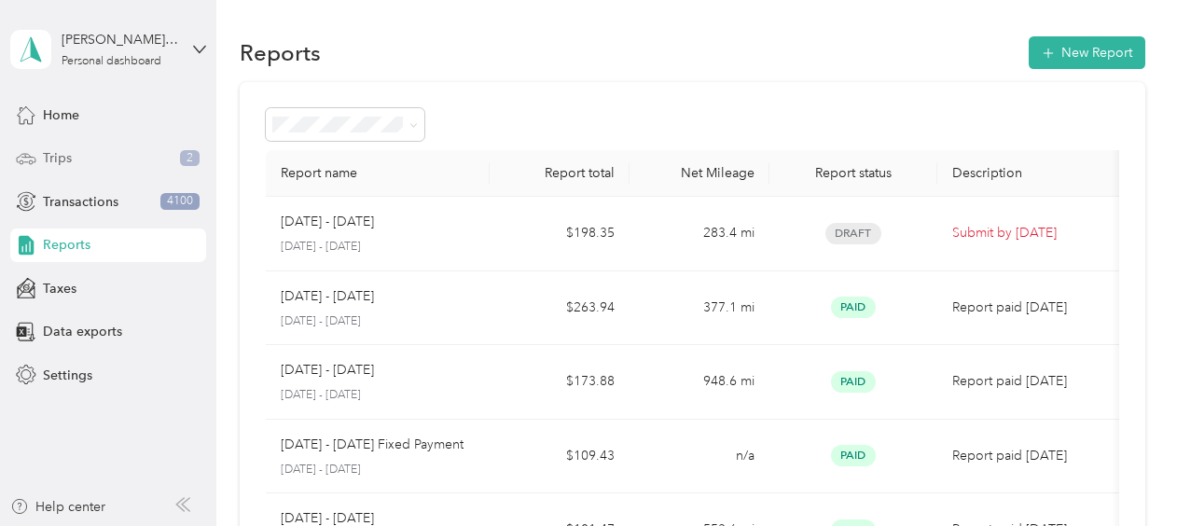
click at [82, 160] on div "Trips 2" at bounding box center [108, 159] width 196 height 34
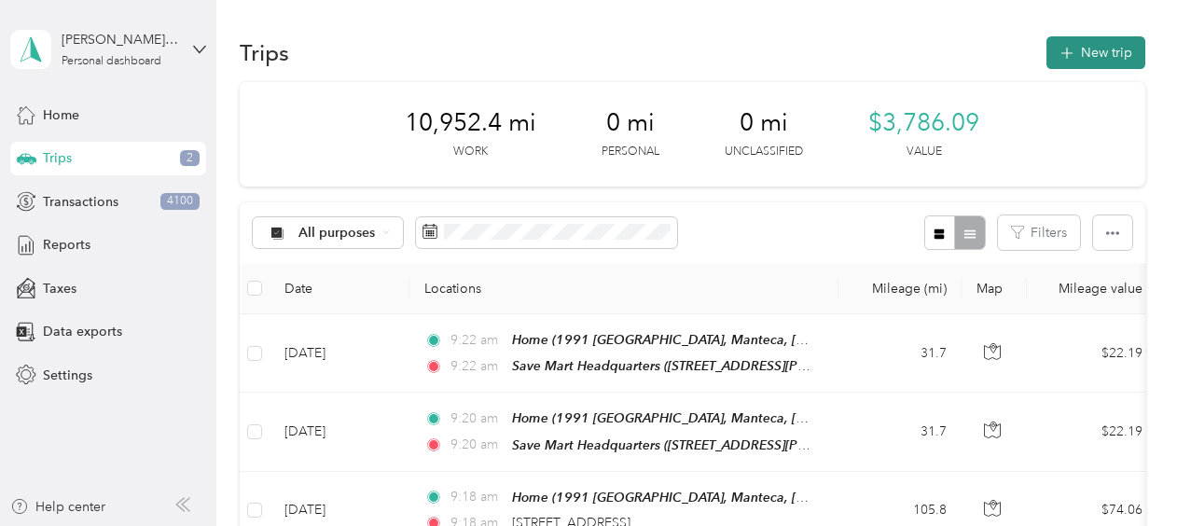
click at [1073, 57] on button "New trip" at bounding box center [1096, 52] width 99 height 33
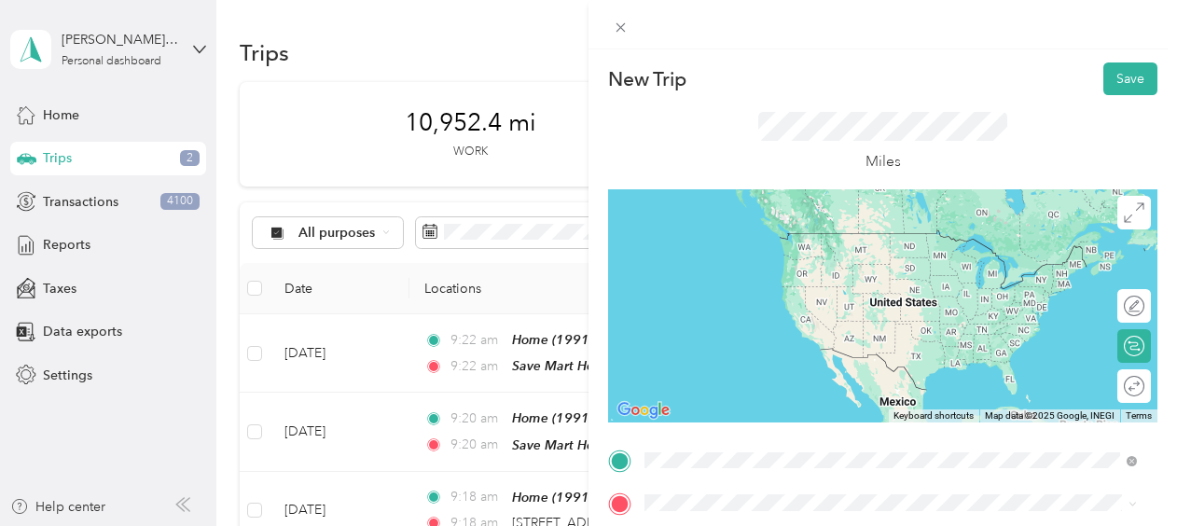
click at [867, 256] on span "[STREET_ADDRESS][US_STATE]" at bounding box center [773, 261] width 187 height 16
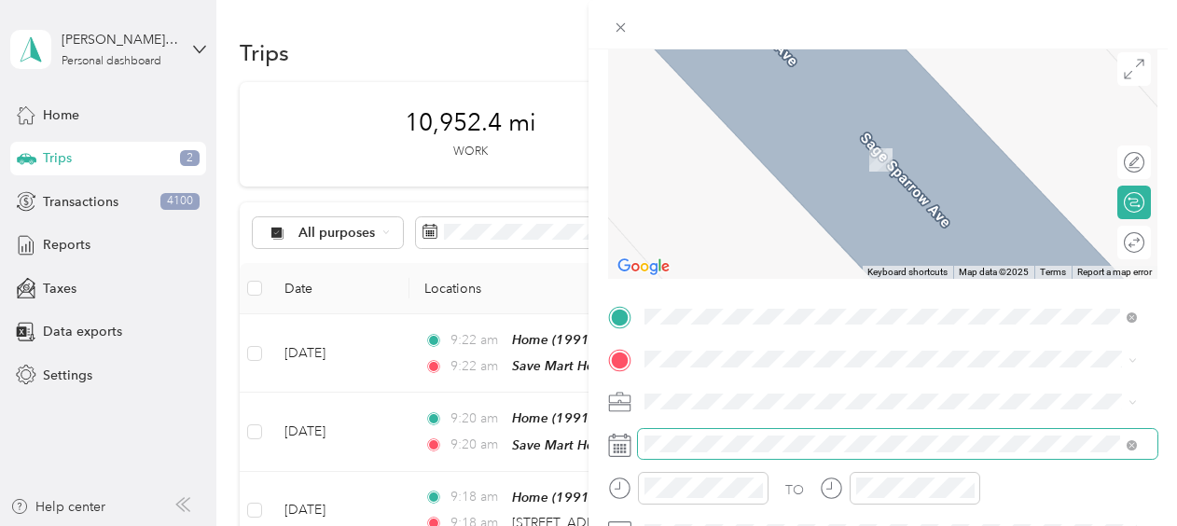
scroll to position [187, 0]
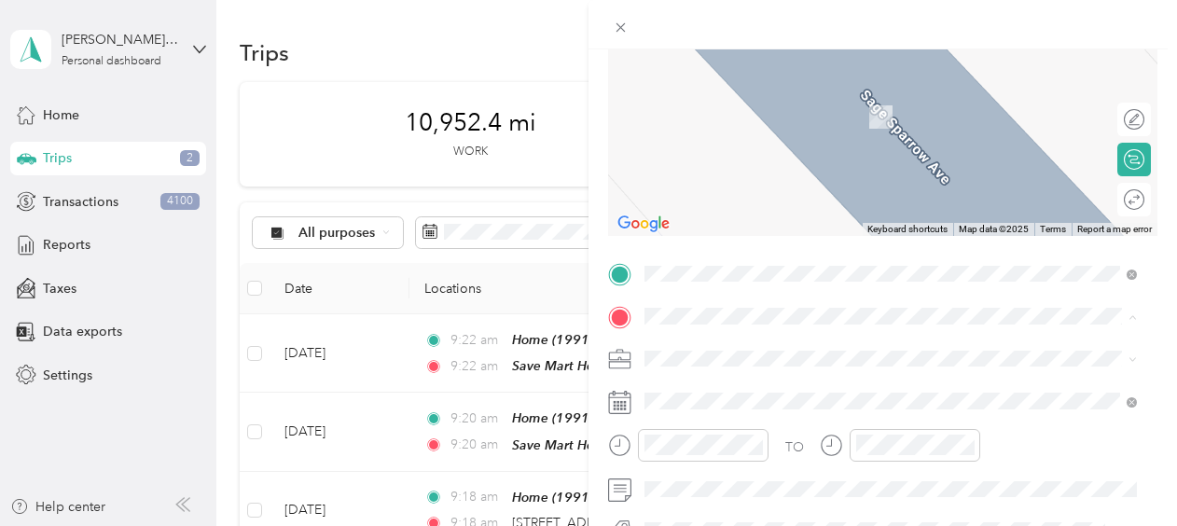
click at [804, 248] on span "[PERSON_NAME][GEOGRAPHIC_DATA], [GEOGRAPHIC_DATA], [US_STATE], [GEOGRAPHIC_DATA]" at bounding box center [871, 244] width 383 height 35
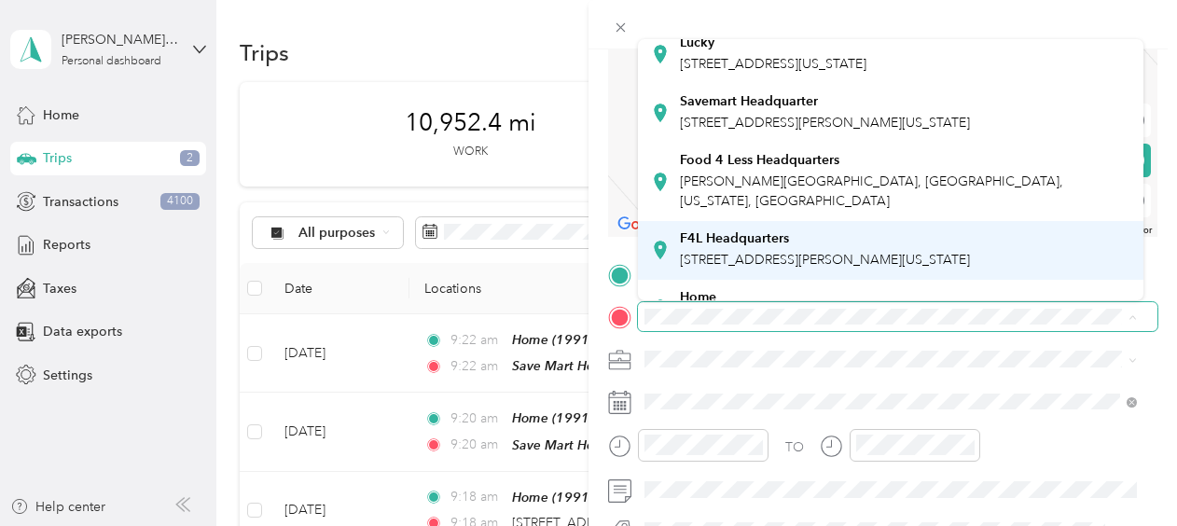
scroll to position [93, 0]
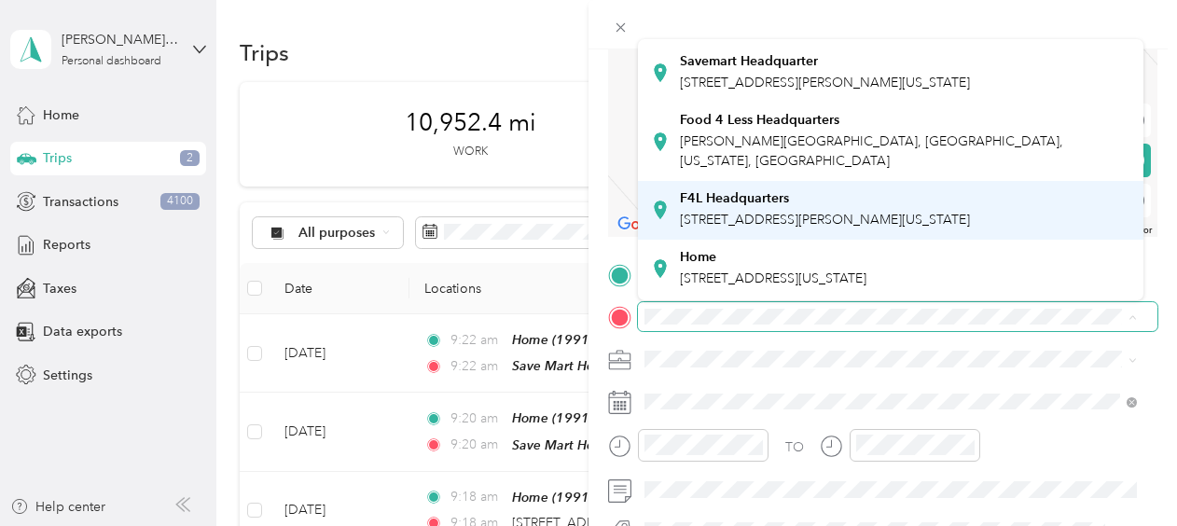
click at [837, 229] on div "F4L Headquarters [STREET_ADDRESS][PERSON_NAME][US_STATE]" at bounding box center [825, 209] width 290 height 39
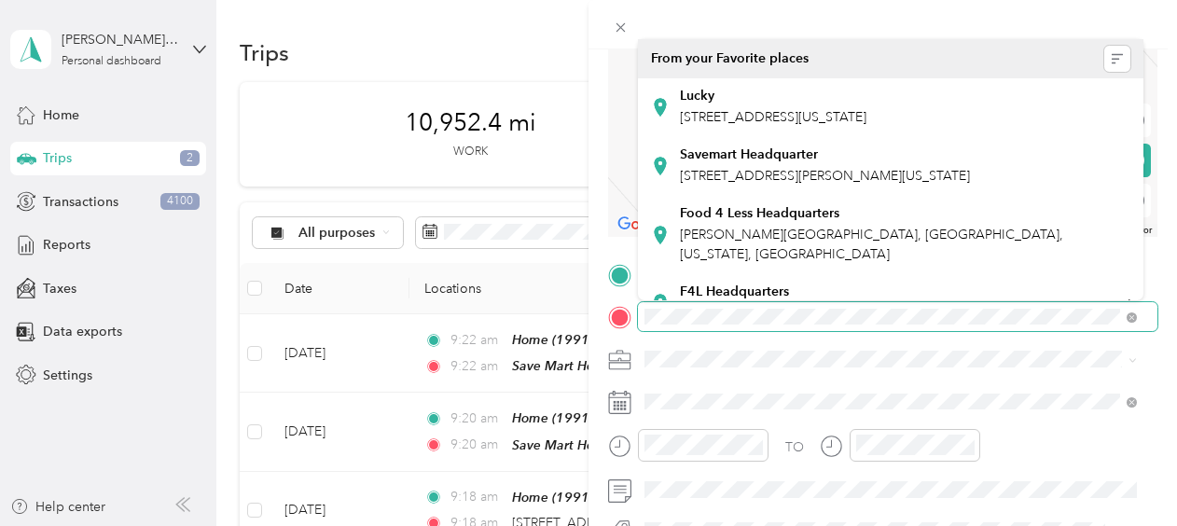
click at [618, 310] on div at bounding box center [882, 317] width 549 height 30
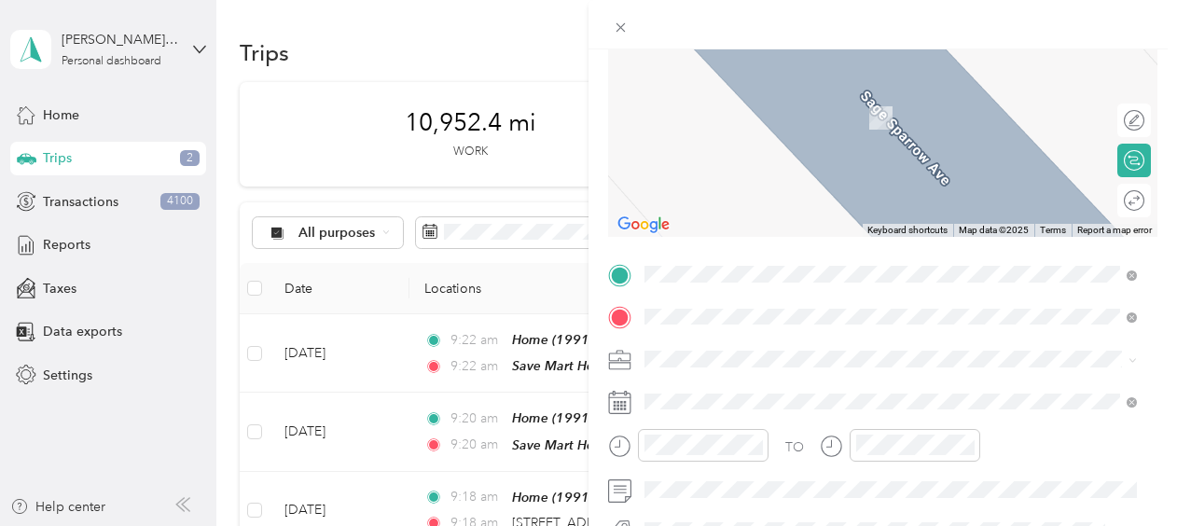
click at [704, 109] on span "[STREET_ADDRESS][PERSON_NAME][US_STATE]" at bounding box center [825, 109] width 290 height 17
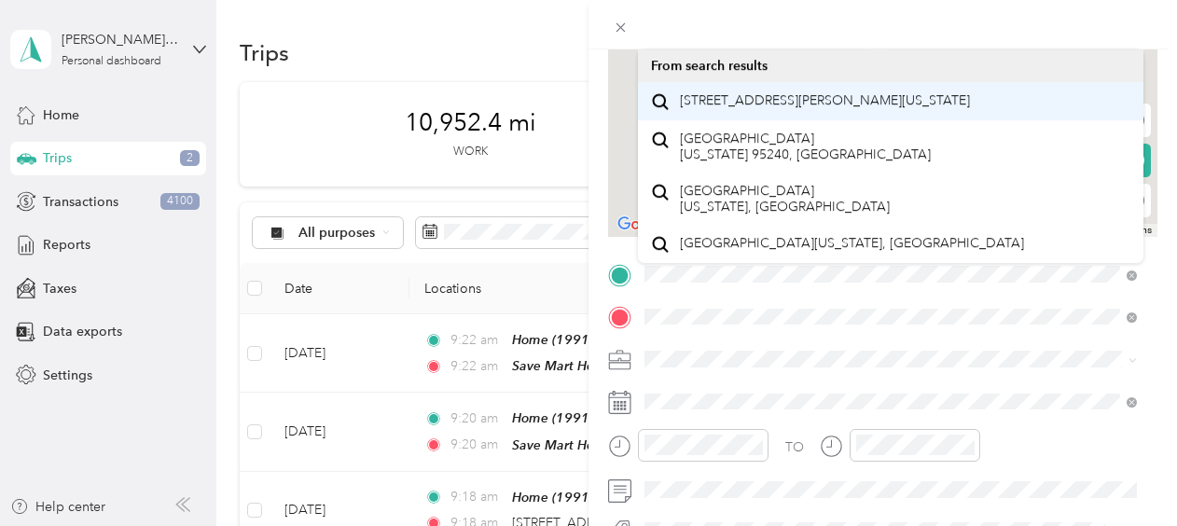
scroll to position [187, 0]
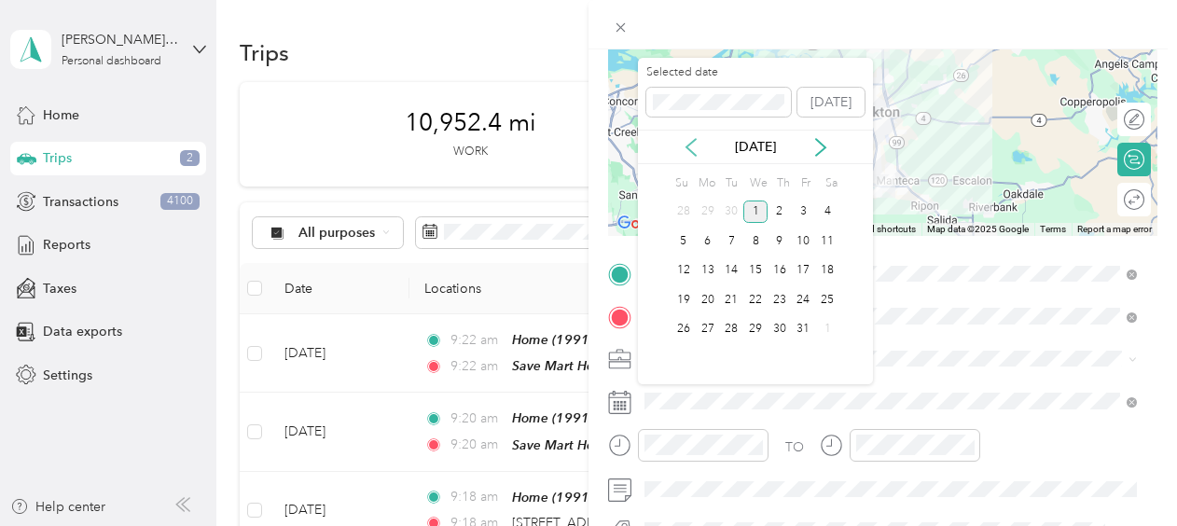
click at [691, 140] on icon at bounding box center [691, 147] width 19 height 19
click at [715, 328] on div "29" at bounding box center [708, 329] width 24 height 23
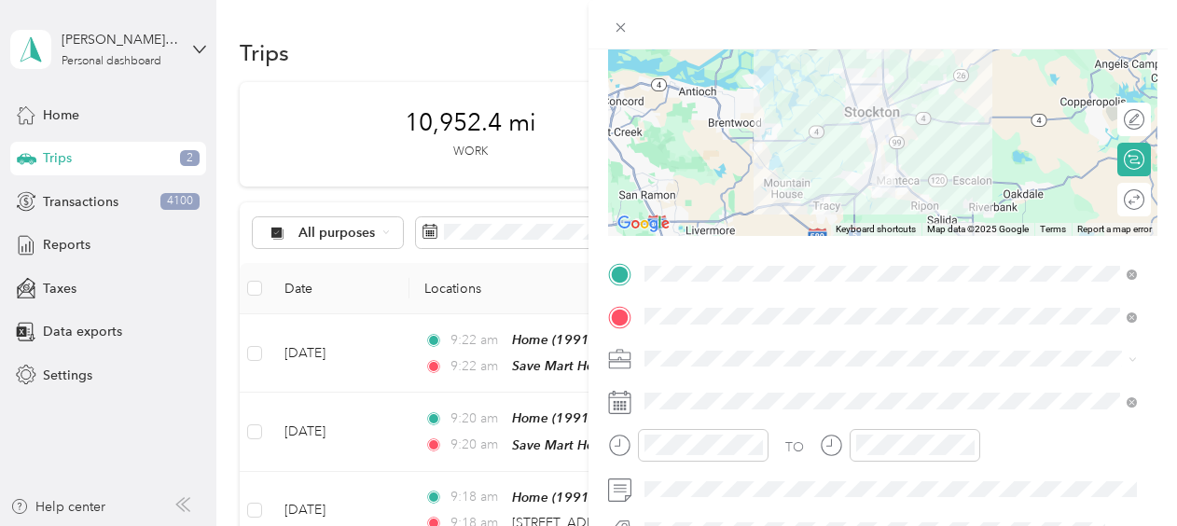
click at [1022, 472] on div "TO" at bounding box center [882, 452] width 549 height 46
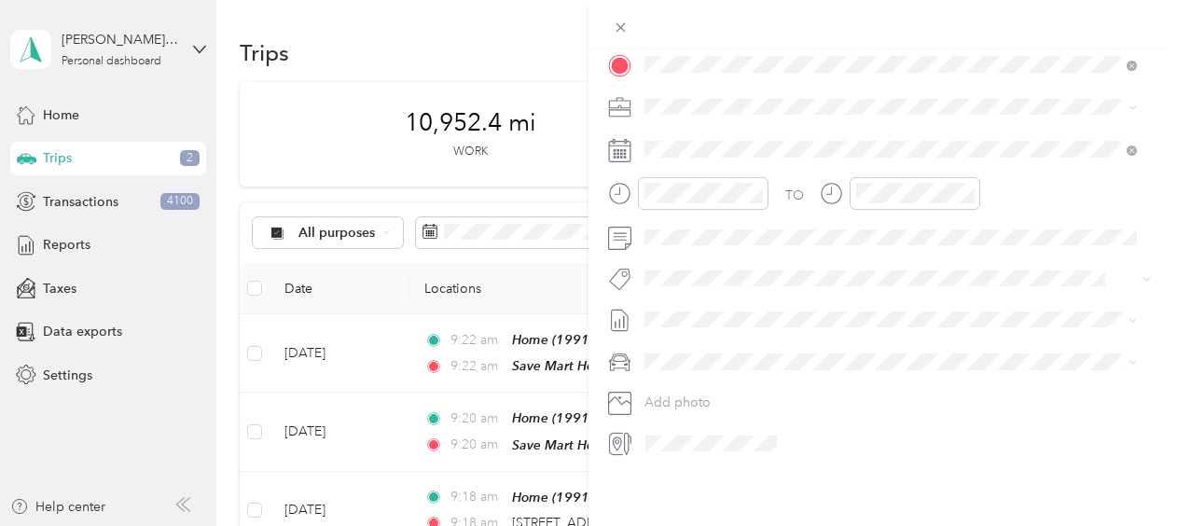
scroll to position [452, 0]
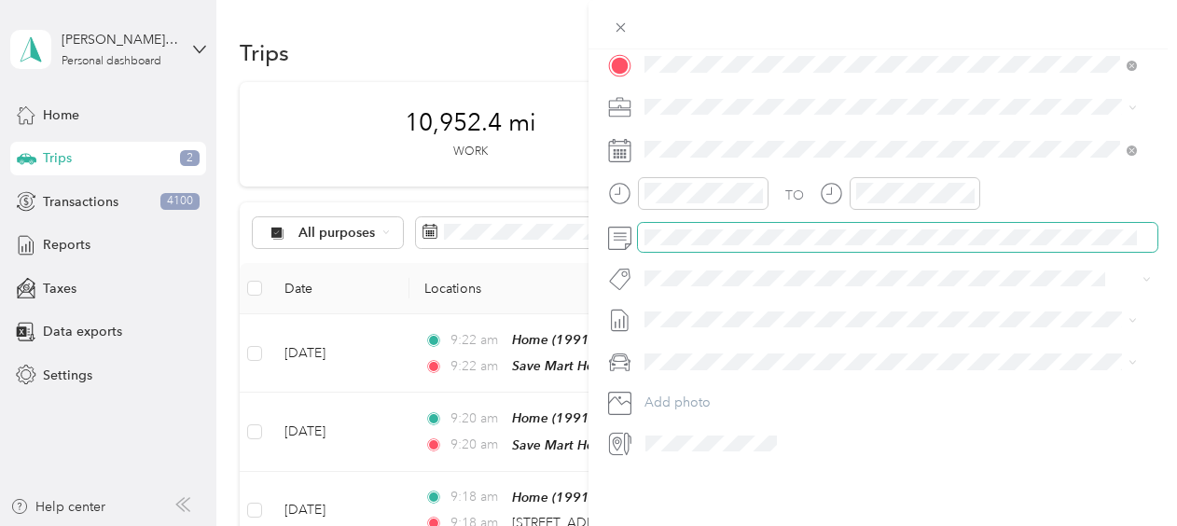
click at [754, 233] on span at bounding box center [898, 238] width 520 height 30
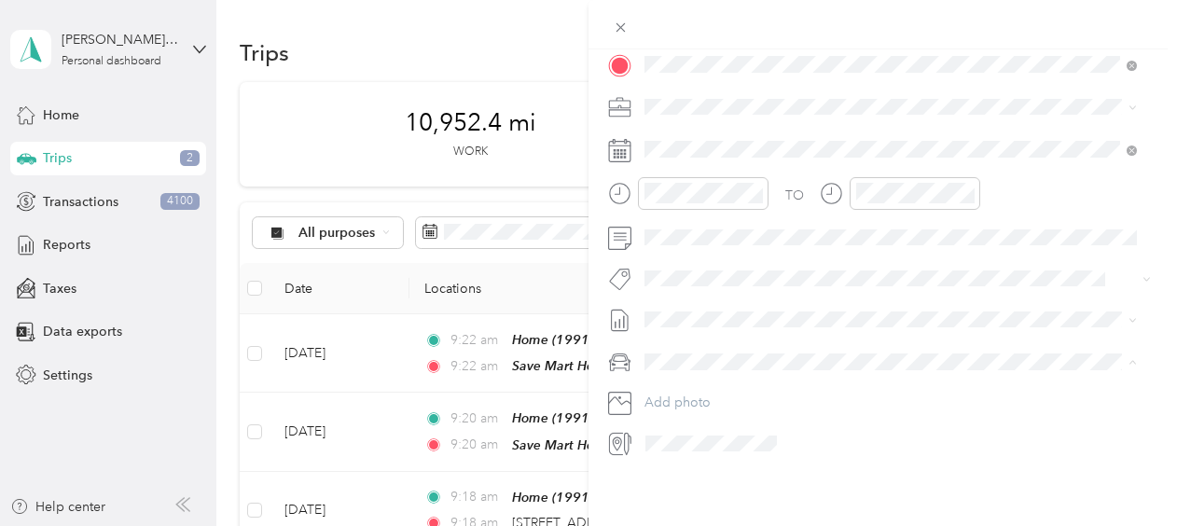
click at [704, 404] on div "My Car" at bounding box center [890, 413] width 479 height 20
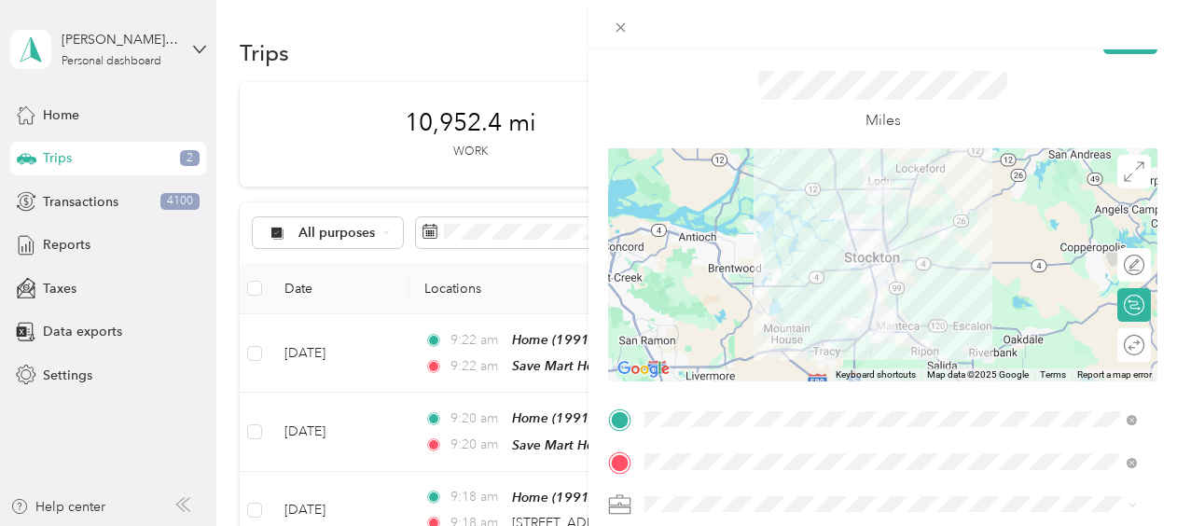
scroll to position [0, 0]
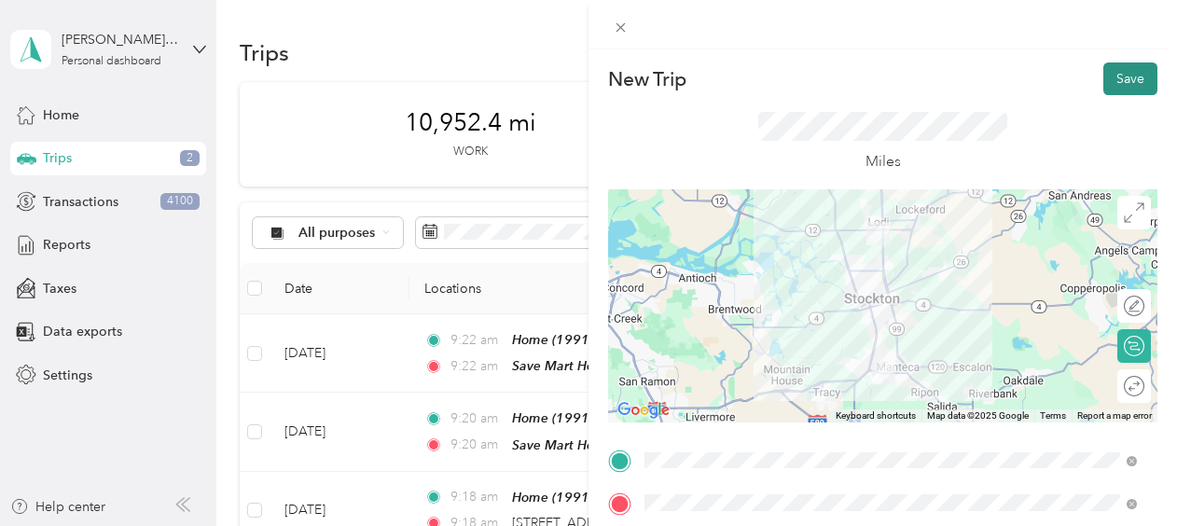
click at [1115, 85] on button "Save" at bounding box center [1131, 79] width 54 height 33
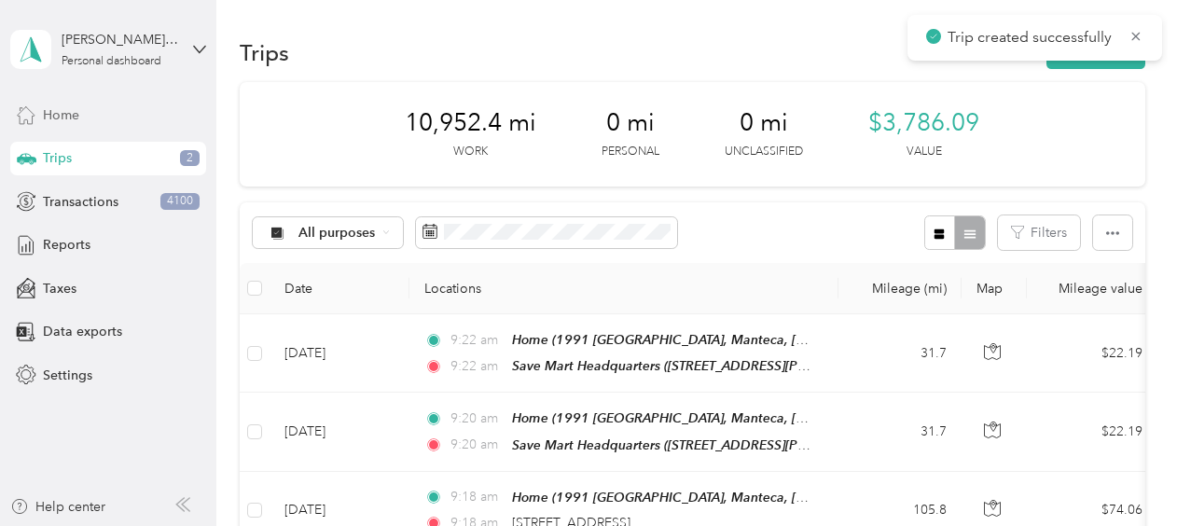
click at [102, 114] on div "Home" at bounding box center [108, 115] width 196 height 34
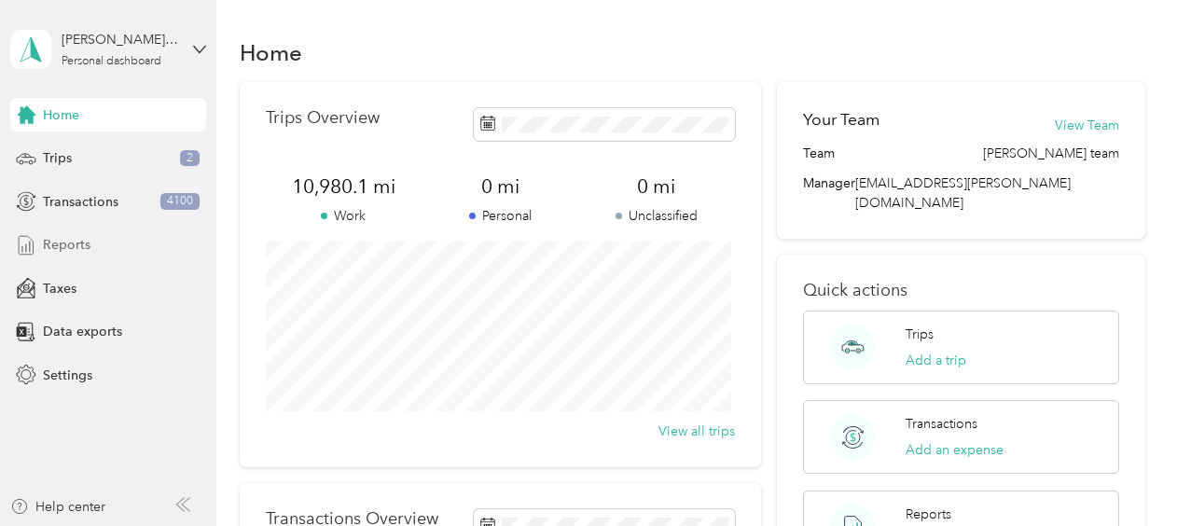
click at [84, 240] on span "Reports" at bounding box center [67, 245] width 48 height 20
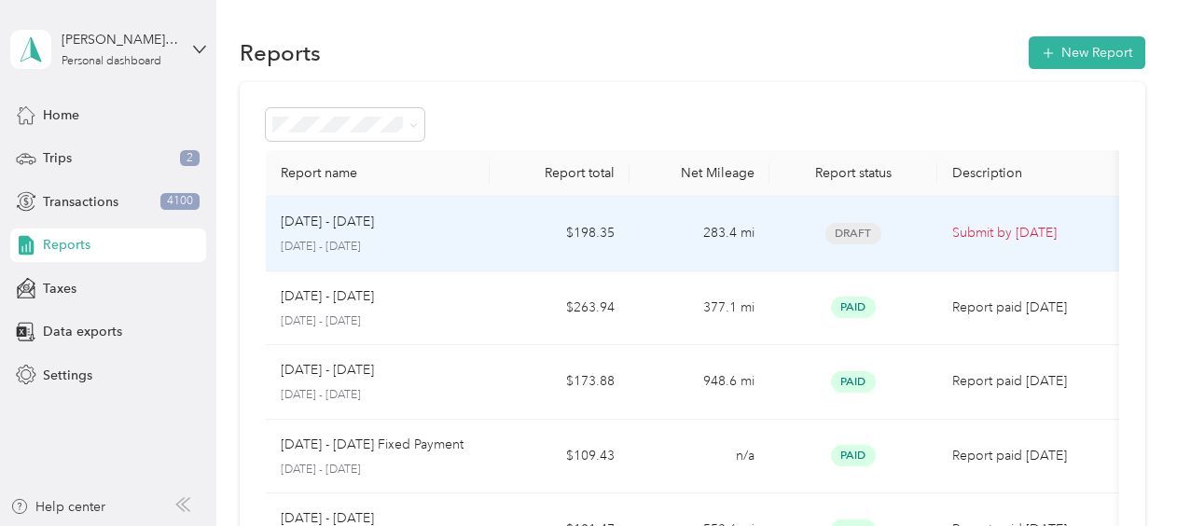
click at [523, 241] on td "$198.35" at bounding box center [560, 234] width 140 height 75
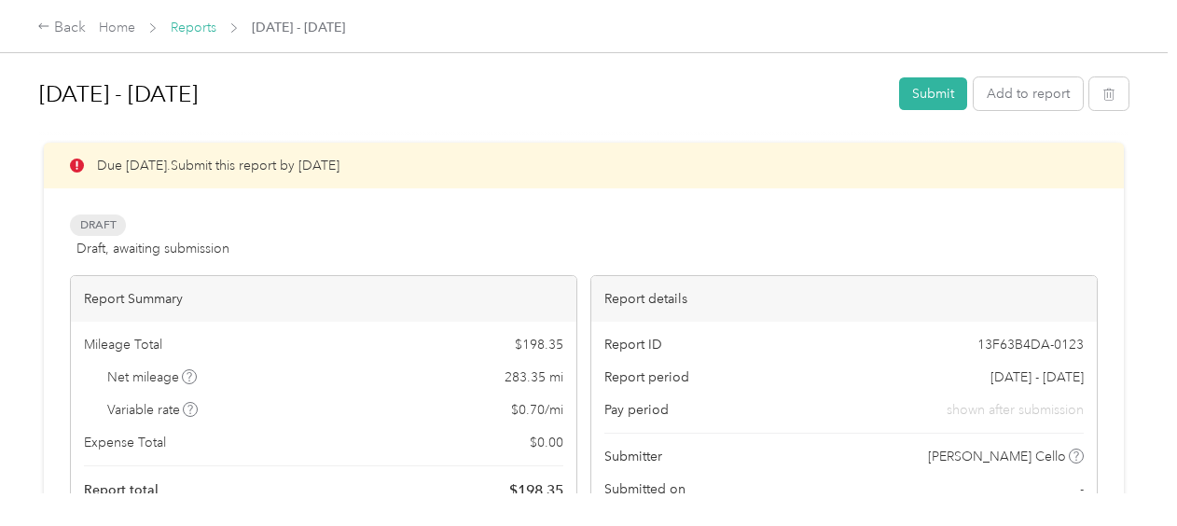
click at [204, 24] on link "Reports" at bounding box center [194, 28] width 46 height 16
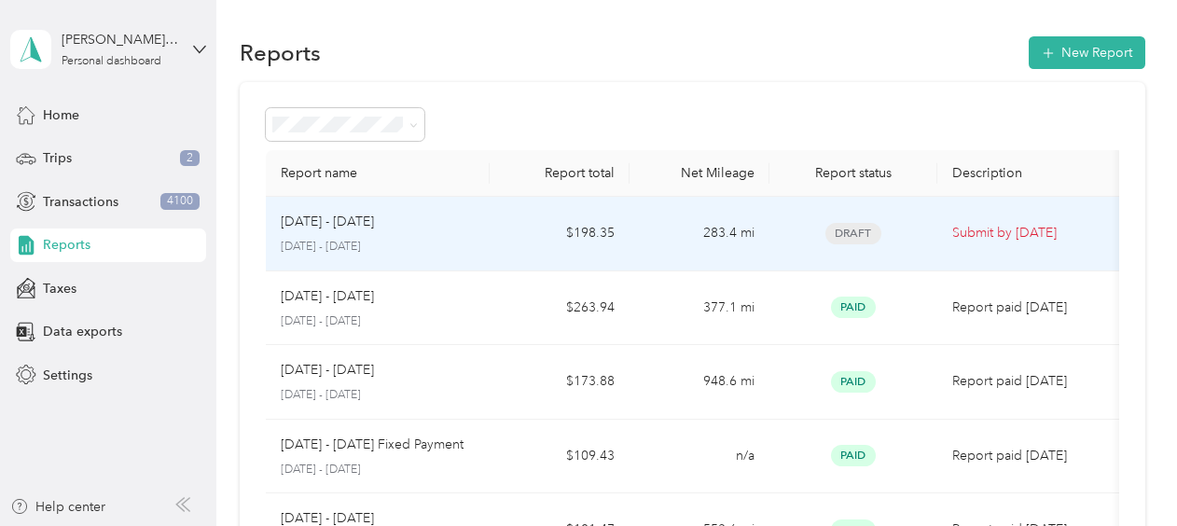
click at [515, 217] on td "$198.35" at bounding box center [560, 234] width 140 height 75
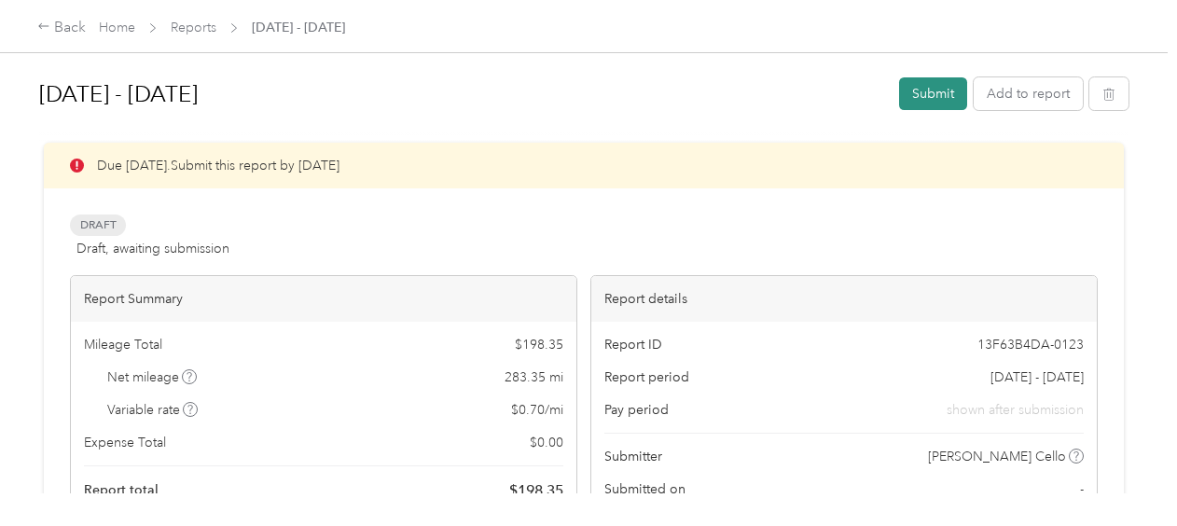
click at [926, 88] on button "Submit" at bounding box center [933, 93] width 68 height 33
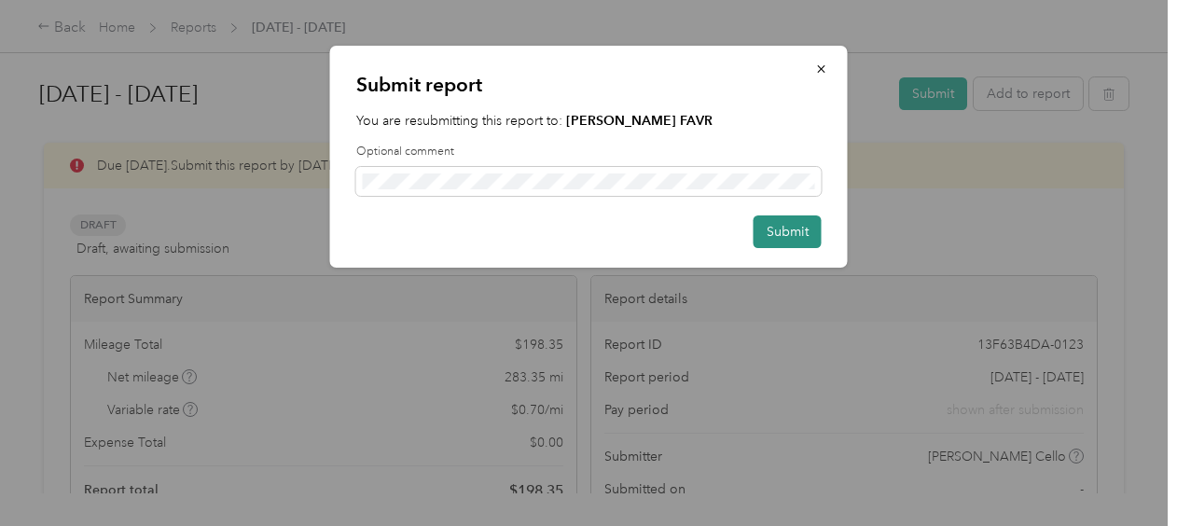
click at [785, 231] on button "Submit" at bounding box center [788, 231] width 68 height 33
